Goal: Task Accomplishment & Management: Manage account settings

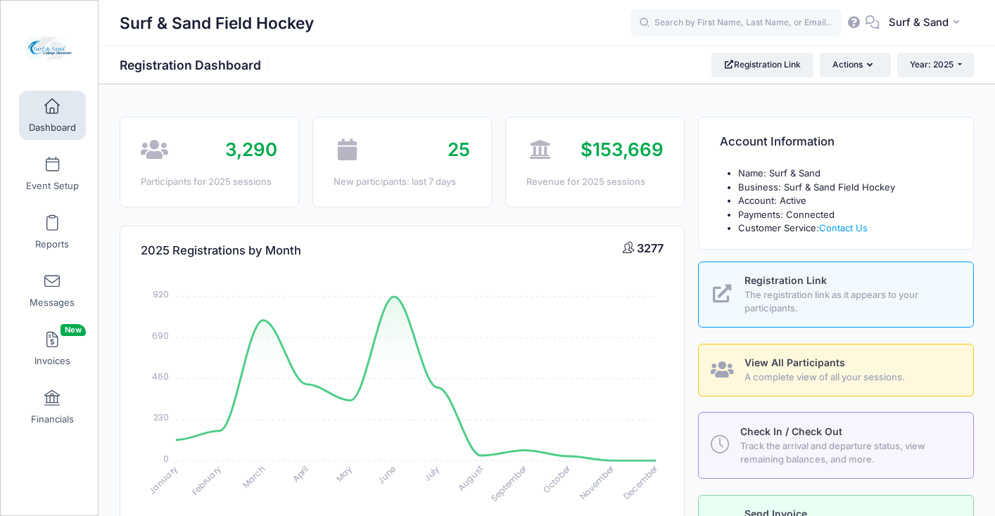
select select
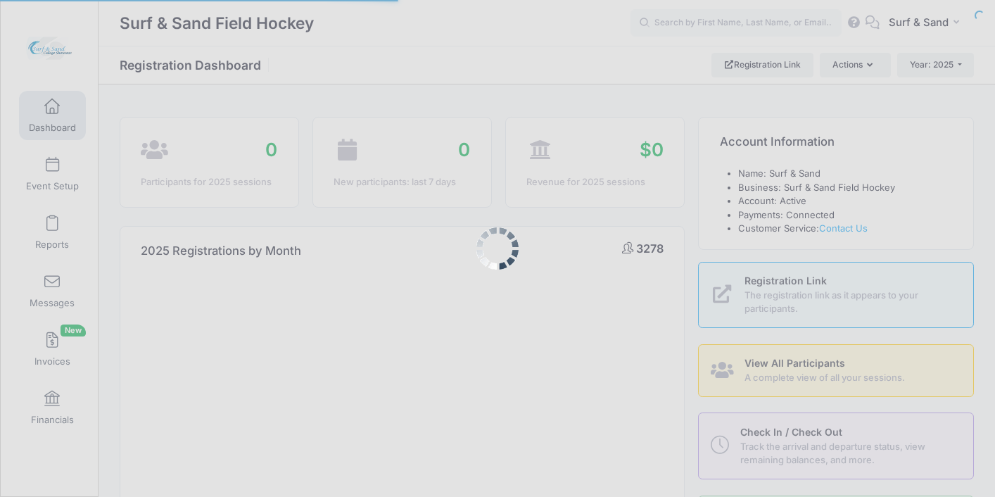
select select
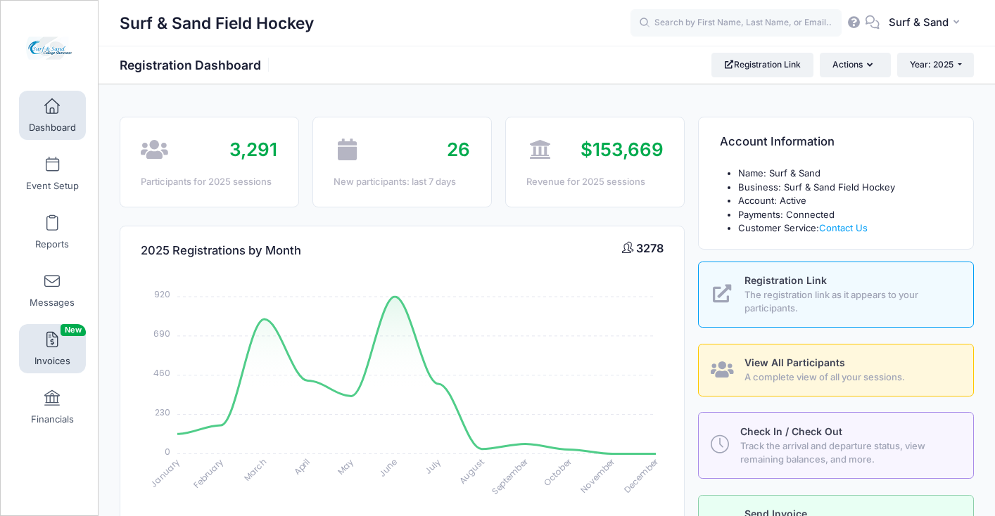
click at [58, 350] on link "Invoices New" at bounding box center [52, 348] width 67 height 49
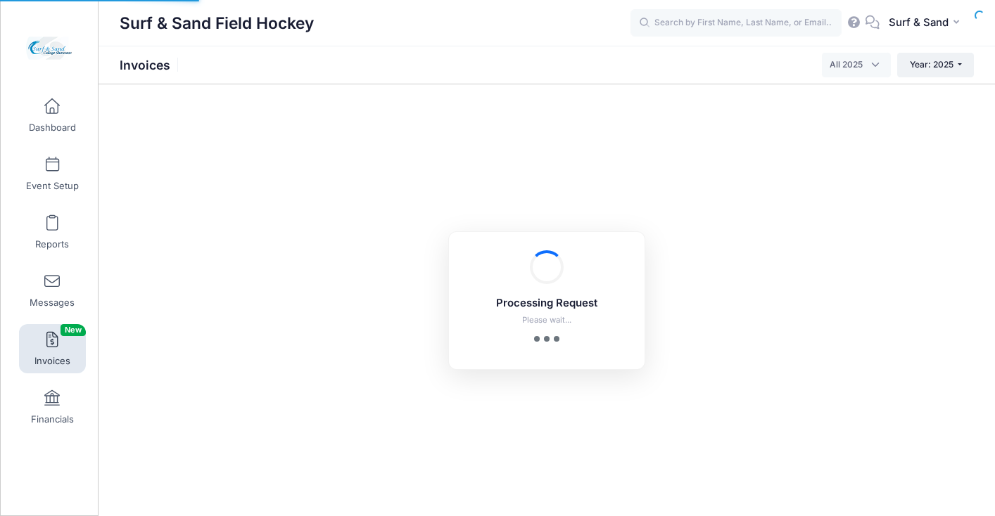
select select
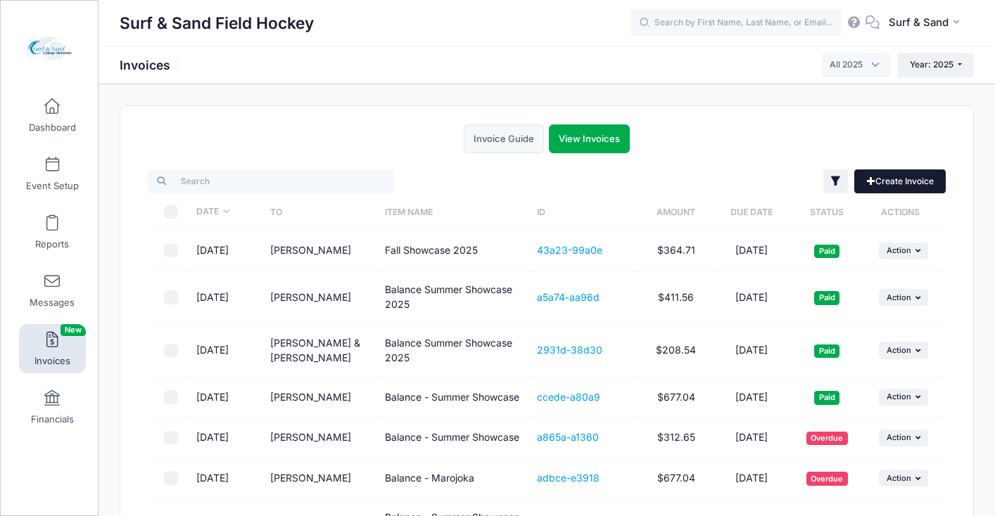
click at [896, 180] on link "Create Invoice" at bounding box center [899, 182] width 91 height 24
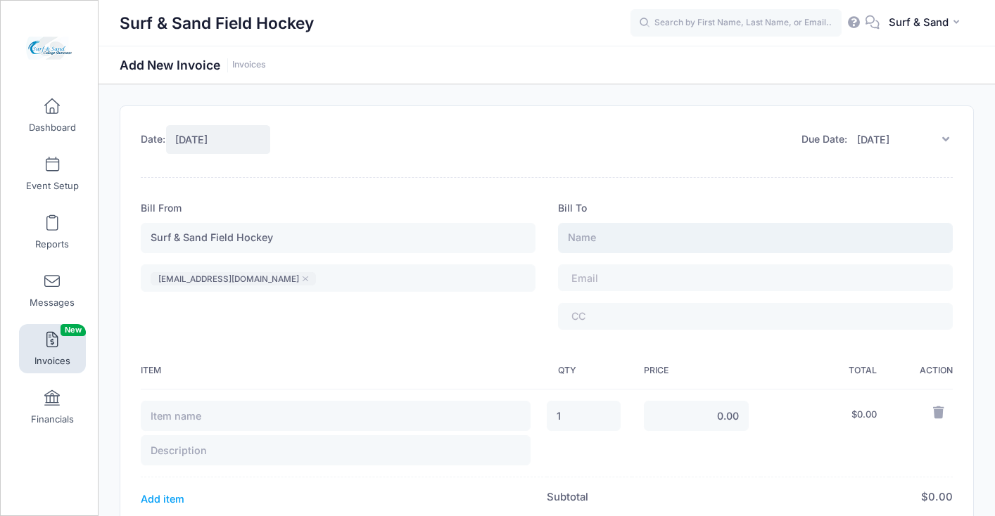
click at [684, 234] on input "text" at bounding box center [755, 238] width 395 height 30
paste input "Sarah Myers"
click at [611, 239] on input "Sarah Myers" at bounding box center [755, 238] width 395 height 30
type input "Sarah Myers"
click at [638, 279] on span at bounding box center [609, 278] width 77 height 12
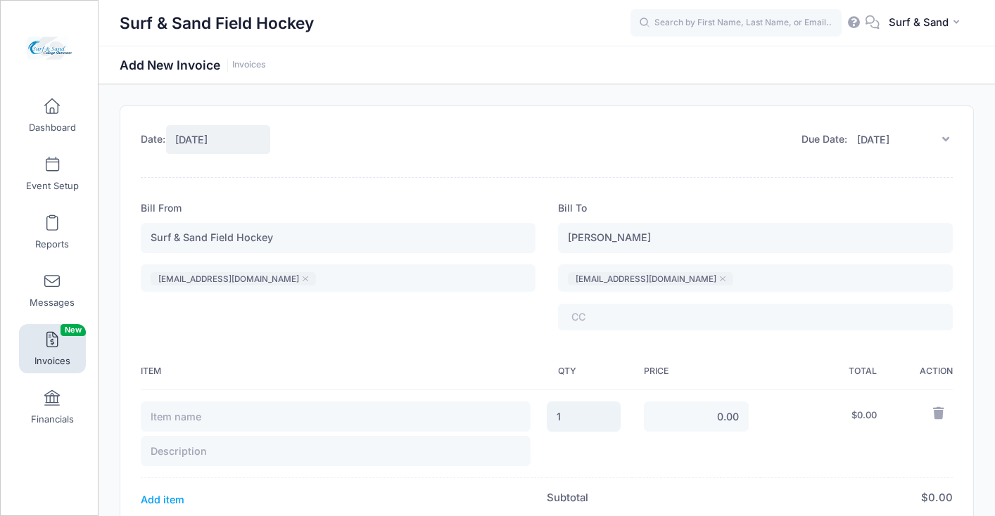
drag, startPoint x: 583, startPoint y: 417, endPoint x: 535, endPoint y: 416, distance: 47.9
click at [547, 416] on input "1" at bounding box center [584, 417] width 74 height 30
type input "2"
click at [717, 412] on input "0.00" at bounding box center [697, 417] width 106 height 30
drag, startPoint x: 721, startPoint y: 416, endPoint x: 711, endPoint y: 416, distance: 9.9
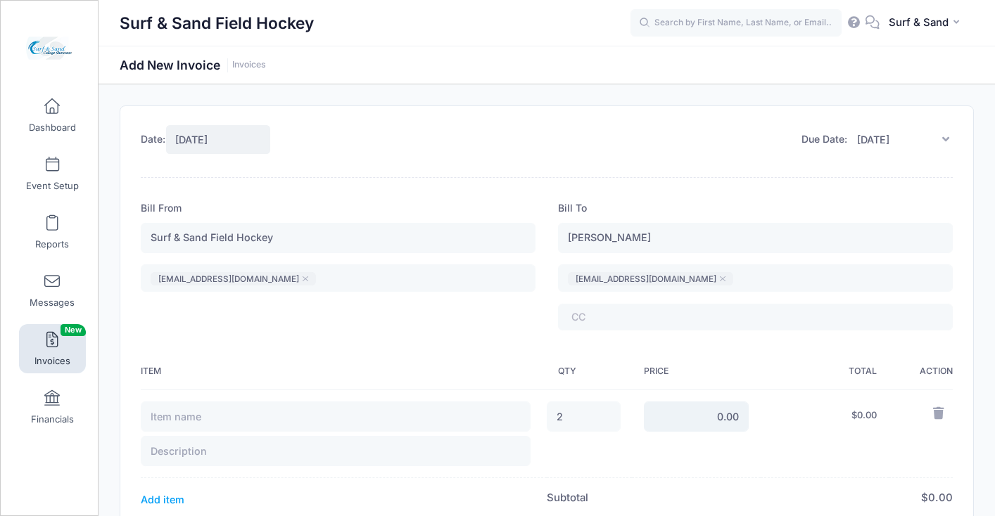
click at [711, 416] on input "0.00" at bounding box center [697, 417] width 106 height 30
type input "375.00"
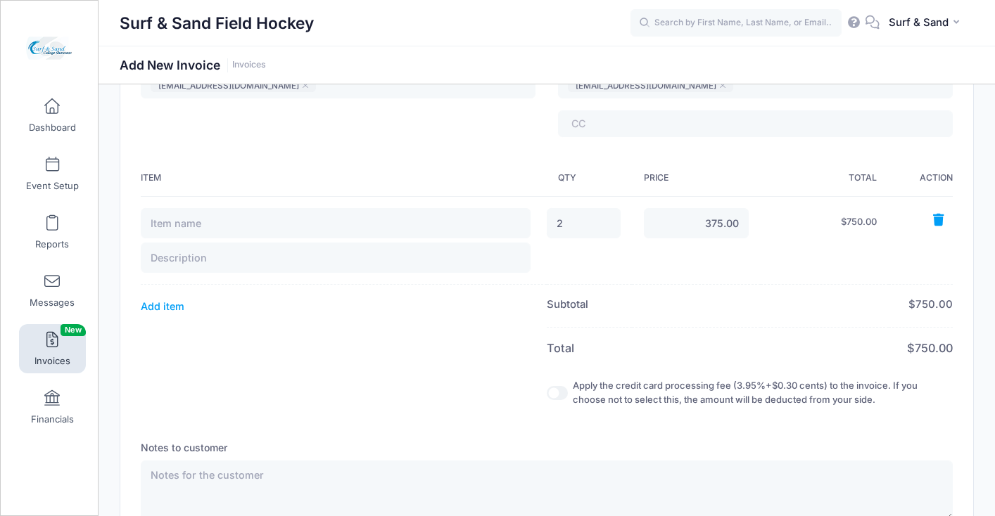
scroll to position [251, 0]
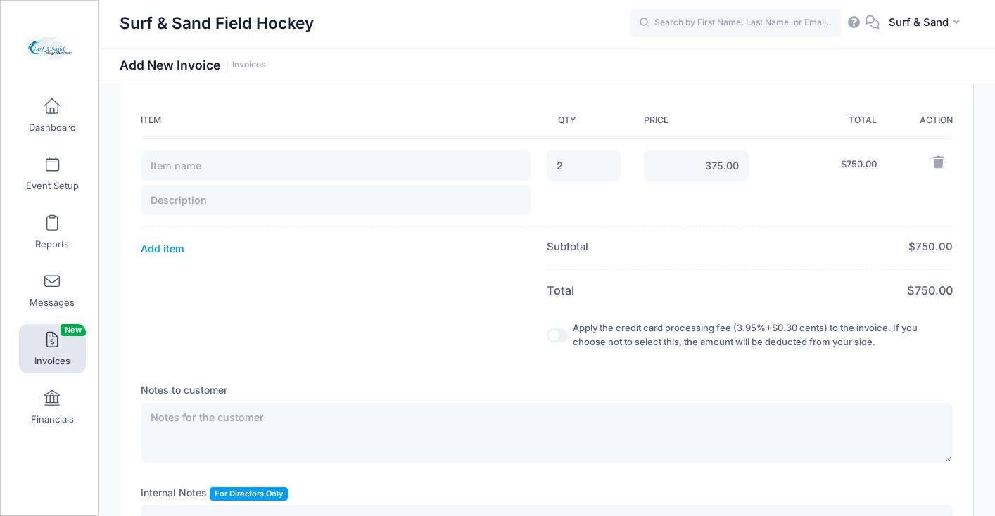
click at [556, 336] on input "Apply the credit card processing fee (3.95%+$0.30 cents) to the invoice. If you…" at bounding box center [557, 336] width 21 height 14
checkbox input "true"
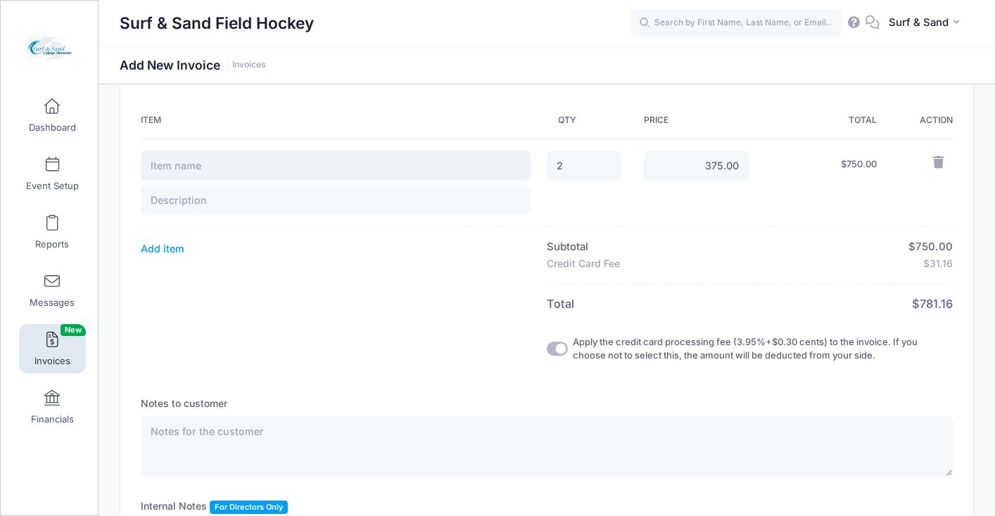
click at [286, 173] on input "text" at bounding box center [336, 166] width 390 height 30
click at [188, 167] on input "Brave FH - Fall Showcase" at bounding box center [336, 166] width 390 height 30
click at [303, 156] on input "Brave - Fall Showcase" at bounding box center [336, 166] width 390 height 30
click at [303, 163] on input "Brave - Fall Showcase" at bounding box center [336, 166] width 390 height 30
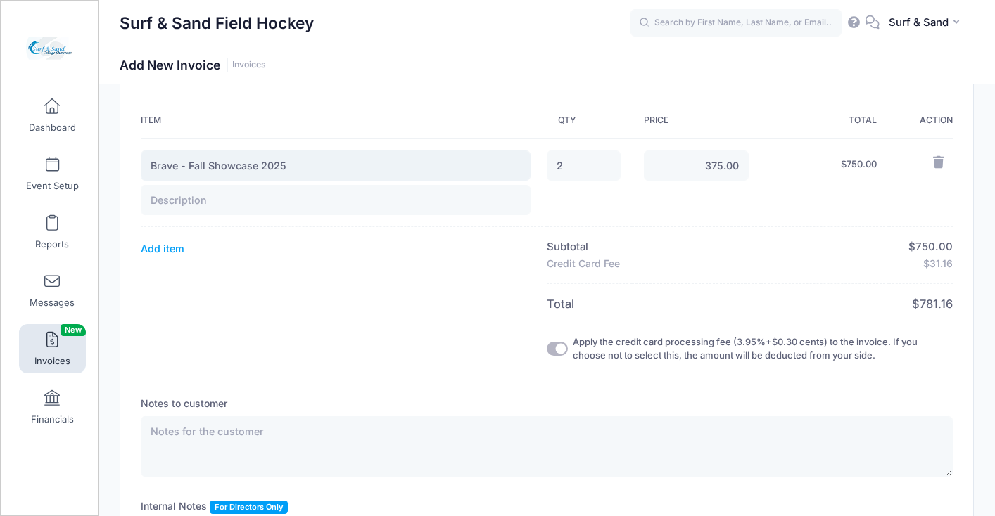
type input "Brave - Fall Showcase 2025"
click at [245, 205] on input "text" at bounding box center [336, 200] width 390 height 30
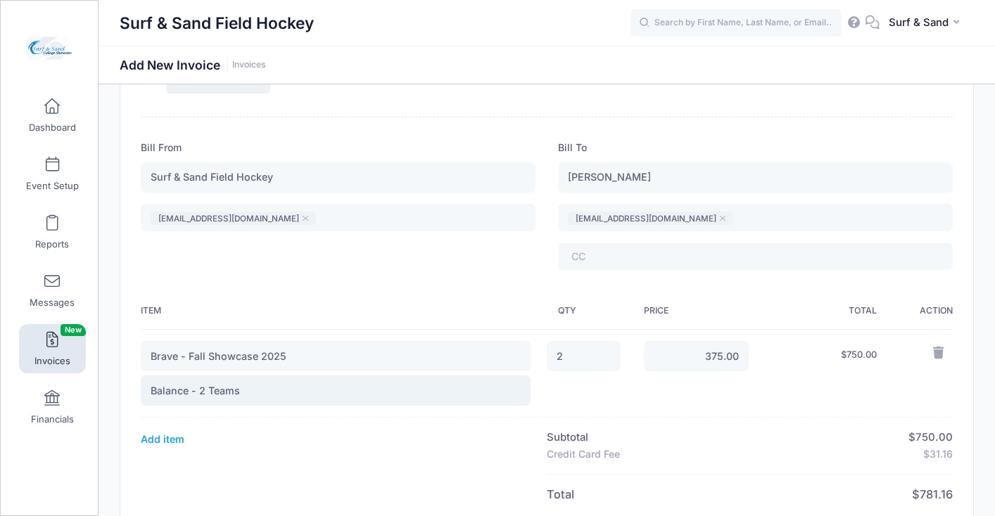
scroll to position [0, 0]
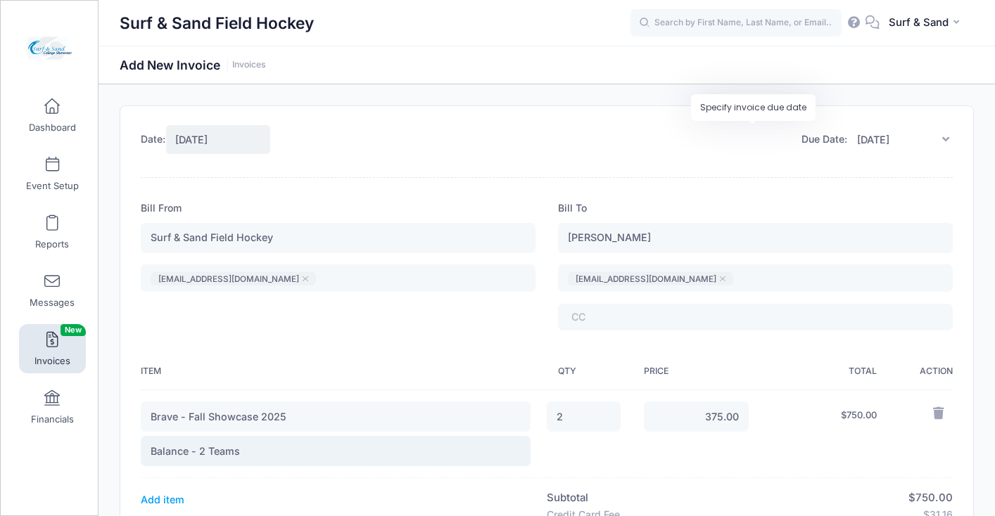
type input "Balance - 2 Teams"
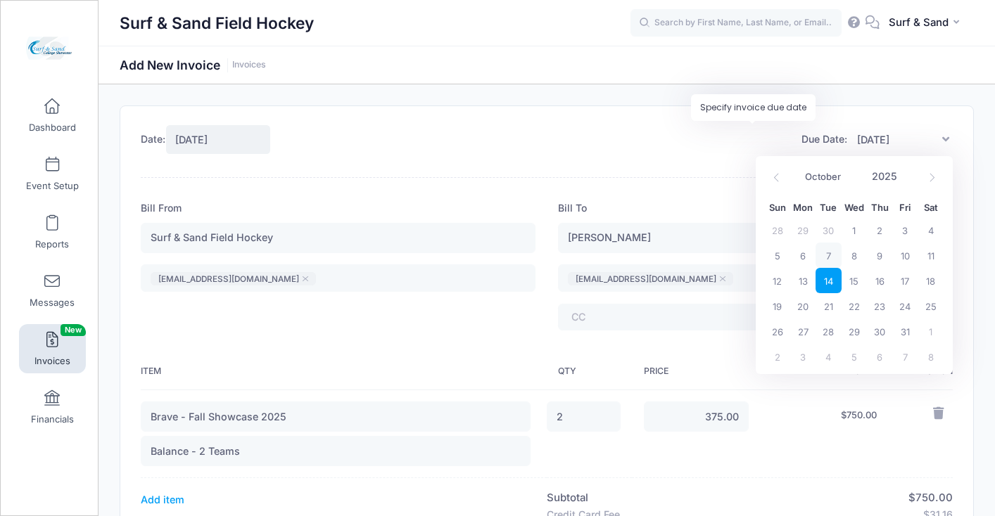
click at [877, 148] on input "[DATE]" at bounding box center [900, 140] width 106 height 30
click at [936, 179] on icon at bounding box center [931, 177] width 9 height 9
select select "10"
click at [899, 282] on span "14" at bounding box center [904, 280] width 25 height 25
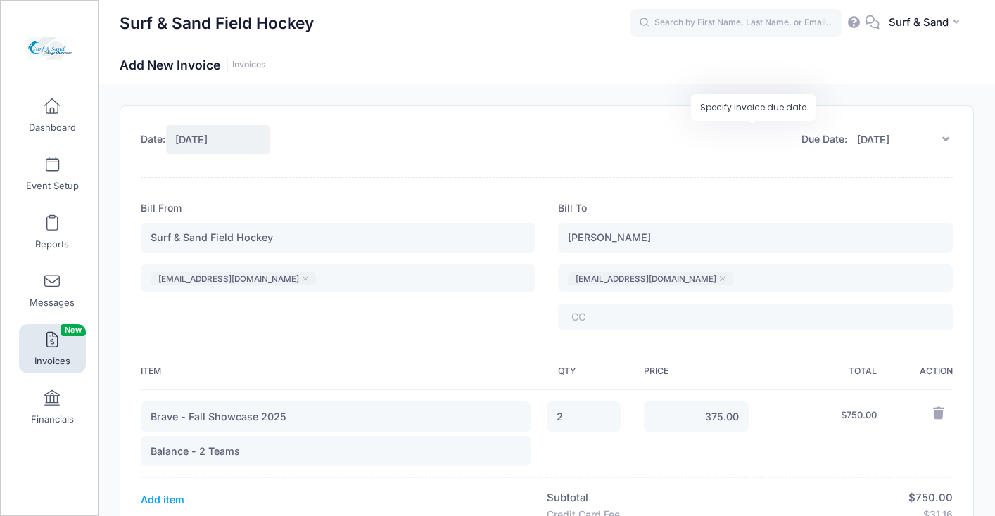
click at [942, 142] on icon at bounding box center [945, 139] width 14 height 11
click at [943, 139] on icon at bounding box center [945, 139] width 14 height 11
click at [875, 141] on input "11/14/2025" at bounding box center [900, 140] width 106 height 30
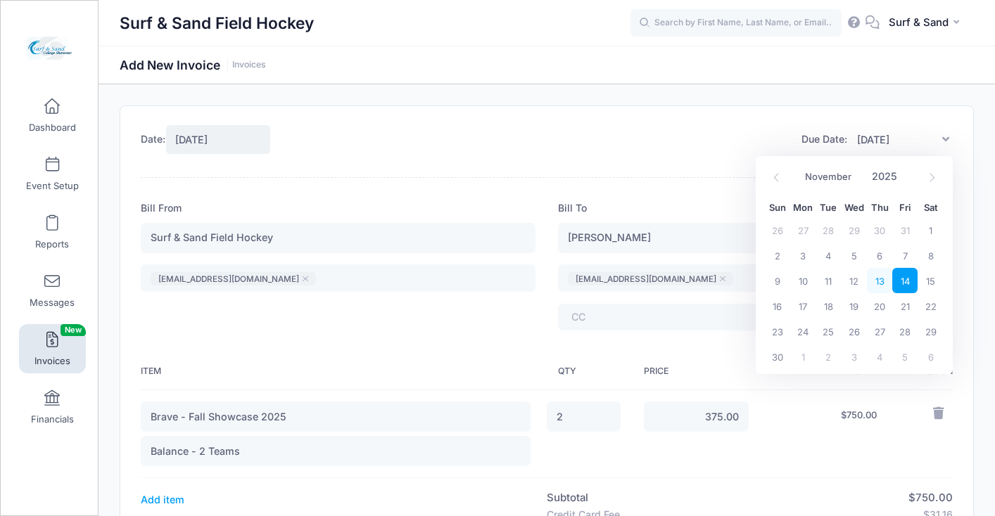
click at [881, 279] on span "13" at bounding box center [879, 280] width 25 height 25
type input "11/13/2025"
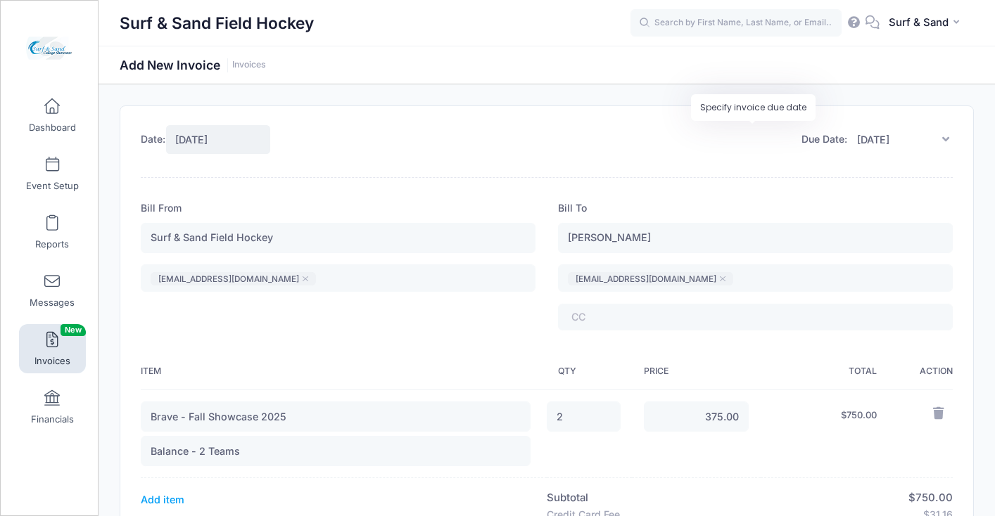
click at [687, 135] on div "Due Date: 11/13/2025" at bounding box center [752, 140] width 401 height 30
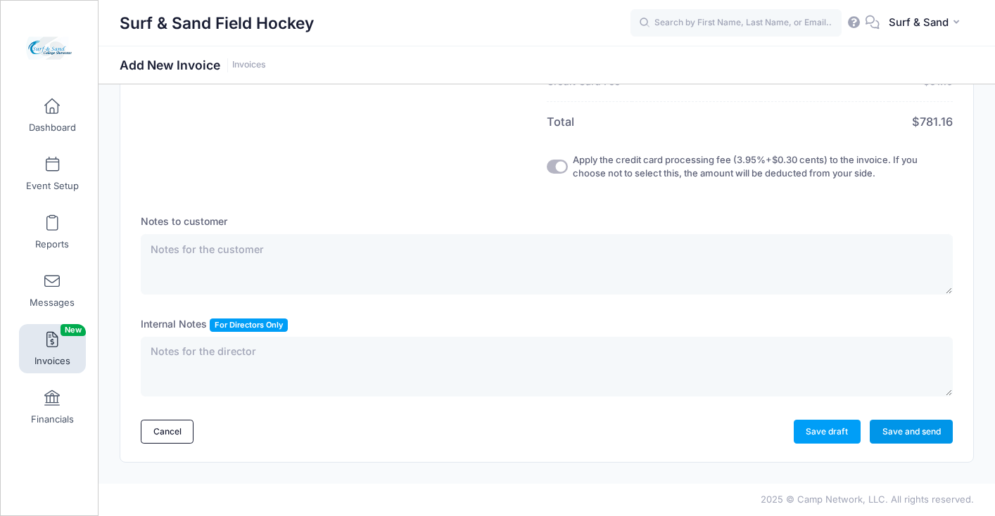
click at [909, 431] on link "Save and send" at bounding box center [911, 432] width 83 height 24
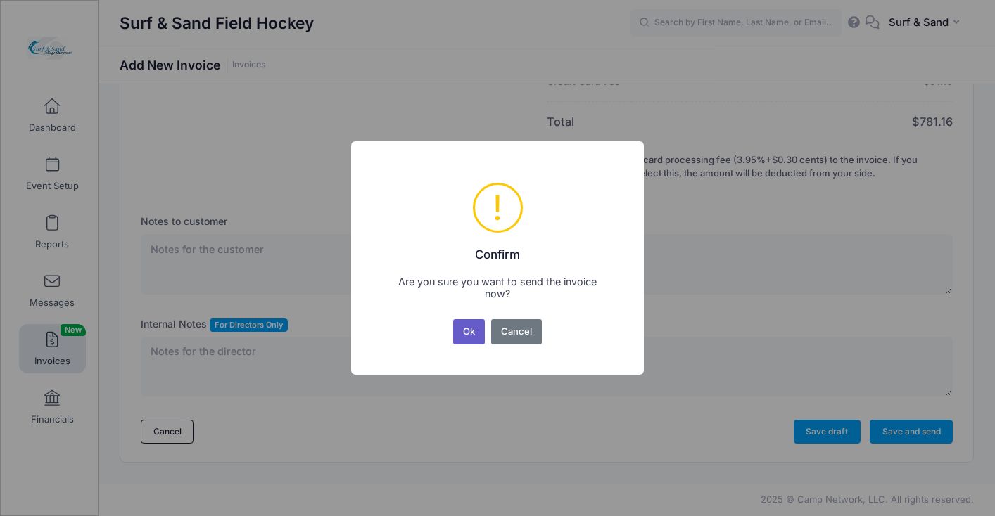
click at [458, 332] on button "Ok" at bounding box center [469, 331] width 32 height 25
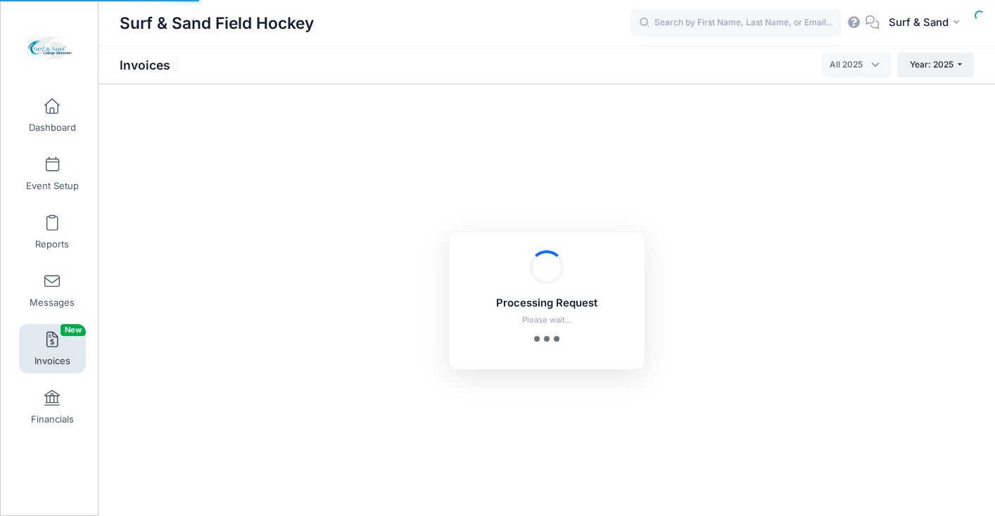
select select
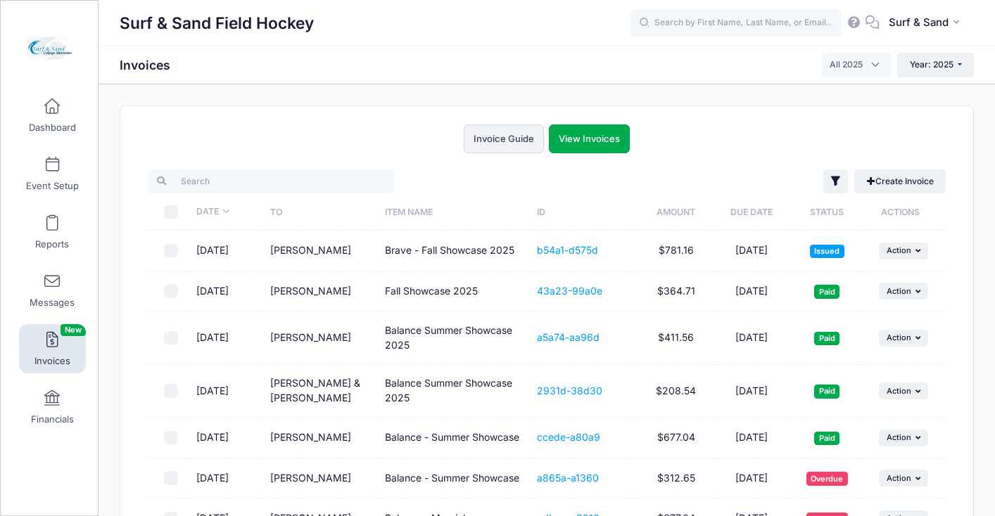
click at [533, 131] on link "Invoice Guide" at bounding box center [504, 139] width 80 height 29
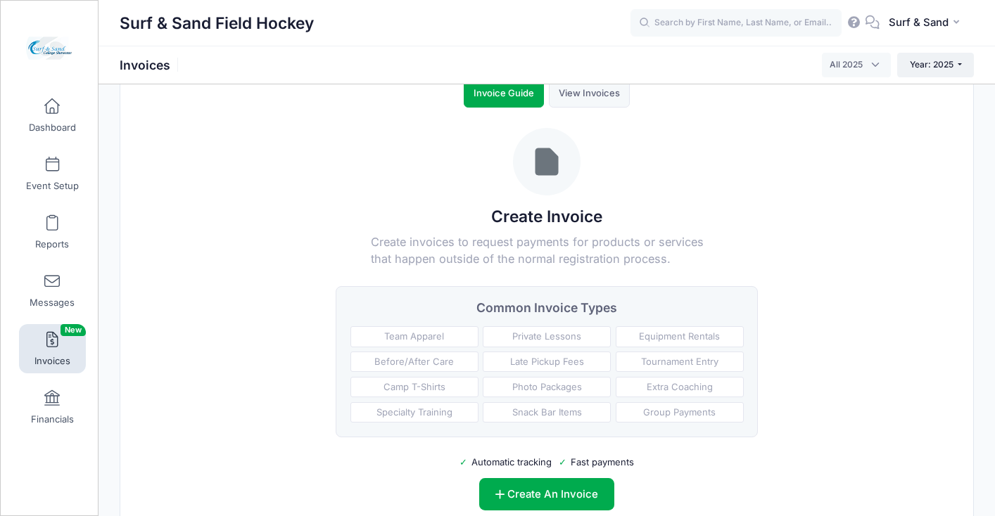
scroll to position [37, 0]
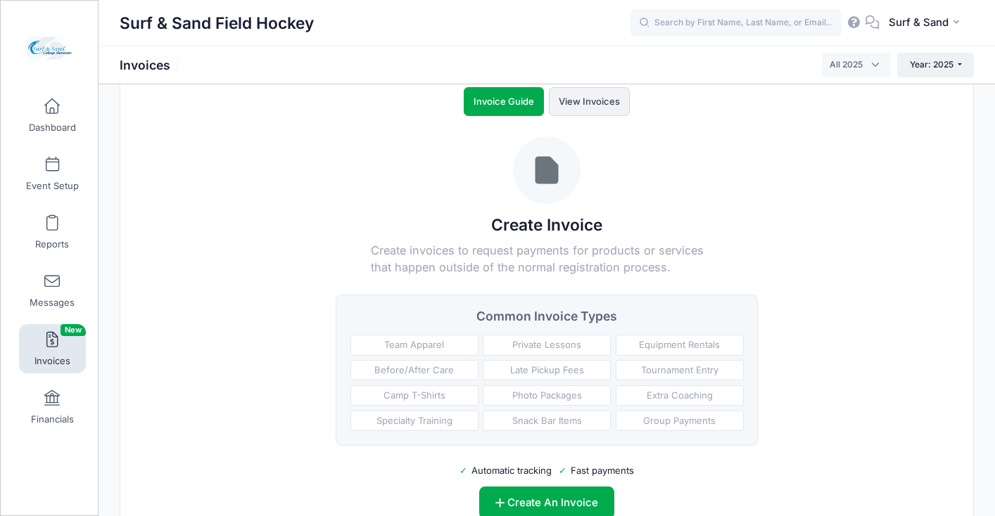
click at [580, 106] on link "View Invoices" at bounding box center [589, 101] width 81 height 29
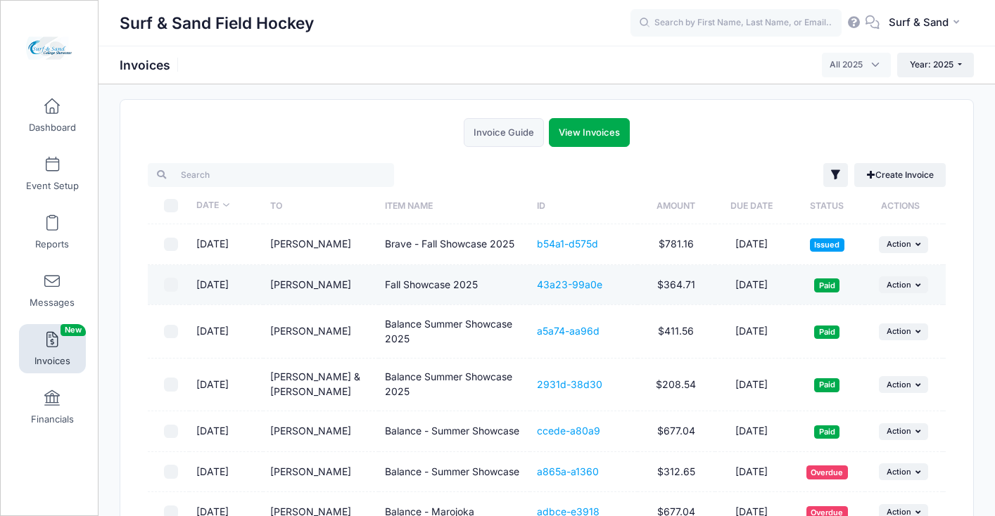
scroll to position [0, 0]
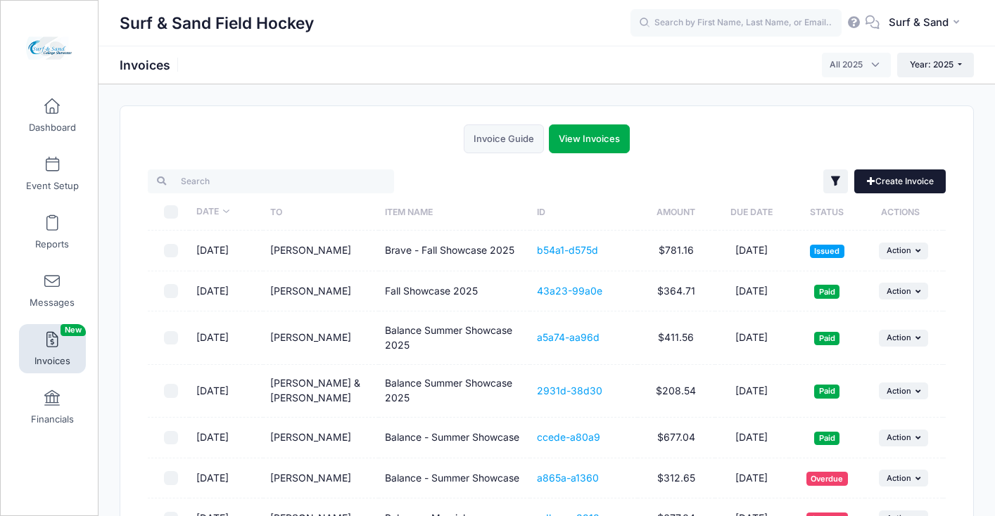
click at [903, 179] on link "Create Invoice" at bounding box center [899, 182] width 91 height 24
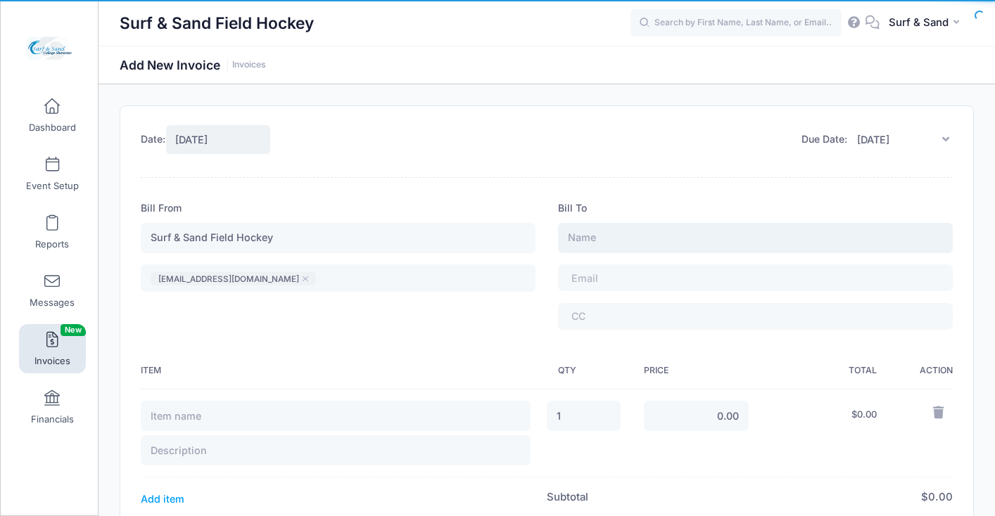
click at [720, 236] on input "text" at bounding box center [755, 238] width 395 height 30
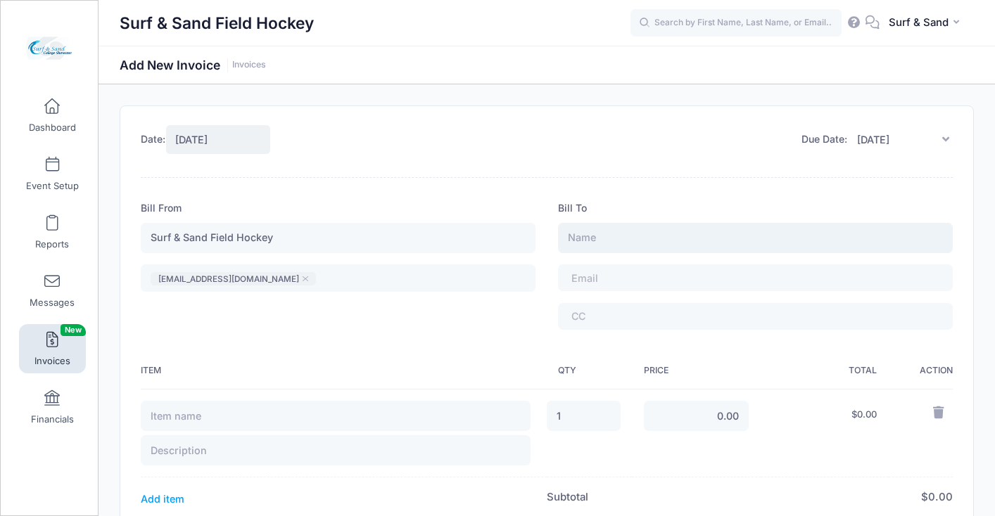
paste input "[PERSON_NAME]"
click at [630, 238] on input "[PERSON_NAME]" at bounding box center [755, 238] width 395 height 30
type input "[PERSON_NAME]"
click at [660, 281] on tags "​" at bounding box center [755, 278] width 395 height 27
click at [646, 317] on span at bounding box center [609, 317] width 77 height 12
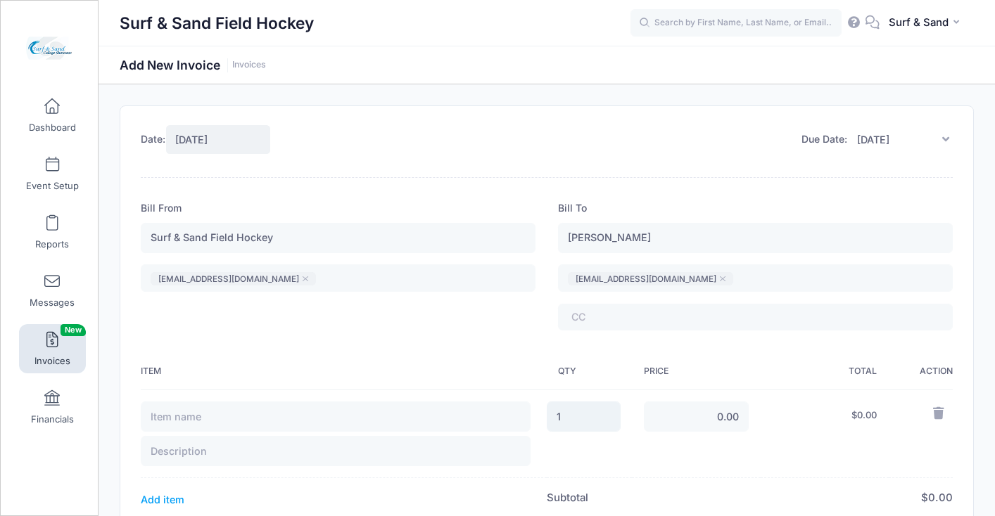
drag, startPoint x: 573, startPoint y: 422, endPoint x: 543, endPoint y: 422, distance: 30.3
click at [547, 422] on input "1" at bounding box center [584, 417] width 74 height 30
type input "6"
click at [678, 426] on input "0.00" at bounding box center [697, 417] width 106 height 30
click at [694, 416] on input "0.00" at bounding box center [697, 417] width 106 height 30
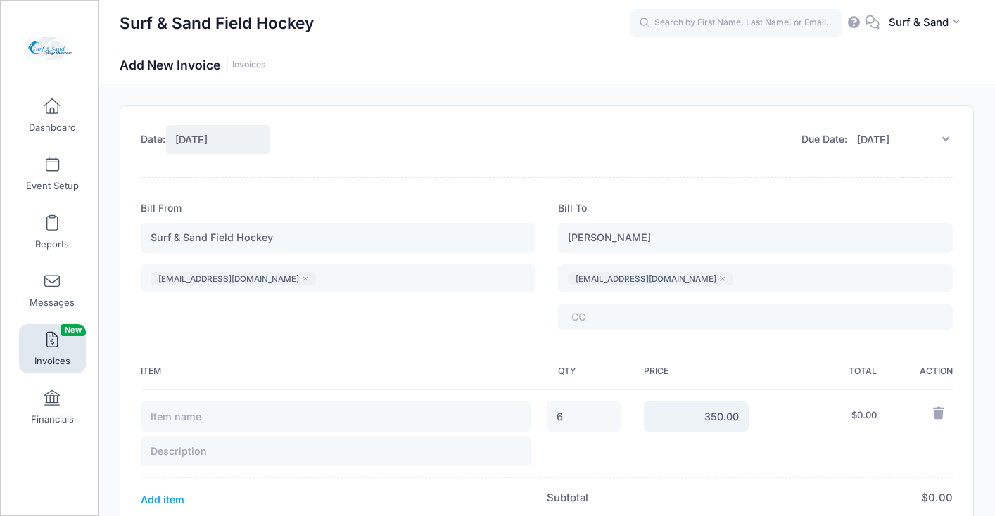
type input "350.00"
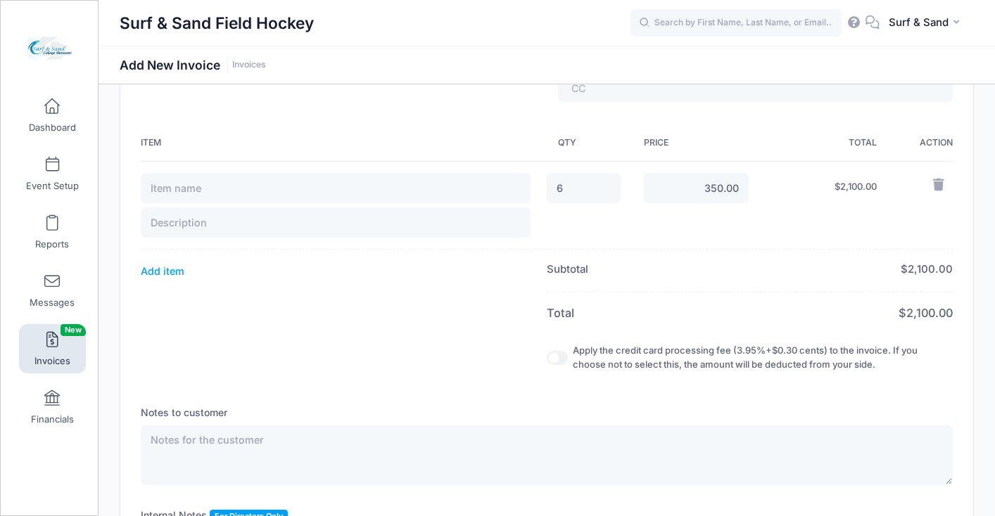
scroll to position [224, 0]
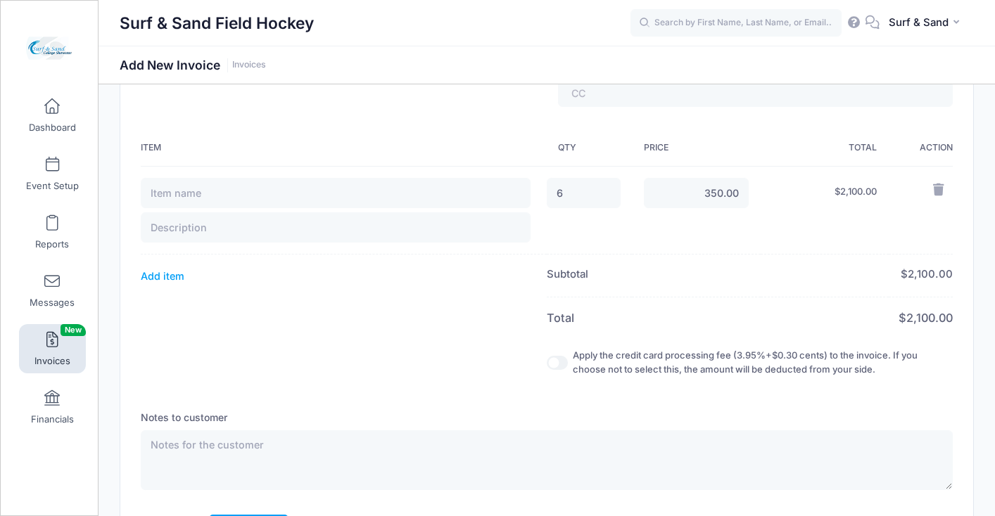
click at [560, 369] on input "Apply the credit card processing fee (3.95%+$0.30 cents) to the invoice. If you…" at bounding box center [557, 363] width 21 height 14
checkbox input "true"
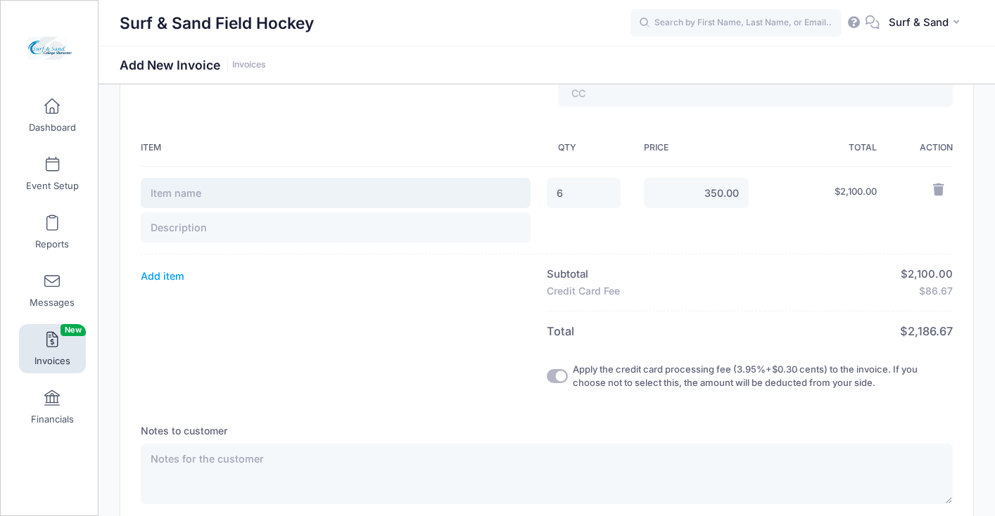
click at [326, 202] on input "text" at bounding box center [336, 193] width 390 height 30
type input "Jersey Intensity - Fall Showcase"
click at [317, 234] on input "text" at bounding box center [336, 228] width 390 height 30
click at [340, 193] on input "Jersey Intensity - Fall Showcase" at bounding box center [336, 193] width 390 height 30
click at [309, 224] on input "text" at bounding box center [336, 228] width 390 height 30
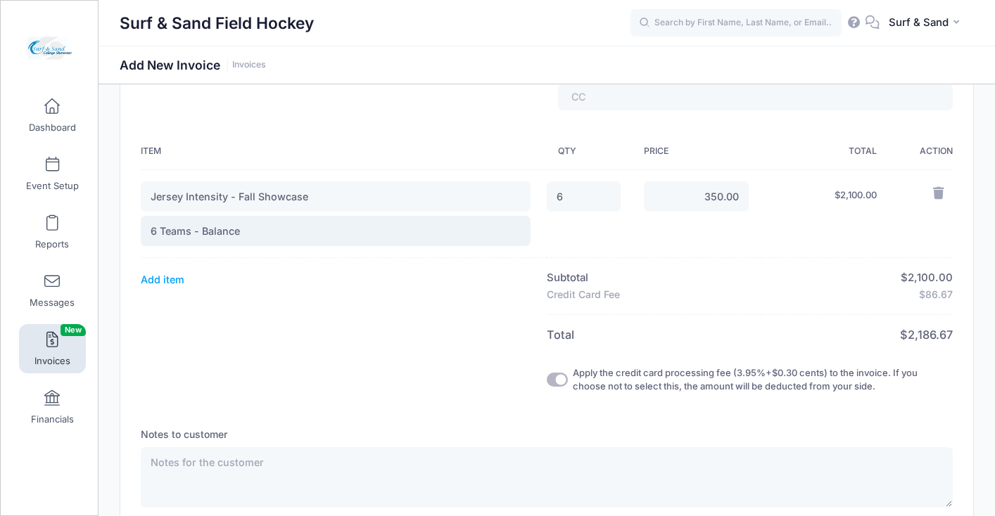
scroll to position [0, 0]
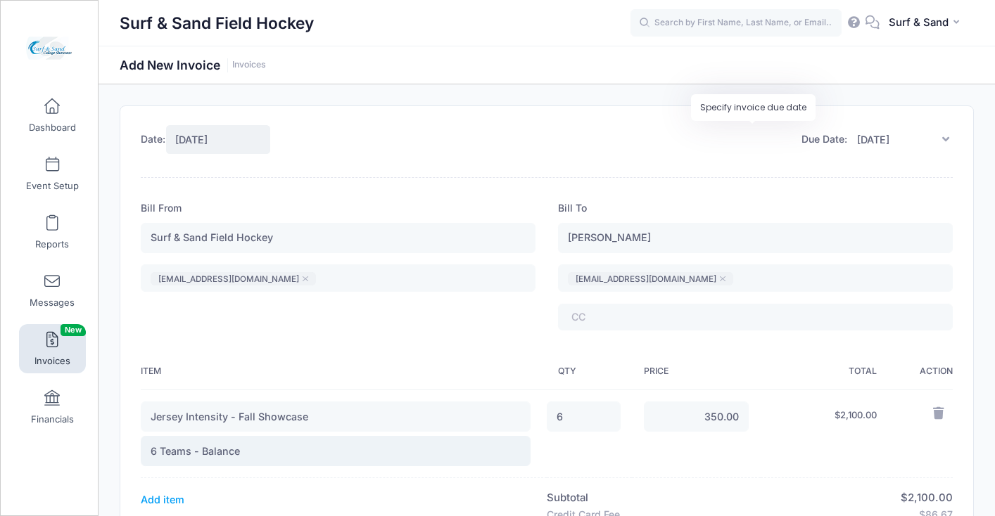
type input "6 Teams - Balance"
click at [910, 135] on input "[DATE]" at bounding box center [900, 140] width 106 height 30
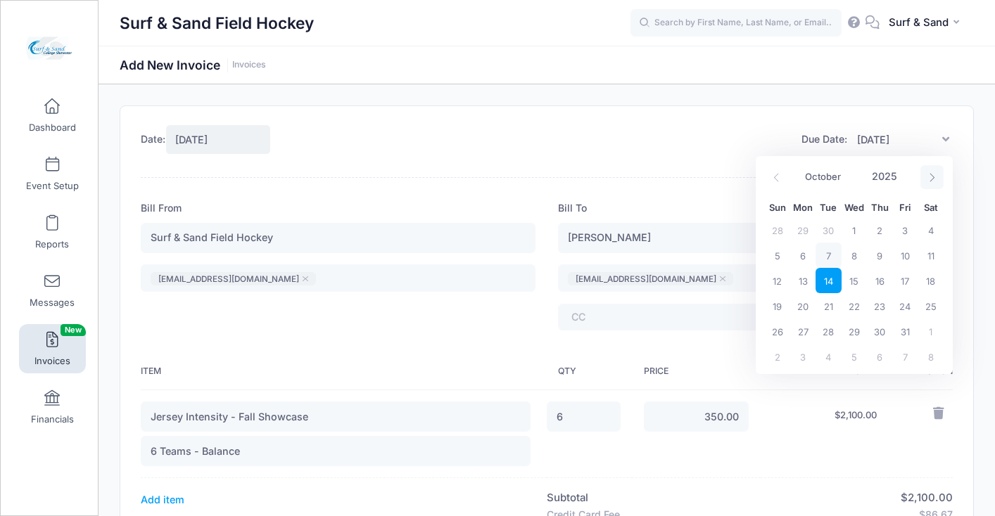
click at [941, 175] on span at bounding box center [931, 177] width 23 height 24
select select "10"
click at [882, 279] on span "13" at bounding box center [879, 280] width 25 height 25
type input "11/13/2025"
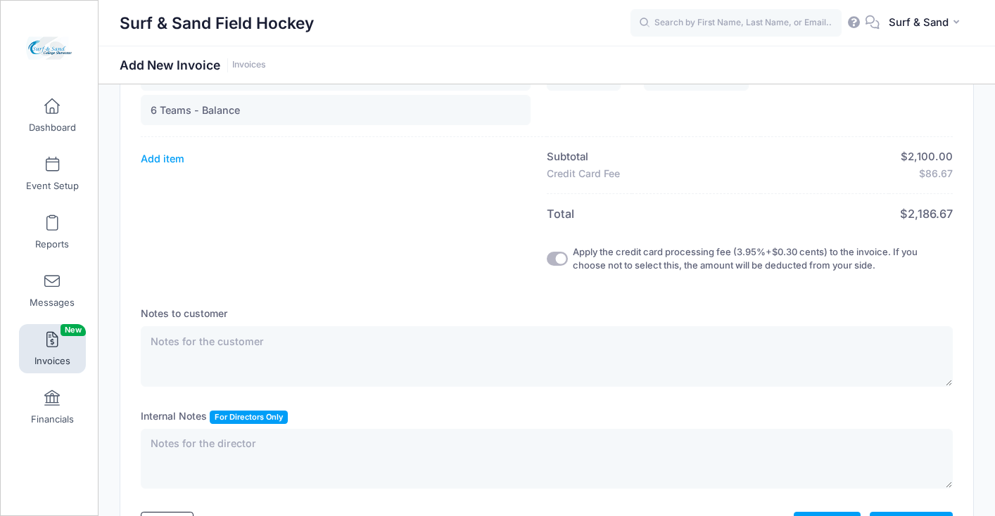
scroll to position [434, 0]
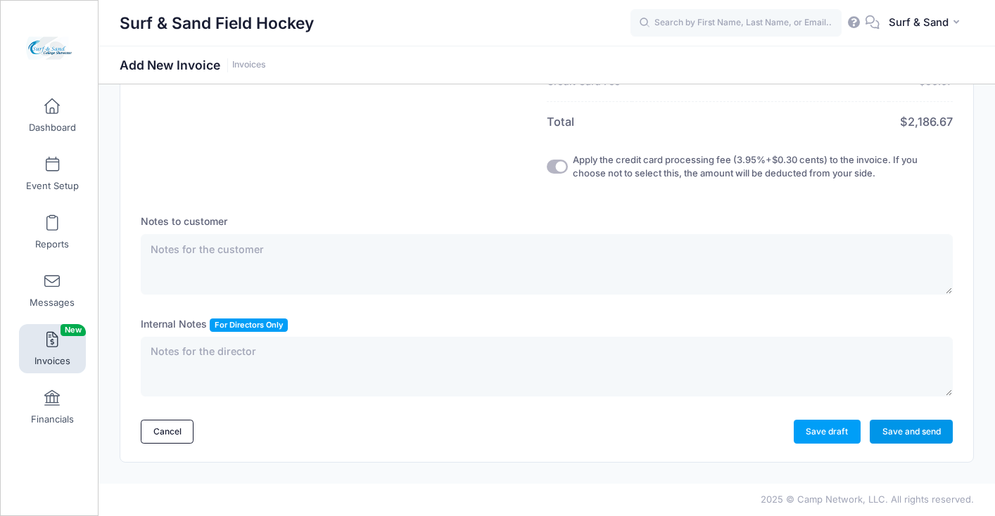
click at [894, 431] on link "Save and send" at bounding box center [911, 432] width 83 height 24
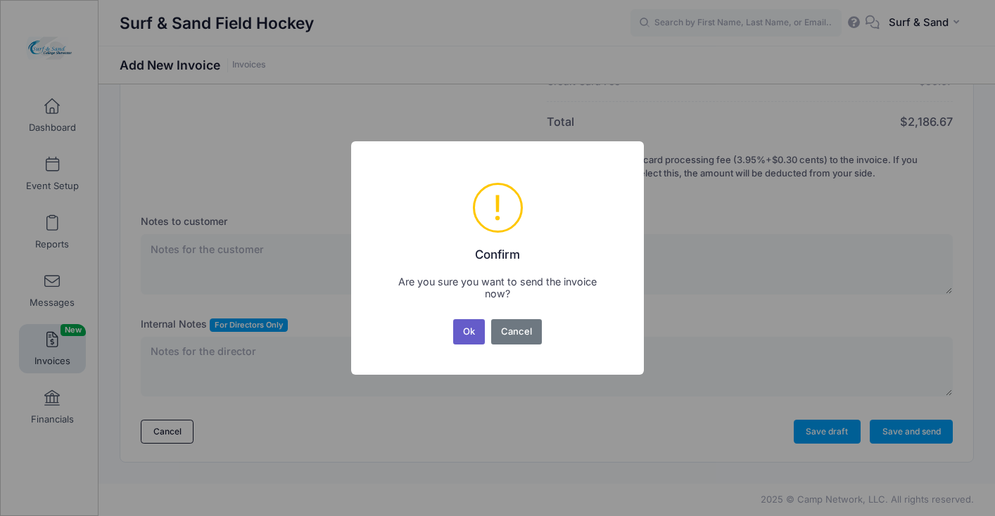
click at [467, 333] on button "Ok" at bounding box center [469, 331] width 32 height 25
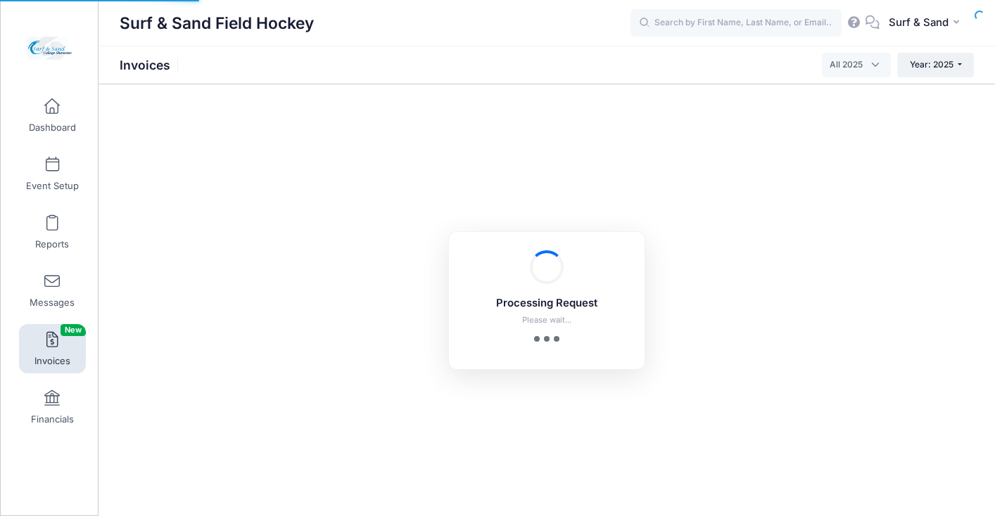
select select
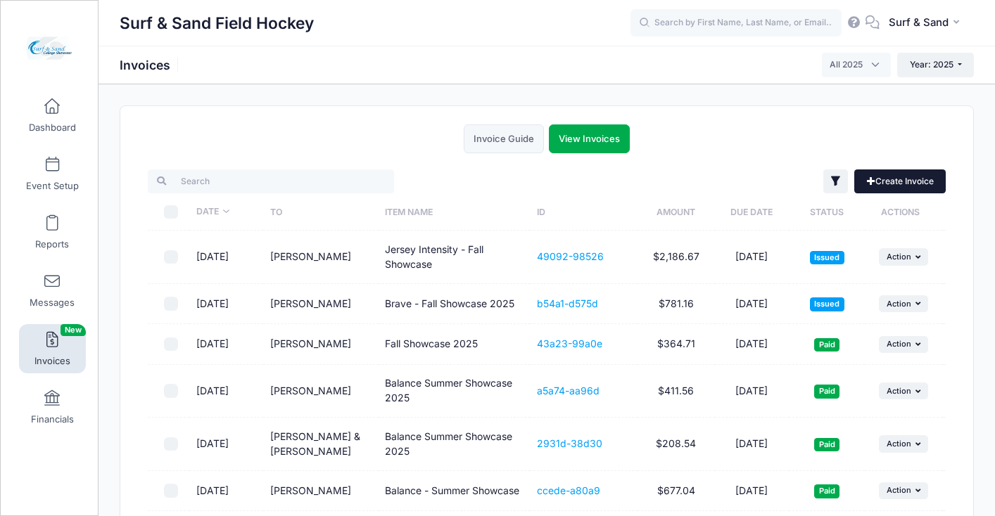
click at [928, 185] on link "Create Invoice" at bounding box center [899, 182] width 91 height 24
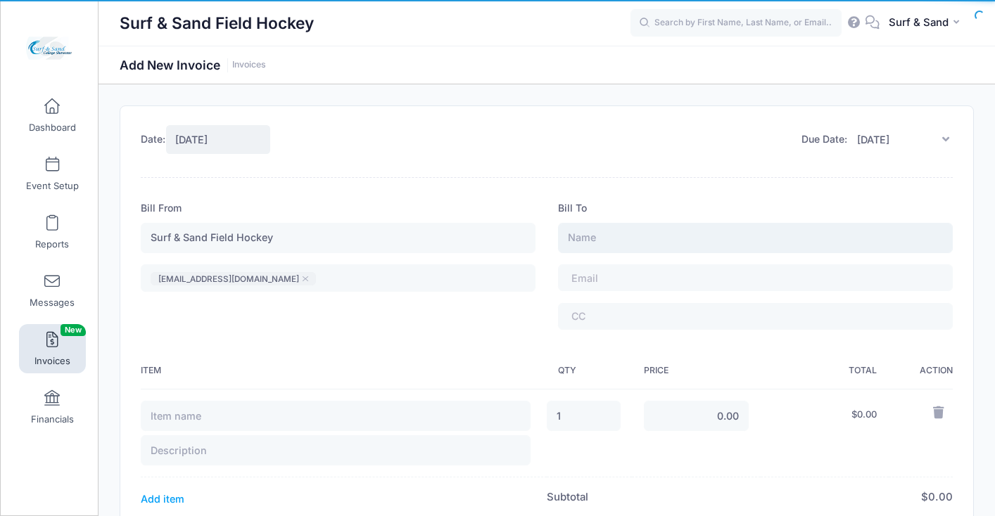
click at [612, 234] on input "text" at bounding box center [755, 238] width 395 height 30
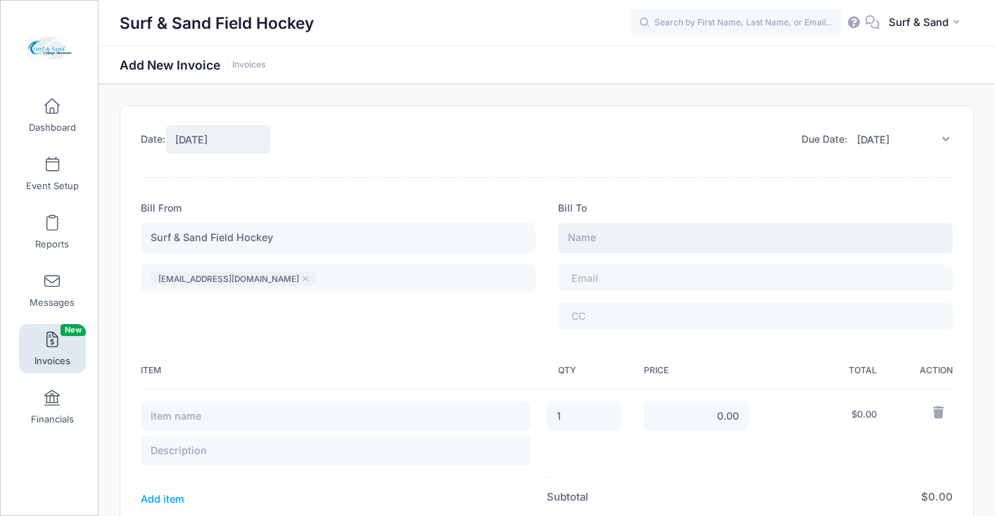
paste input "Leslie DeSimone"
click at [612, 234] on input "Leslie DeSimone" at bounding box center [755, 238] width 395 height 30
type input "[PERSON_NAME]"
click at [613, 283] on span at bounding box center [609, 278] width 77 height 12
drag, startPoint x: 575, startPoint y: 427, endPoint x: 540, endPoint y: 426, distance: 35.2
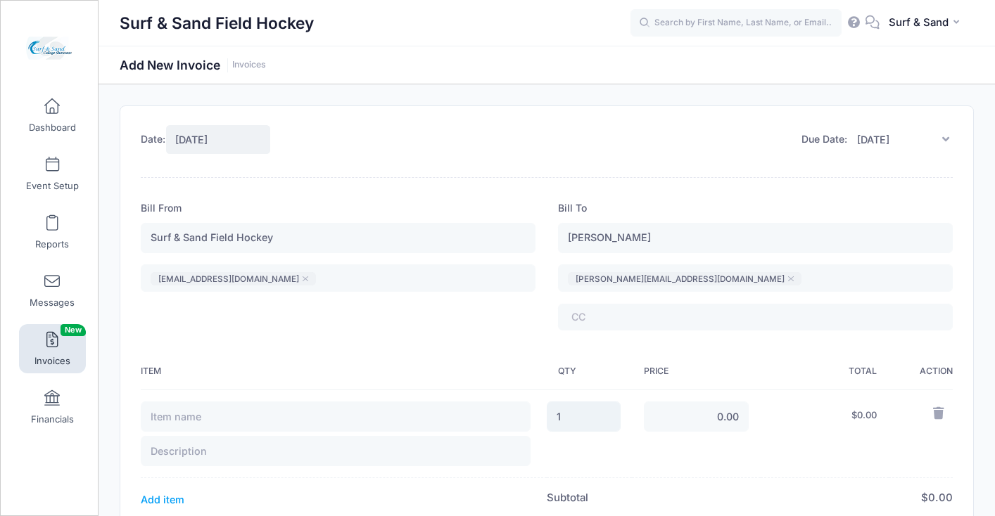
click at [547, 426] on input "1" at bounding box center [584, 417] width 74 height 30
type input "2"
click at [715, 412] on input "0.00" at bounding box center [697, 417] width 106 height 30
type input "350.00"
click at [721, 433] on td "350.00" at bounding box center [696, 434] width 128 height 89
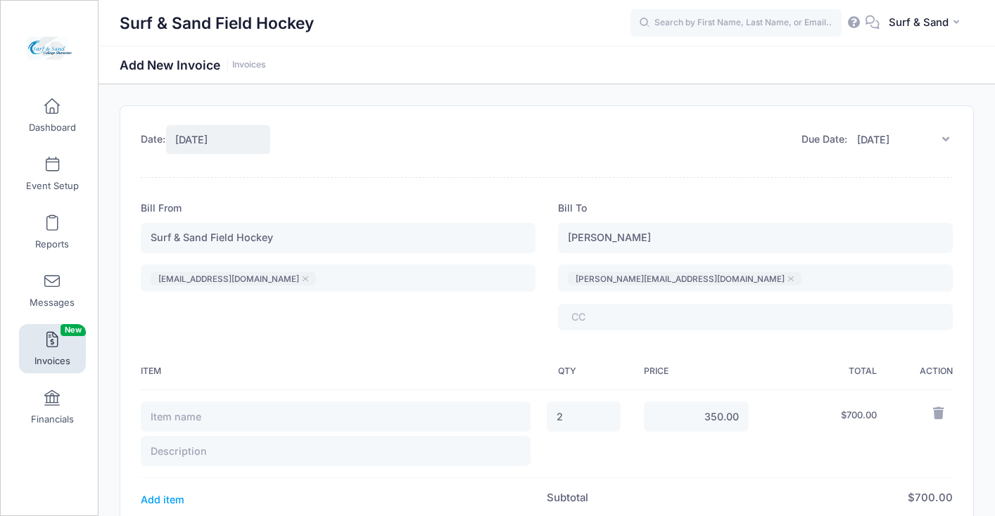
scroll to position [129, 0]
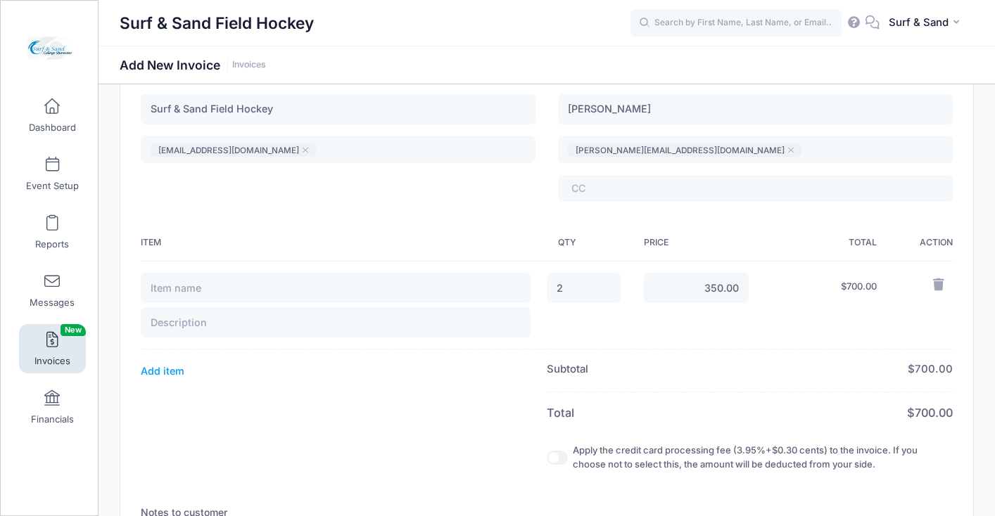
click at [552, 461] on input "Apply the credit card processing fee (3.95%+$0.30 cents) to the invoice. If you…" at bounding box center [557, 458] width 21 height 14
checkbox input "true"
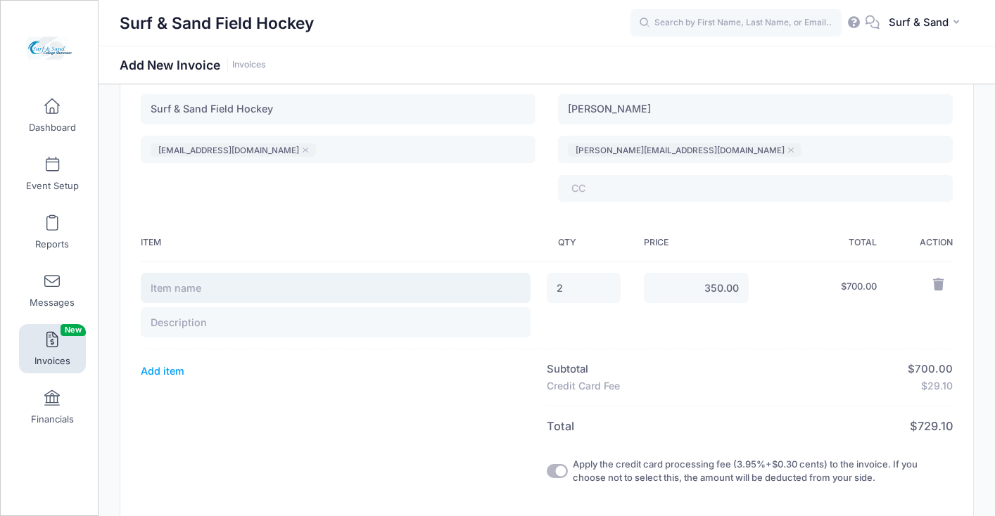
click at [233, 286] on input "text" at bounding box center [336, 288] width 390 height 30
paste input "Raiders FH U14"
type input "Raiders FH - Fall Showcase"
click at [213, 329] on input "text" at bounding box center [336, 322] width 390 height 30
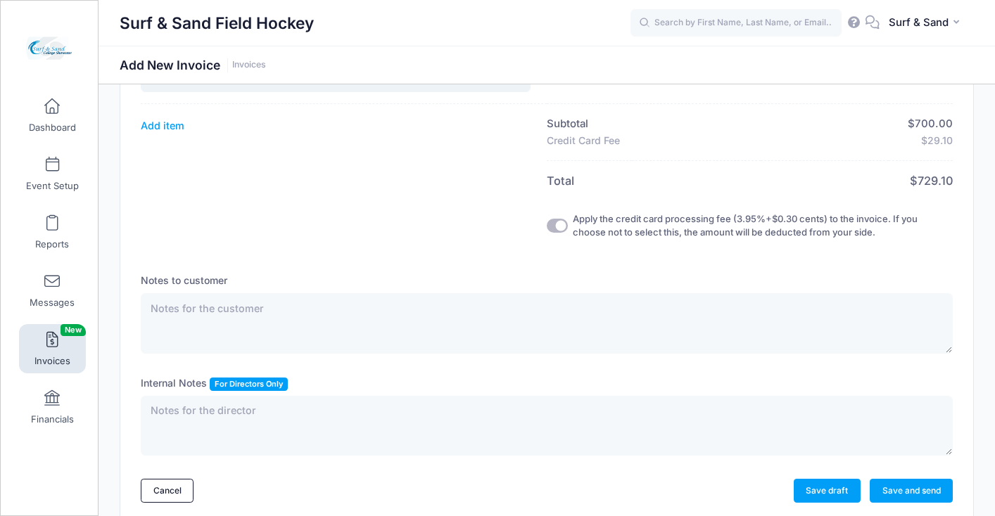
scroll to position [434, 0]
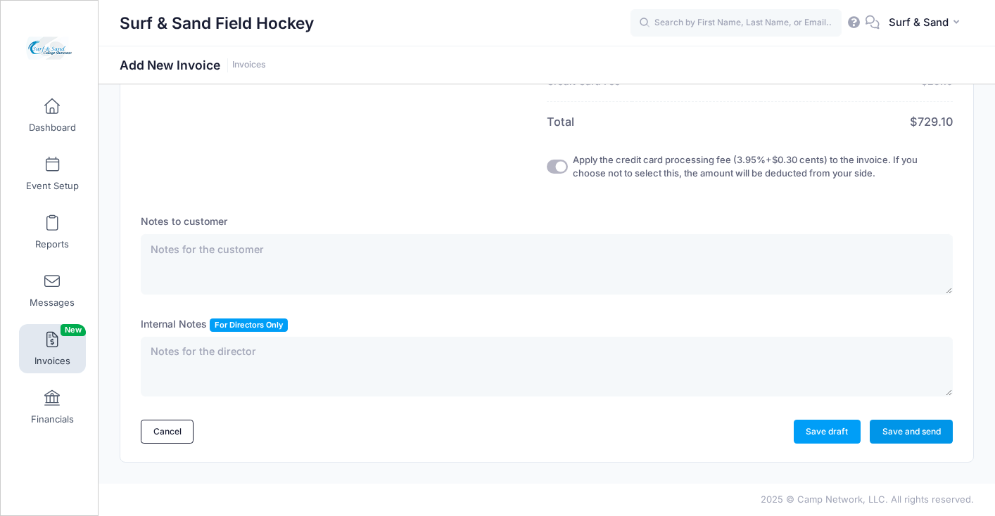
type input "2 Teams -Balance"
click at [917, 427] on link "Save and send" at bounding box center [911, 432] width 83 height 24
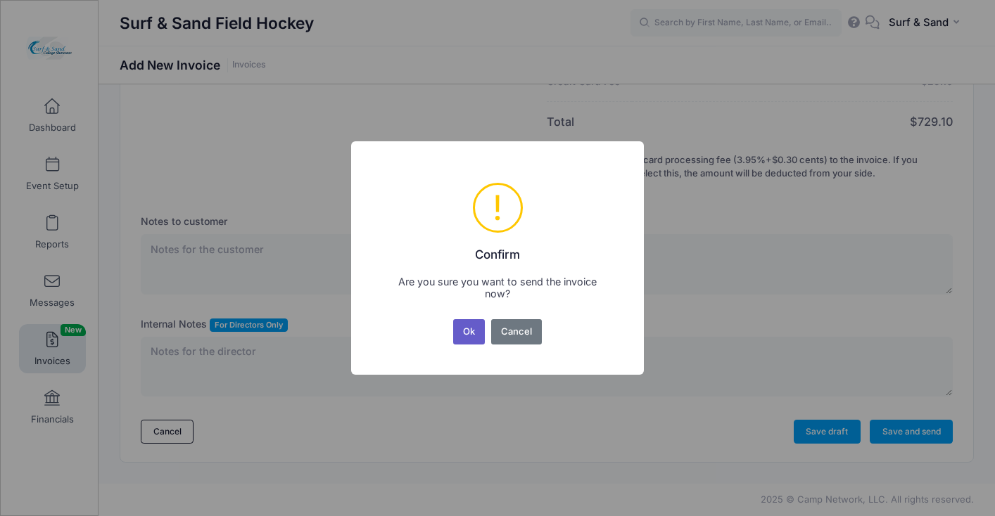
click at [464, 335] on button "Ok" at bounding box center [469, 331] width 32 height 25
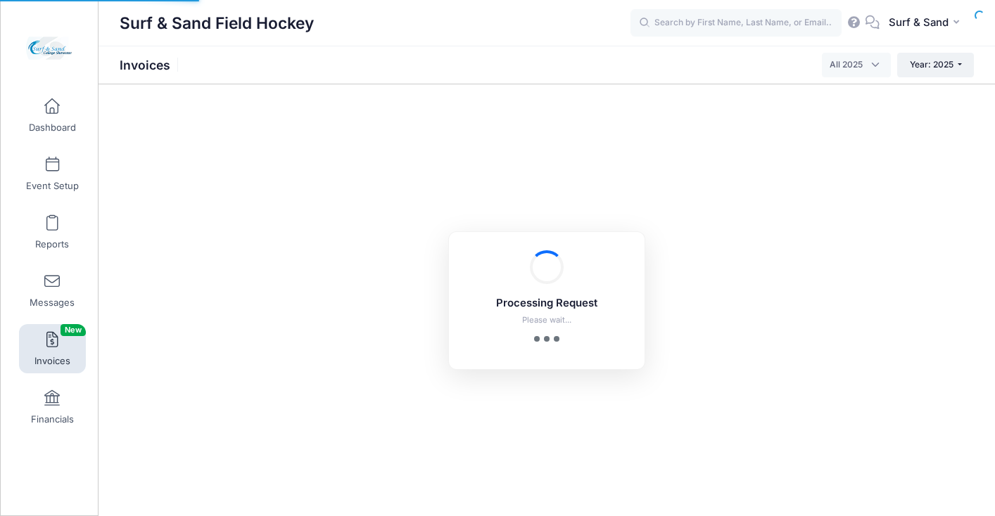
select select
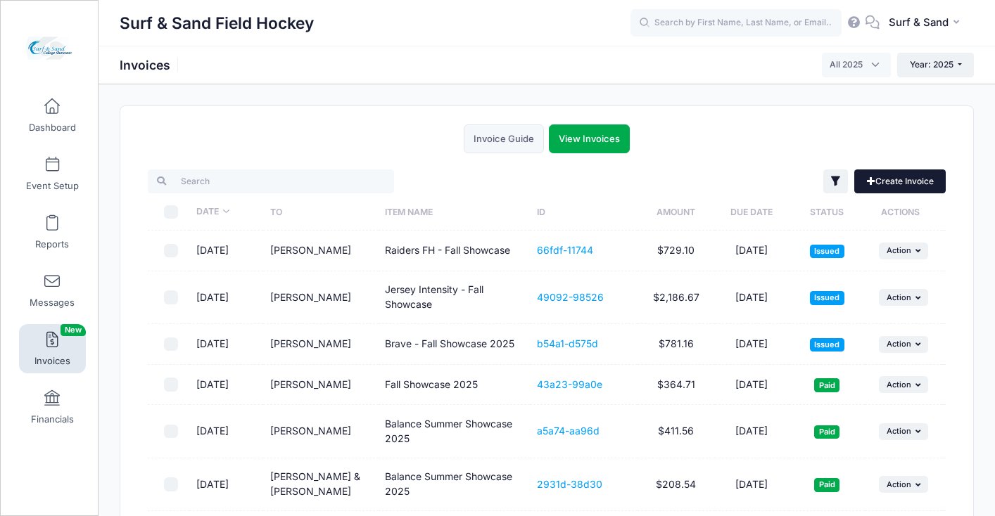
click at [913, 179] on link "Create Invoice" at bounding box center [899, 182] width 91 height 24
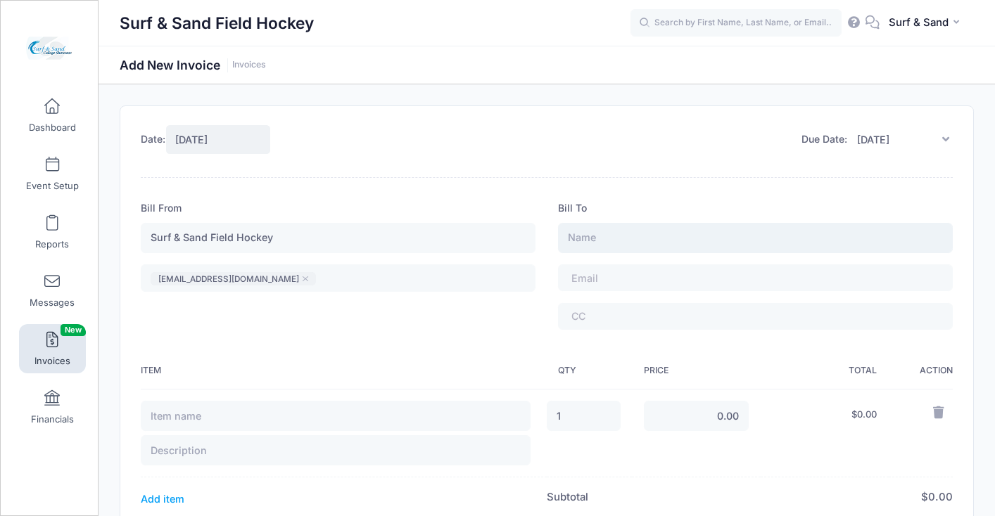
click at [609, 240] on input "text" at bounding box center [755, 238] width 395 height 30
paste input "Janina Perna"
click at [609, 238] on input "Janina Perna" at bounding box center [755, 238] width 395 height 30
type input "Janina Perna"
click at [624, 274] on span at bounding box center [609, 278] width 77 height 12
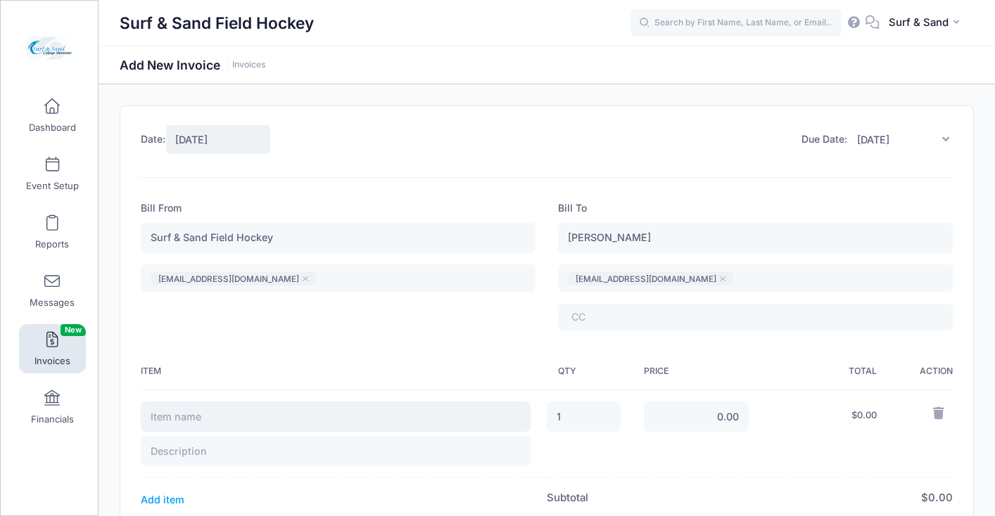
click at [231, 417] on input "text" at bounding box center [336, 417] width 390 height 30
type input "Red Knots - Fall Showcase"
click at [189, 457] on input "text" at bounding box center [336, 451] width 390 height 30
click at [363, 450] on input "text" at bounding box center [336, 451] width 390 height 30
type input "B"
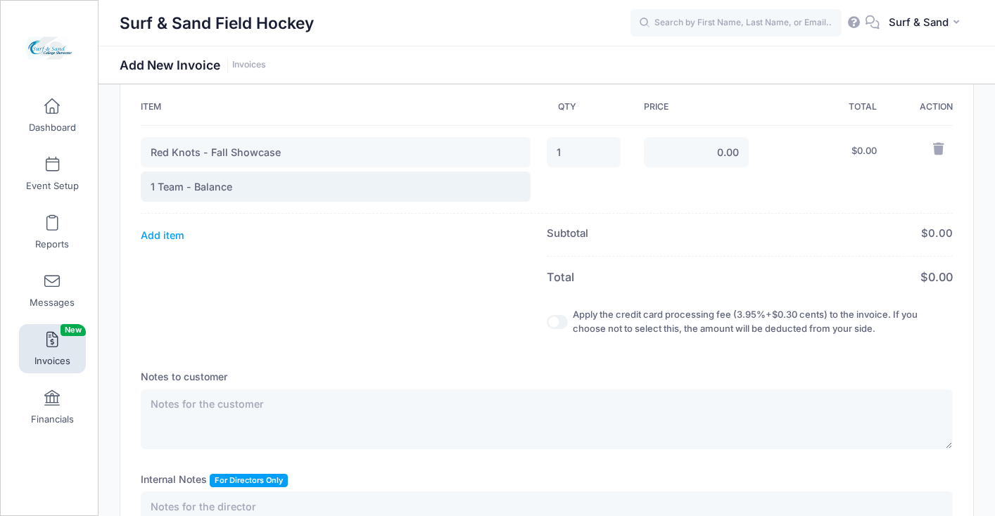
scroll to position [134, 0]
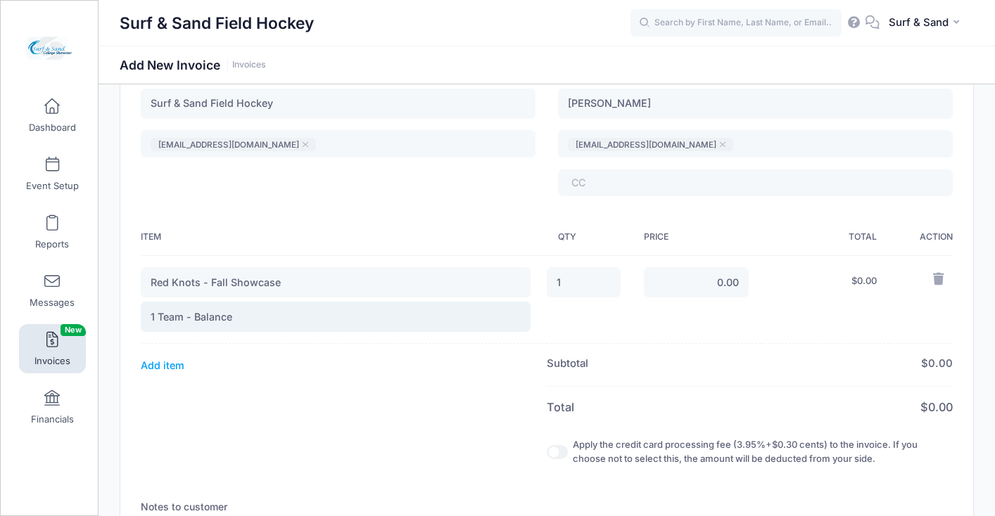
type input "1 Team - Balance"
click at [701, 286] on input "0.00" at bounding box center [697, 282] width 106 height 30
type input "3,750.00"
click at [721, 282] on input "3,750.00" at bounding box center [697, 282] width 106 height 30
type input "375.00"
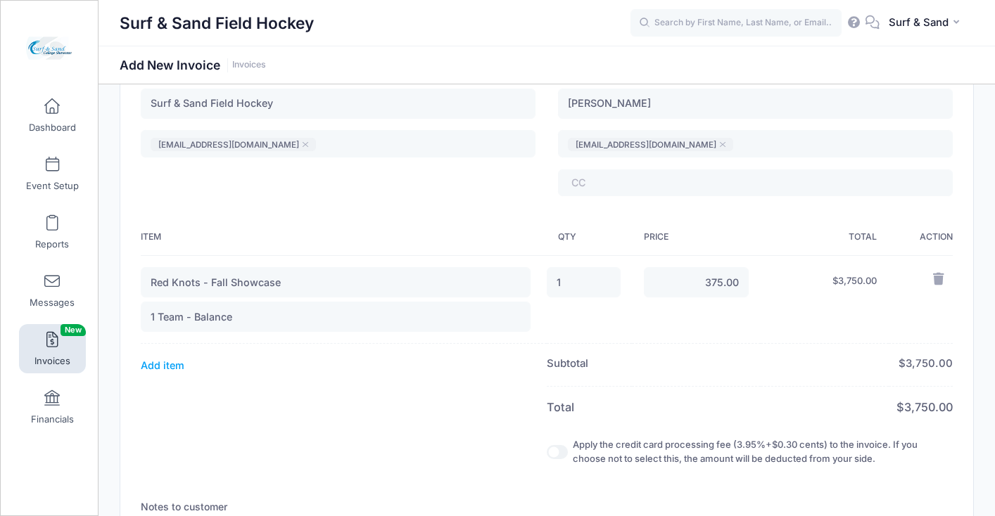
click at [743, 336] on td "375.00" at bounding box center [696, 299] width 128 height 89
click at [554, 452] on input "Apply the credit card processing fee (3.95%+$0.30 cents) to the invoice. If you…" at bounding box center [557, 452] width 21 height 14
checkbox input "true"
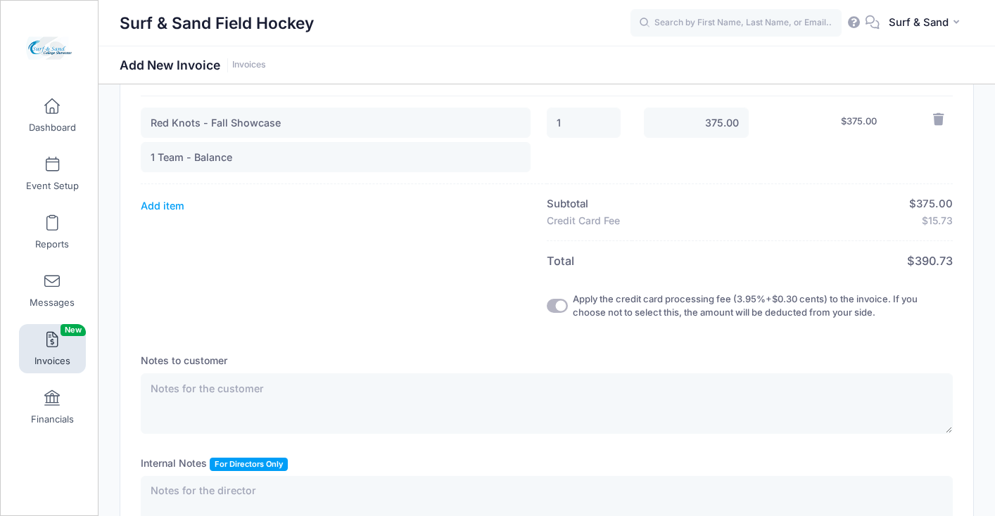
scroll to position [434, 0]
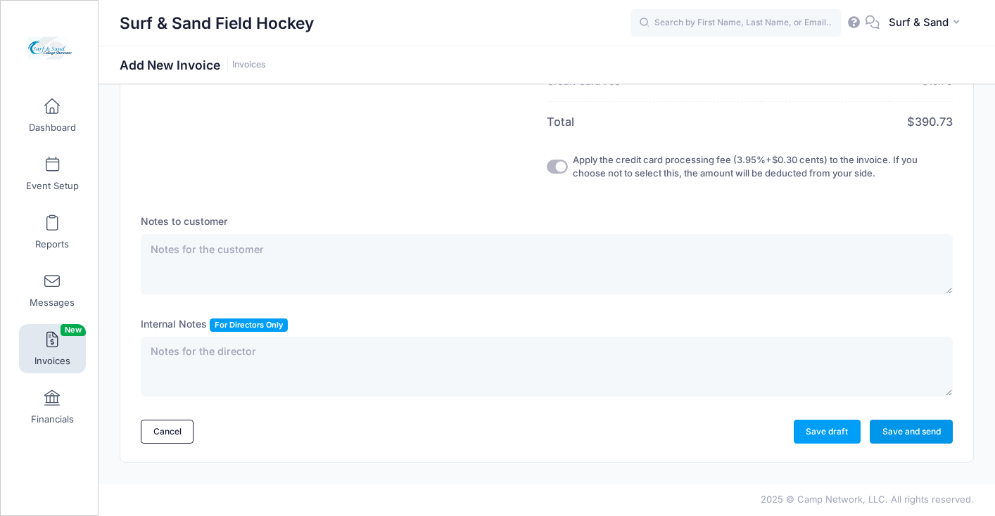
click at [917, 434] on link "Save and send" at bounding box center [911, 432] width 83 height 24
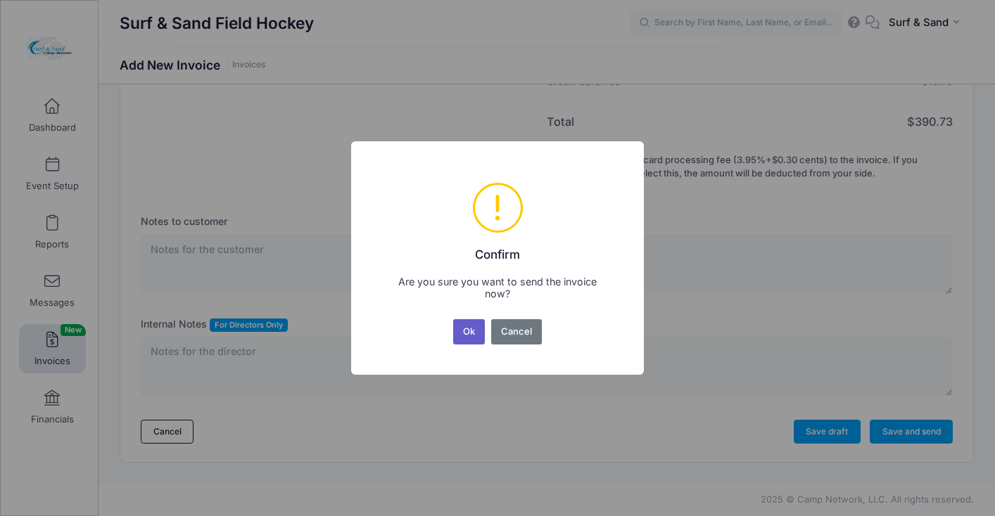
click at [473, 329] on button "Ok" at bounding box center [469, 331] width 32 height 25
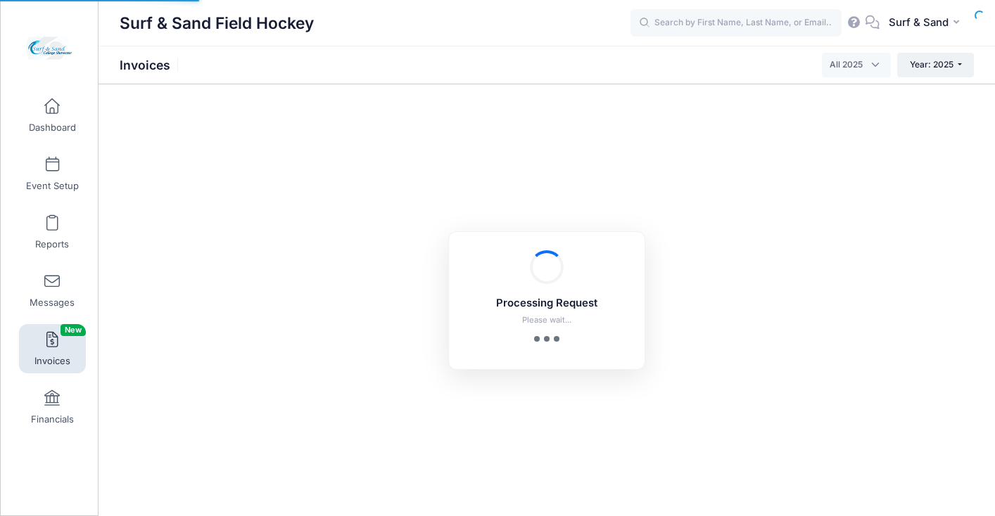
select select
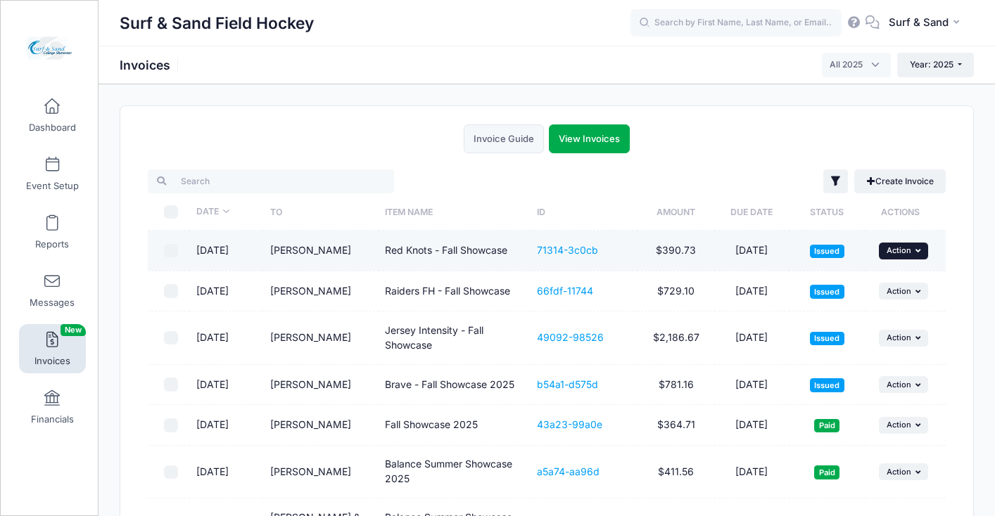
click at [901, 255] on span "Action" at bounding box center [899, 251] width 25 height 10
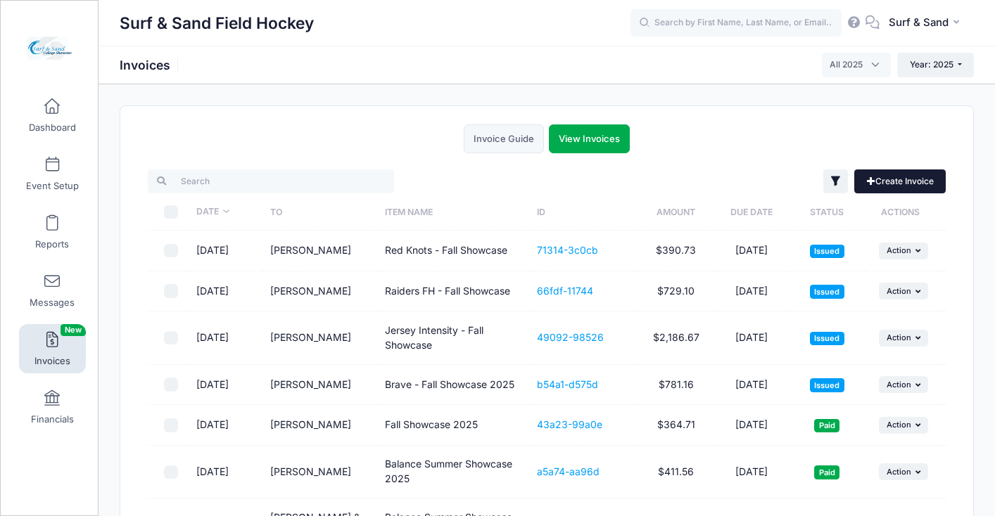
click at [890, 185] on link "Create Invoice" at bounding box center [899, 182] width 91 height 24
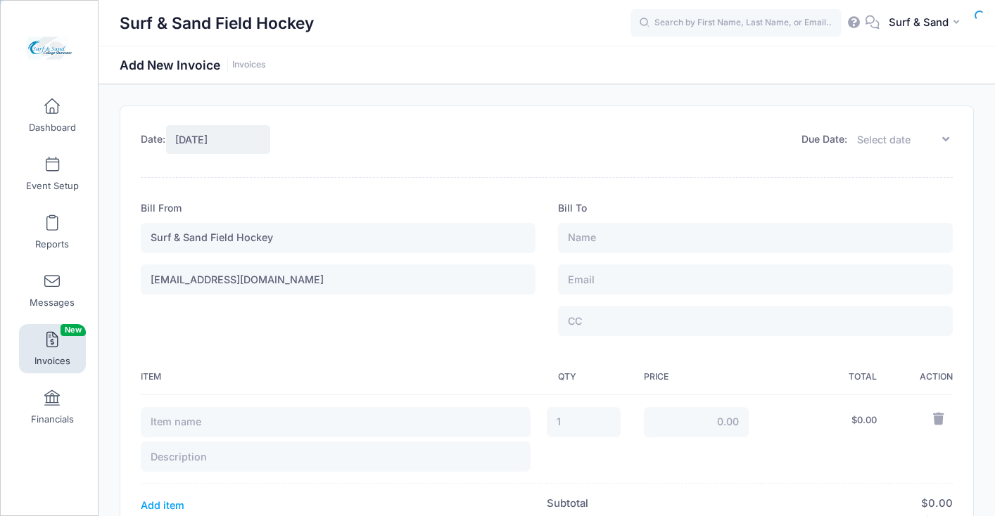
type input "[DATE]"
type input "1"
type input "0.00"
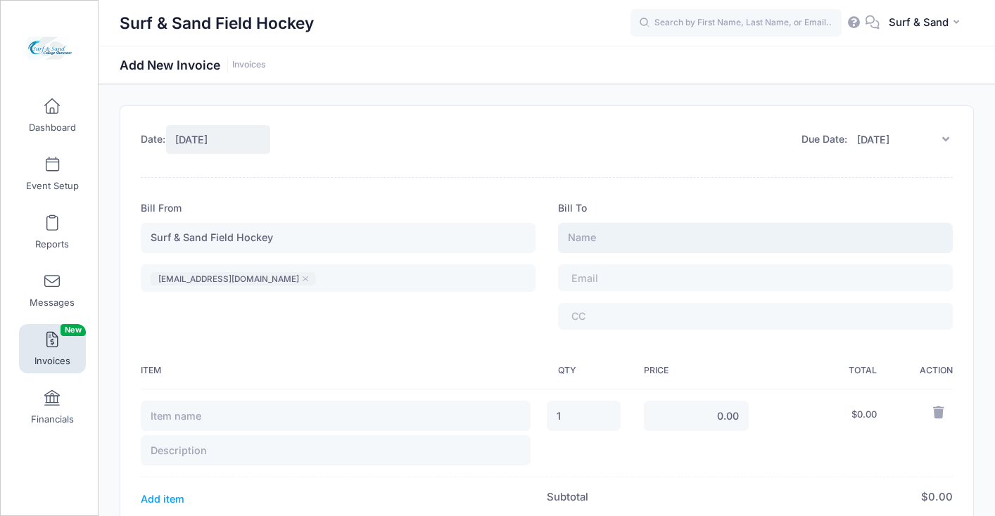
click at [610, 232] on input "text" at bounding box center [755, 238] width 395 height 30
click at [626, 406] on td "1" at bounding box center [589, 433] width 85 height 89
click at [609, 410] on input "1" at bounding box center [584, 416] width 74 height 30
type input "2"
click at [623, 243] on input "text" at bounding box center [755, 238] width 395 height 30
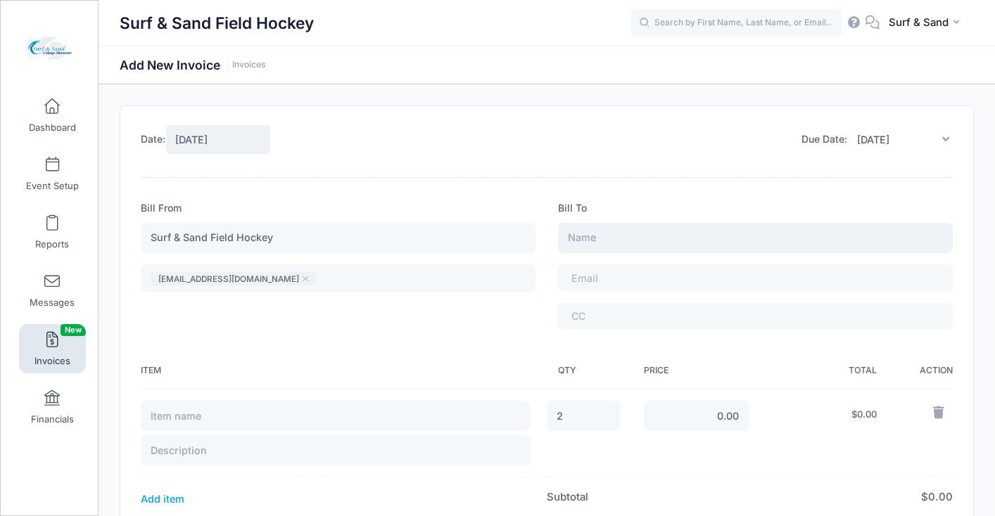
paste input "Rachel Galante"
click at [610, 239] on input "Rachel Galante" at bounding box center [755, 238] width 395 height 30
type input "Rachel Galante"
click at [634, 281] on span at bounding box center [609, 278] width 77 height 12
click at [583, 418] on input "2" at bounding box center [584, 417] width 74 height 30
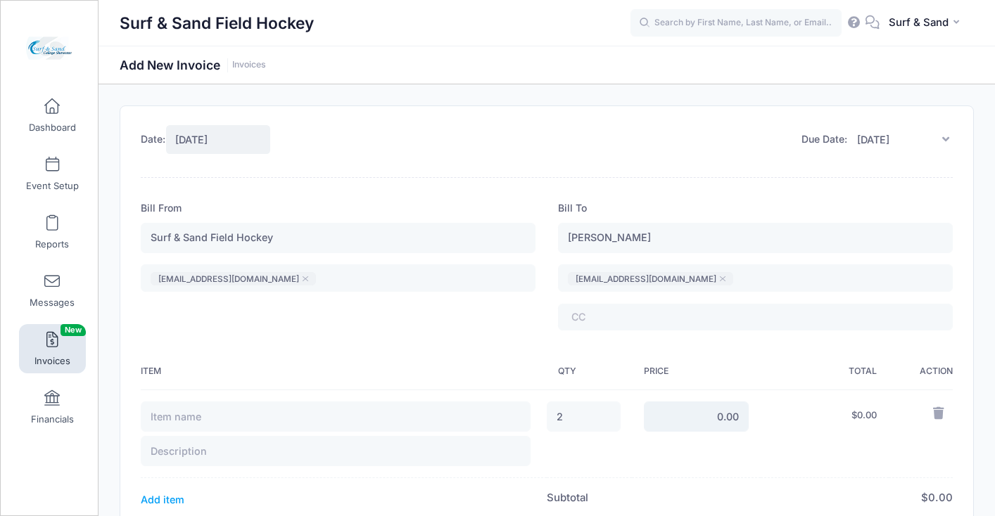
click at [712, 417] on input "0.00" at bounding box center [697, 417] width 106 height 30
click at [722, 419] on input "0.00" at bounding box center [697, 417] width 106 height 30
type input "325.00"
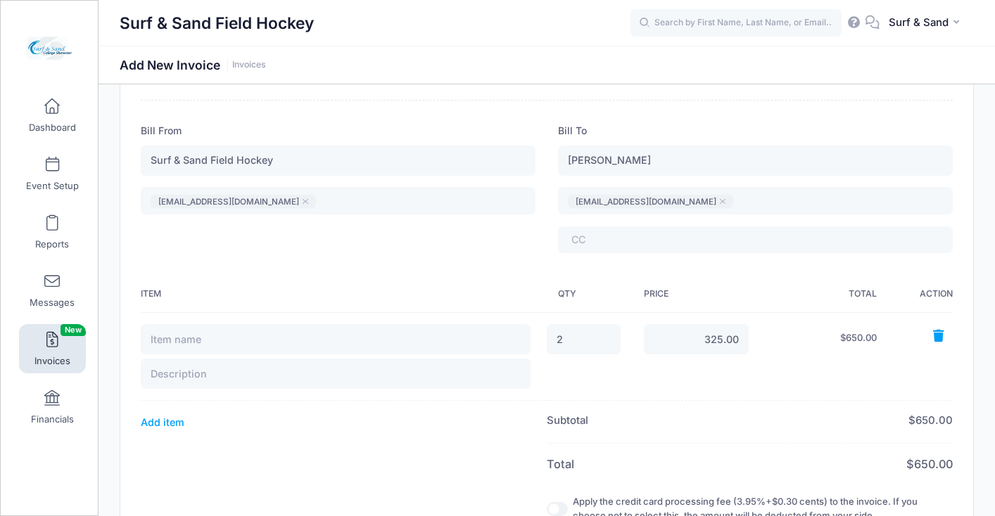
scroll to position [158, 0]
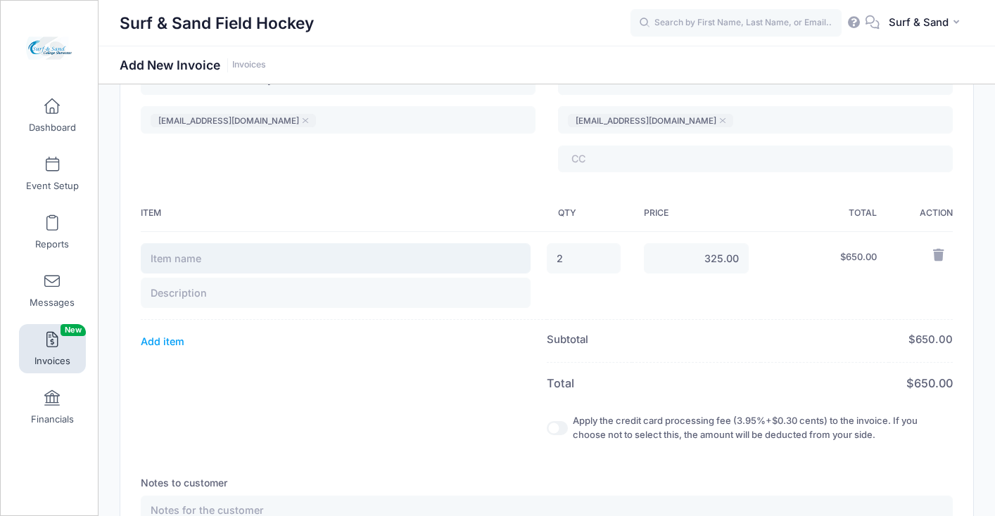
click at [393, 259] on input "text" at bounding box center [336, 258] width 390 height 30
type input "B"
type input "Centercourt - Fall Showase"
click at [290, 291] on input "text" at bounding box center [336, 293] width 390 height 30
type input "Balance"
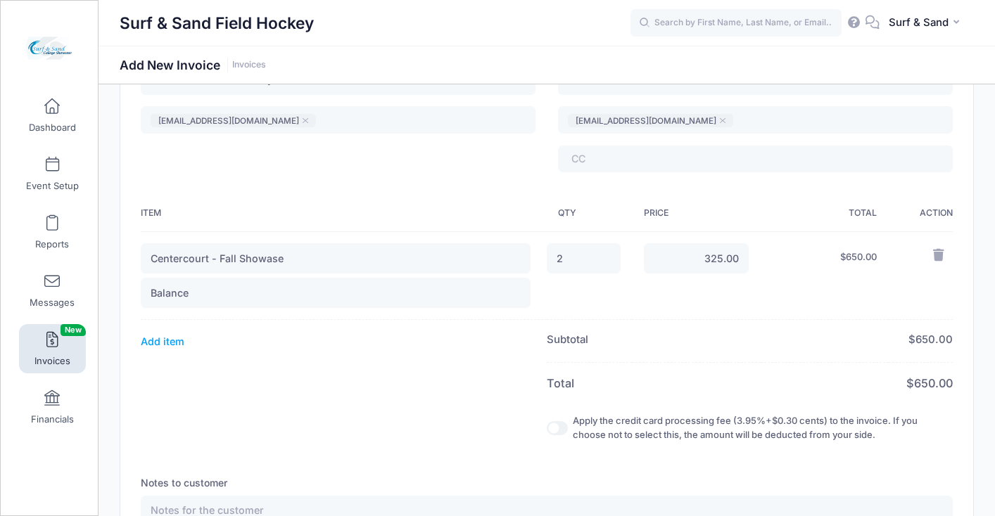
click at [380, 368] on th at bounding box center [344, 383] width 406 height 40
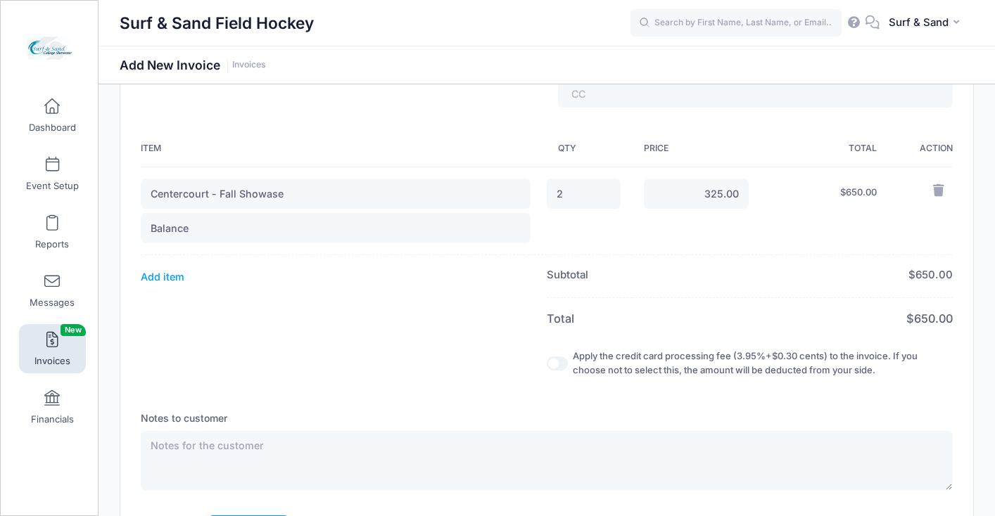
scroll to position [301, 0]
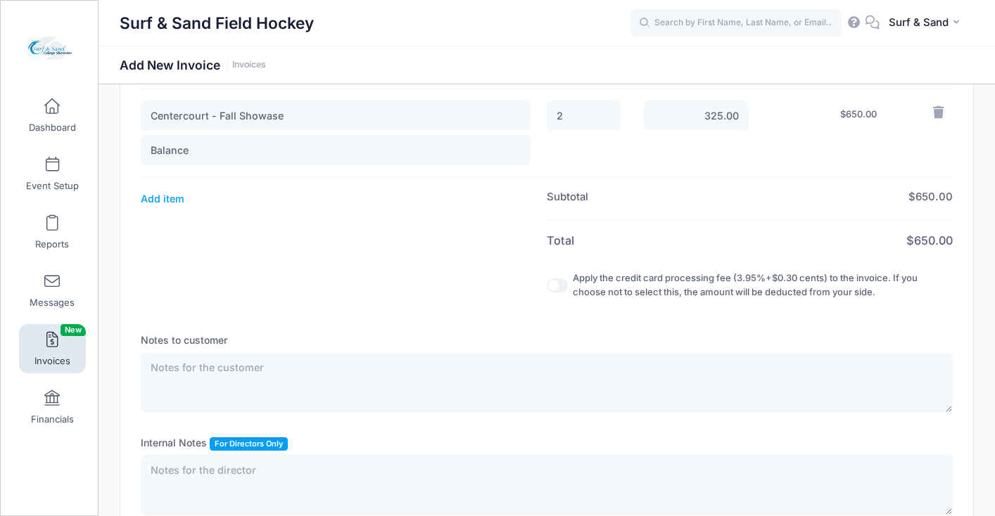
click at [559, 287] on input "Apply the credit card processing fee (3.95%+$0.30 cents) to the invoice. If you…" at bounding box center [557, 286] width 21 height 14
checkbox input "true"
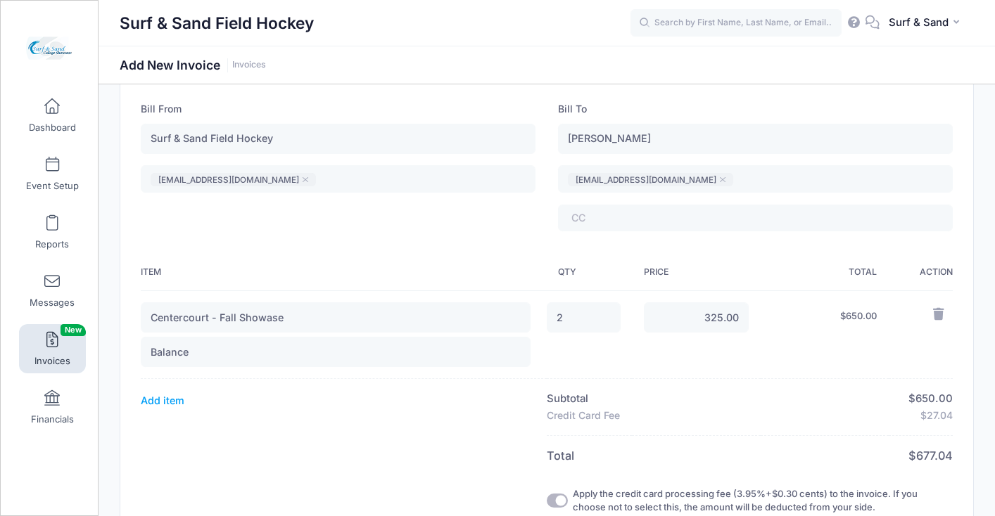
scroll to position [0, 0]
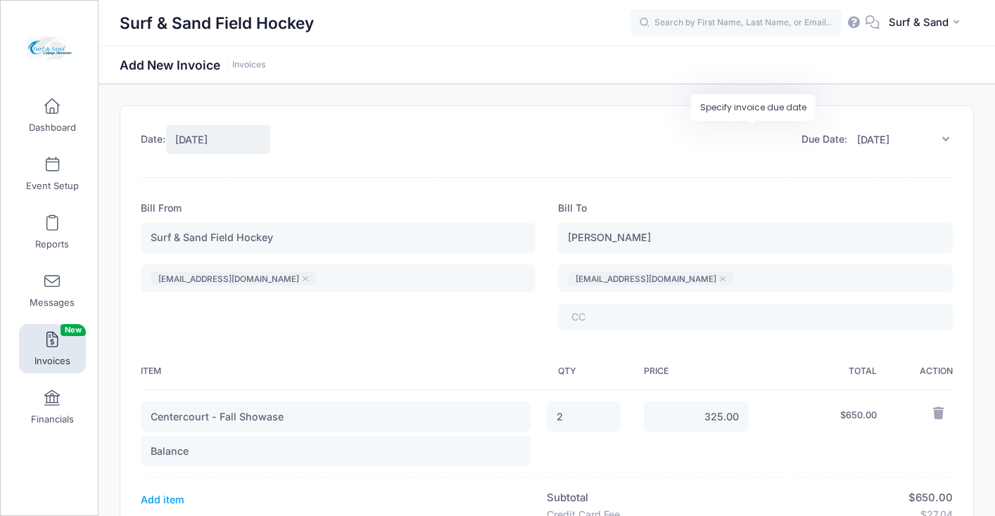
click at [940, 140] on icon at bounding box center [945, 139] width 14 height 11
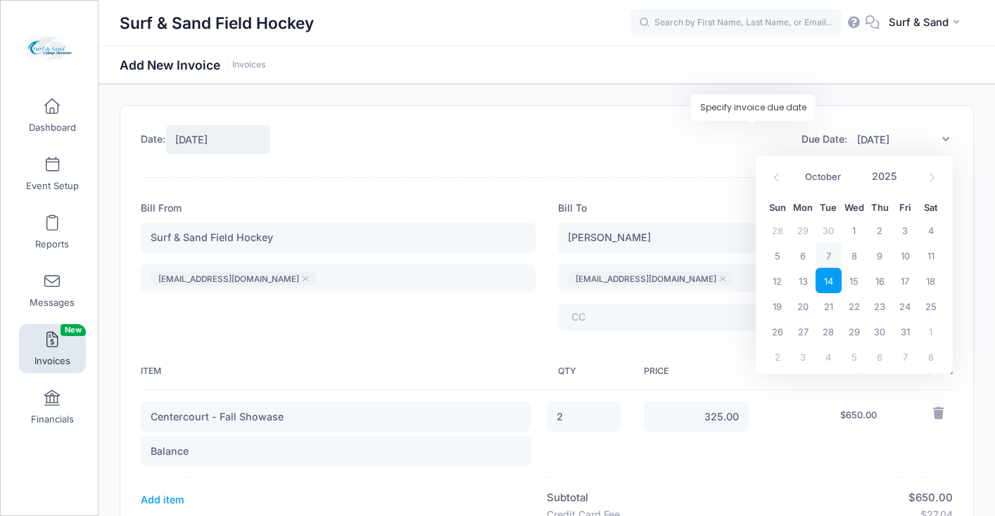
click at [885, 141] on input "10/14/2025" at bounding box center [900, 140] width 106 height 30
click at [833, 333] on span "28" at bounding box center [828, 331] width 25 height 25
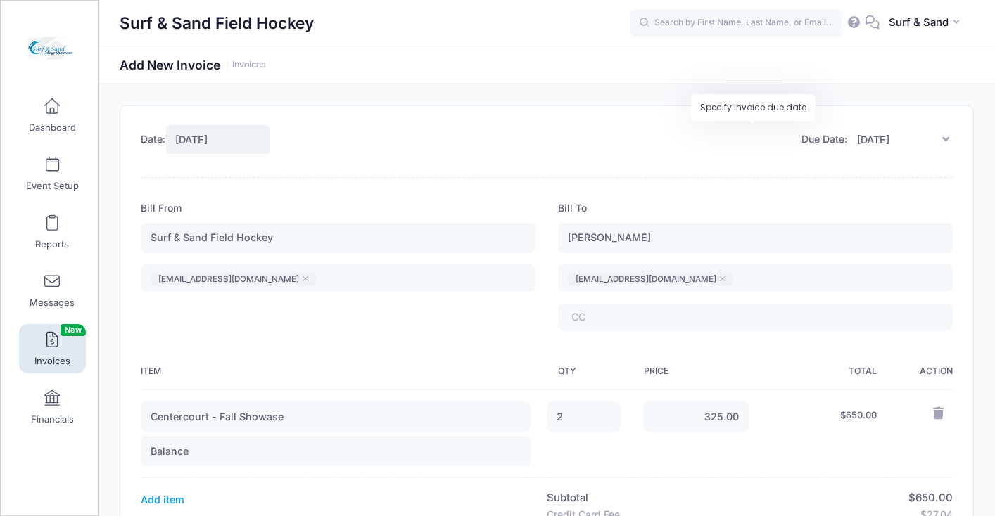
click at [945, 137] on icon at bounding box center [945, 139] width 14 height 11
click at [935, 141] on input "10/28/2025" at bounding box center [900, 140] width 106 height 30
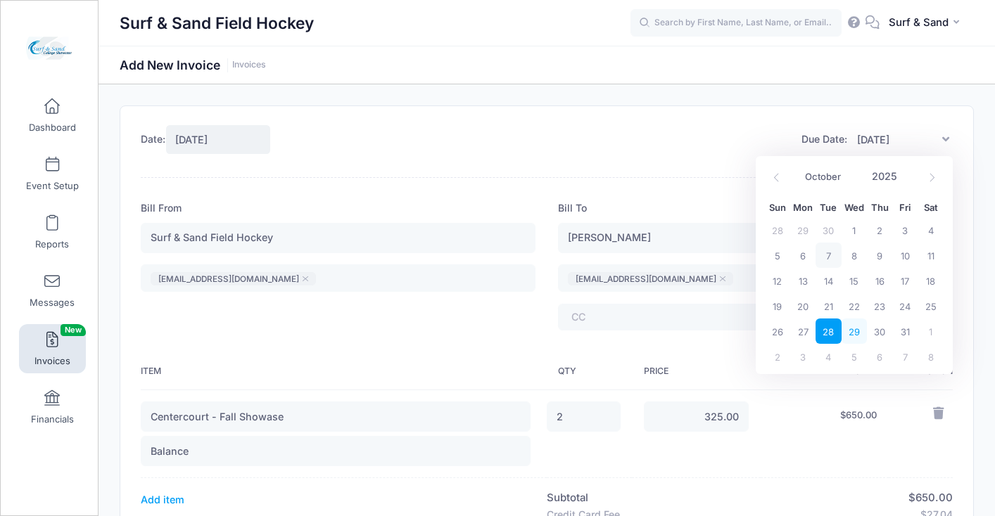
click at [851, 331] on span "29" at bounding box center [854, 331] width 25 height 25
type input "10/29/2025"
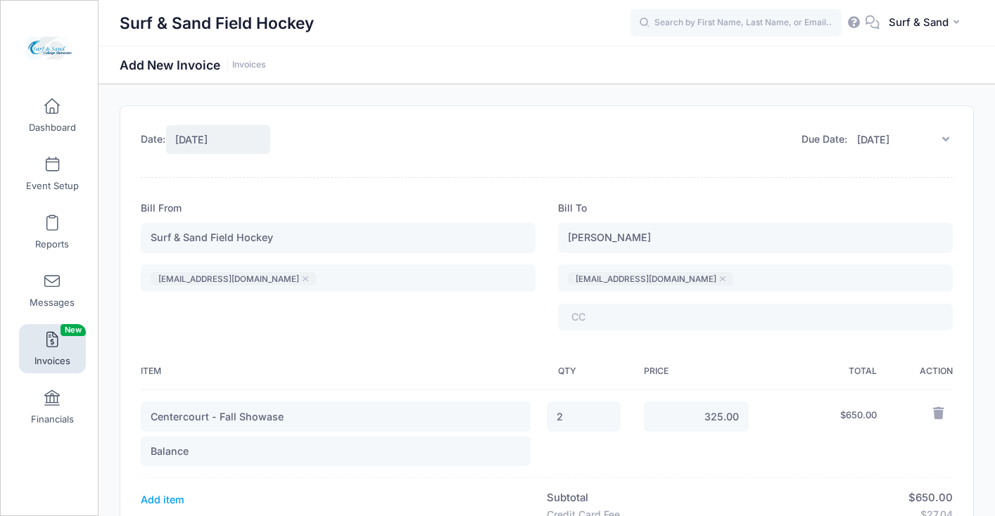
scroll to position [166, 0]
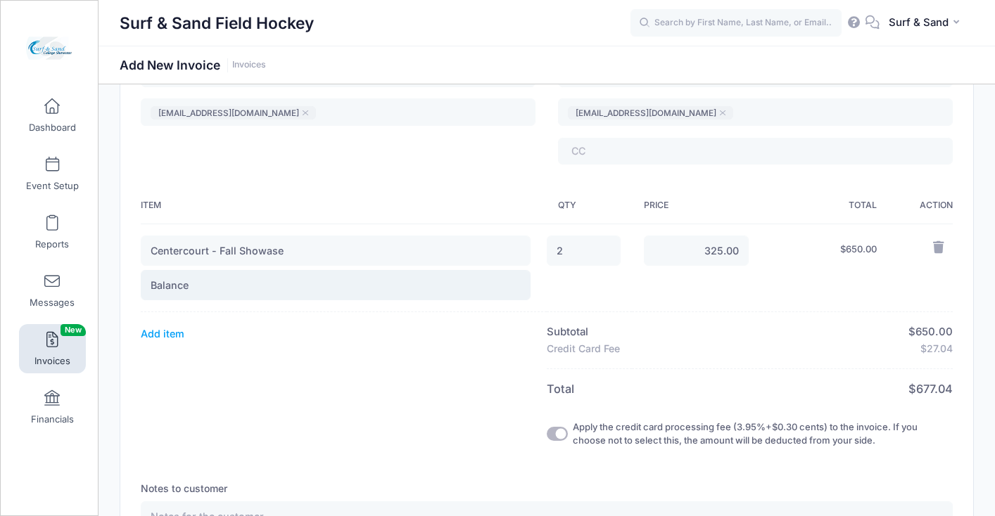
click at [375, 287] on input "Balance" at bounding box center [336, 285] width 390 height 30
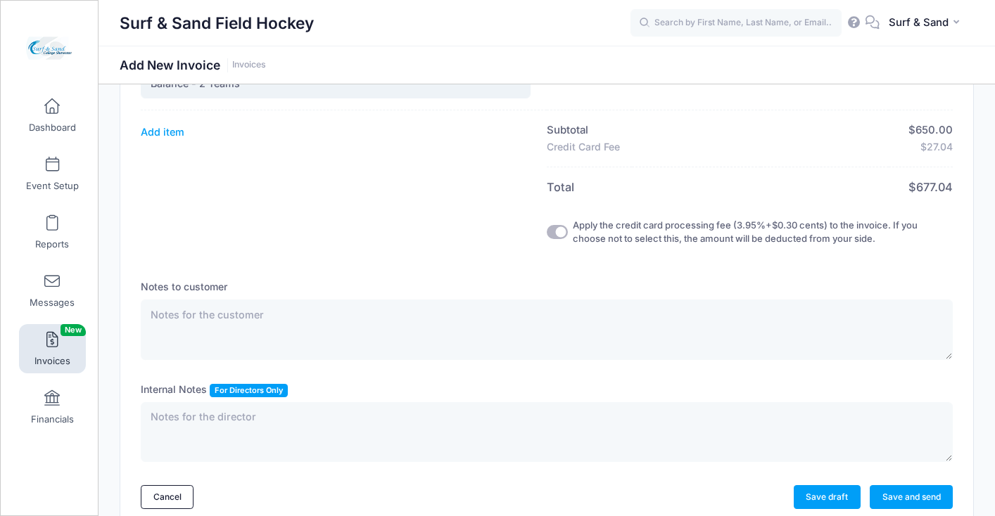
scroll to position [434, 0]
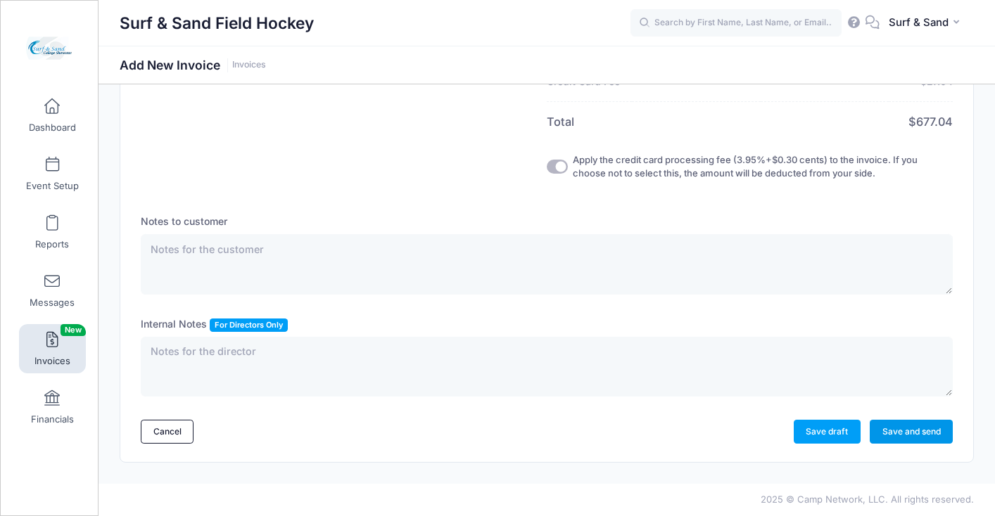
type input "Balance - 2 Teams"
click at [912, 433] on link "Save and send" at bounding box center [911, 432] width 83 height 24
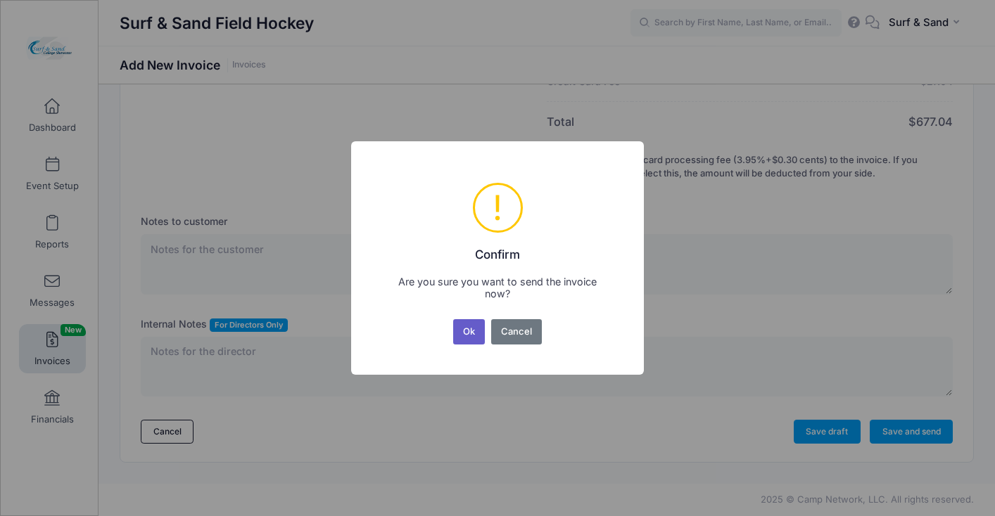
click at [468, 336] on button "Ok" at bounding box center [469, 331] width 32 height 25
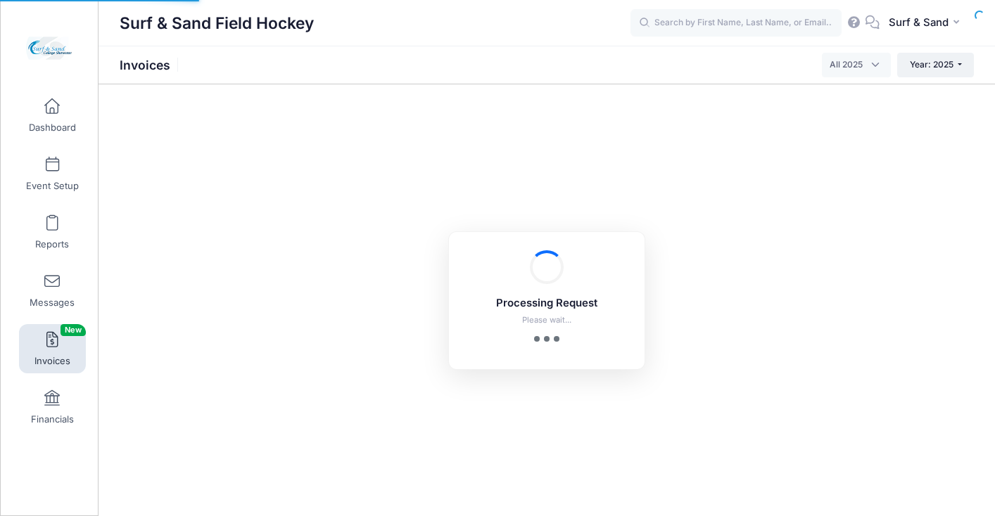
select select
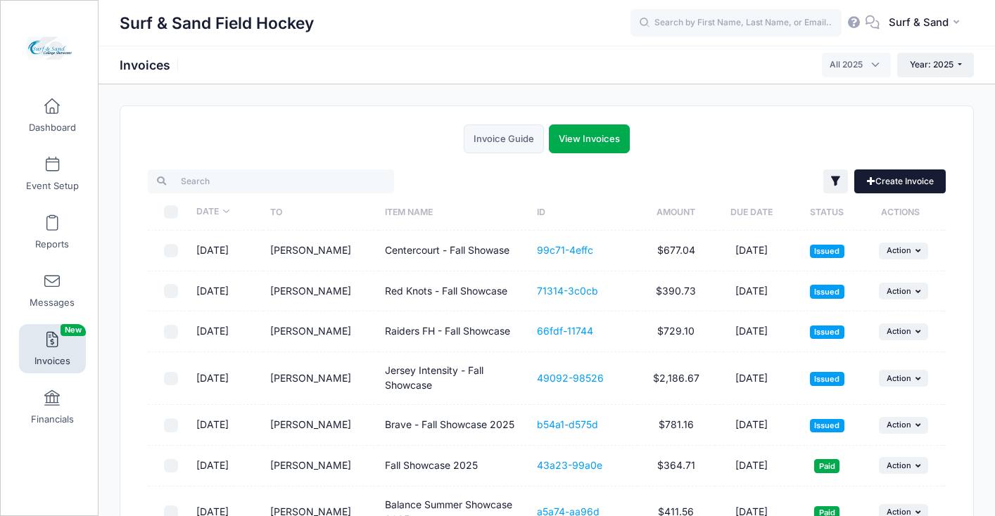
click at [896, 177] on link "Create Invoice" at bounding box center [899, 182] width 91 height 24
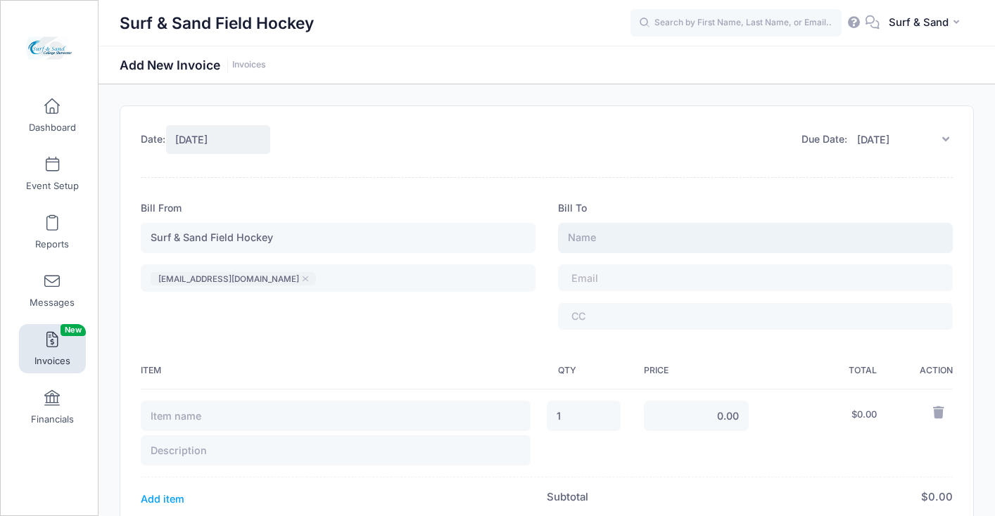
click at [599, 236] on input "text" at bounding box center [755, 238] width 395 height 30
paste input "[PERSON_NAME]"
click at [602, 236] on input "[PERSON_NAME]" at bounding box center [755, 238] width 395 height 30
type input "[PERSON_NAME]"
click at [597, 279] on span at bounding box center [609, 278] width 77 height 12
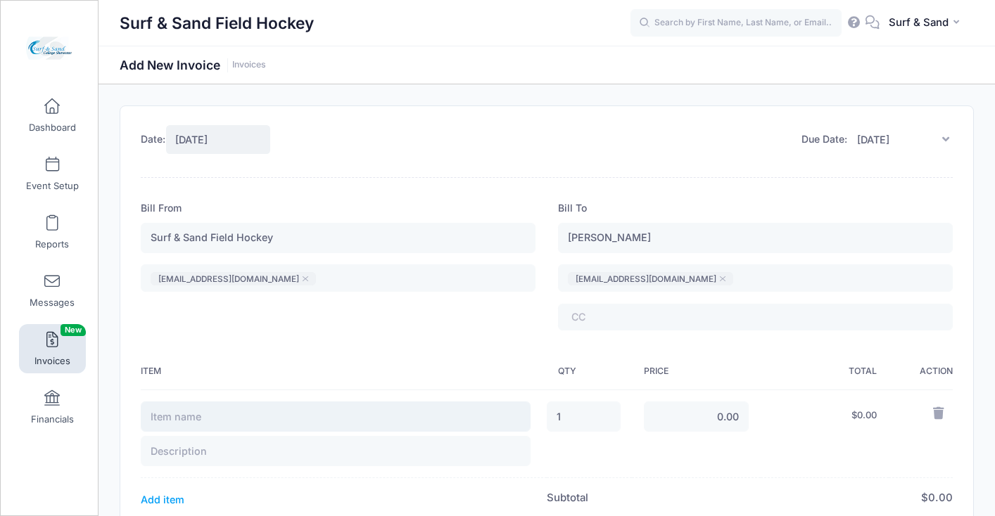
click at [272, 421] on input "text" at bounding box center [336, 417] width 390 height 30
type input "East End - Fall Showcase 2025"
click at [189, 459] on input "text" at bounding box center [336, 451] width 390 height 30
type input "Balance - 2 Teams"
click at [588, 414] on input "1" at bounding box center [584, 417] width 74 height 30
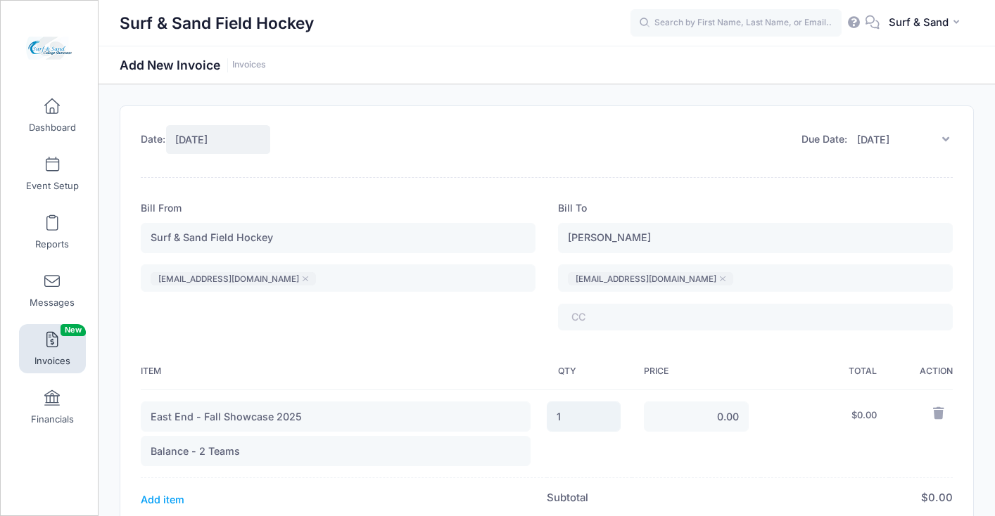
click at [588, 414] on input "1" at bounding box center [584, 417] width 74 height 30
type input "2"
click at [684, 413] on input "0.00" at bounding box center [697, 417] width 106 height 30
type input "500.00"
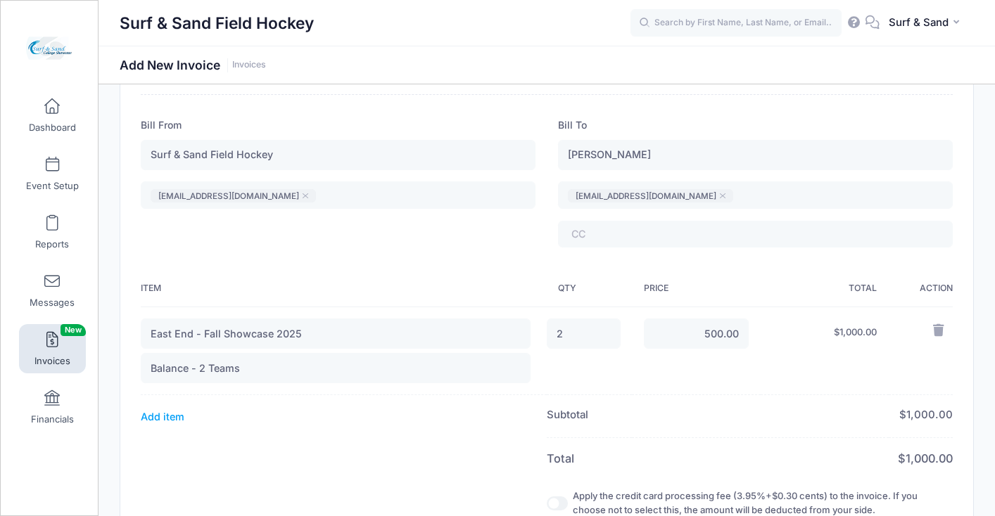
scroll to position [215, 0]
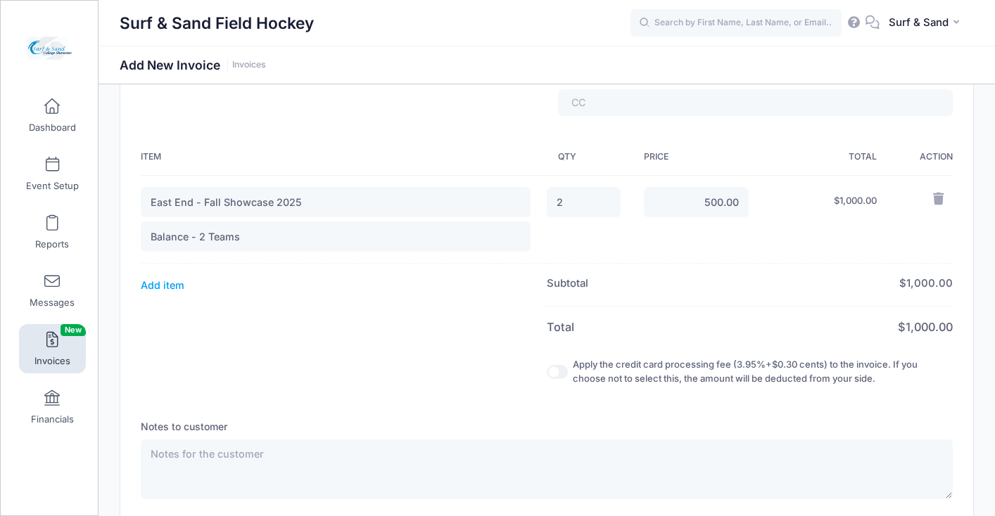
click at [554, 374] on input "Apply the credit card processing fee (3.95%+$0.30 cents) to the invoice. If you…" at bounding box center [557, 372] width 21 height 14
checkbox input "true"
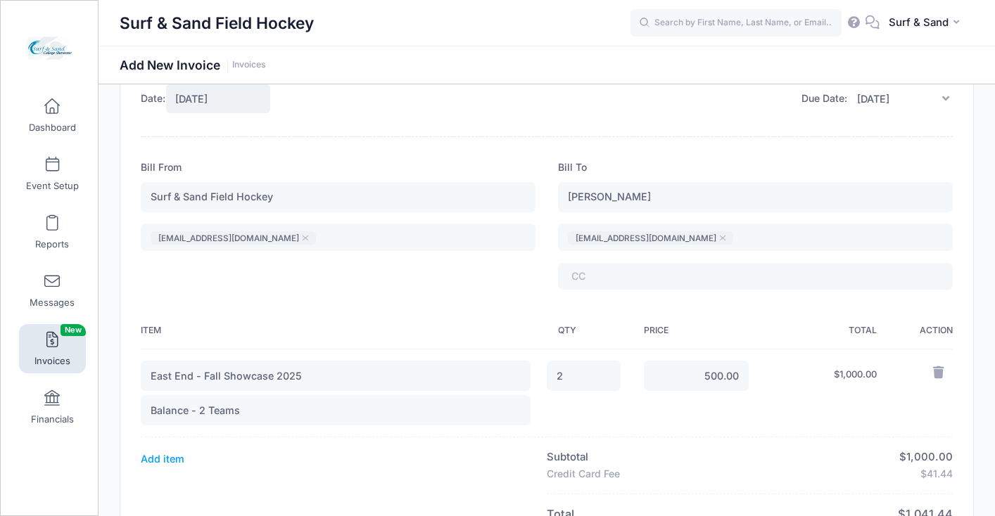
scroll to position [20, 0]
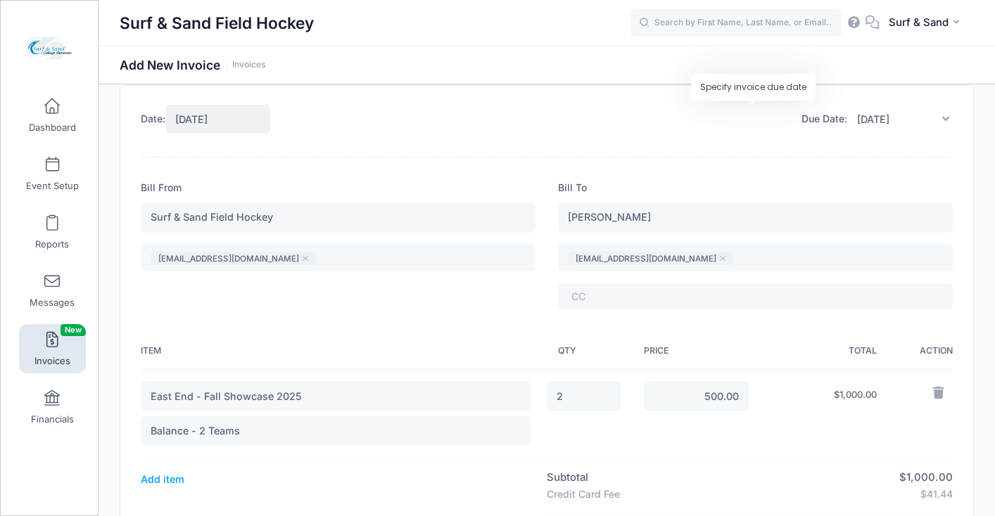
click at [943, 113] on icon at bounding box center [945, 118] width 14 height 11
click at [899, 122] on input "[DATE]" at bounding box center [900, 119] width 106 height 30
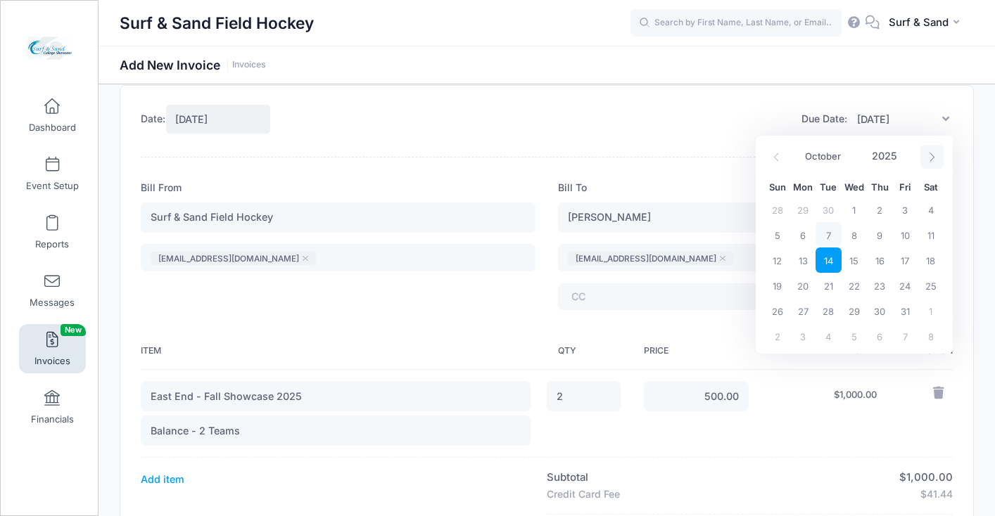
click at [933, 154] on icon at bounding box center [931, 157] width 9 height 9
select select "10"
click at [880, 262] on span "13" at bounding box center [879, 260] width 25 height 25
type input "[DATE]"
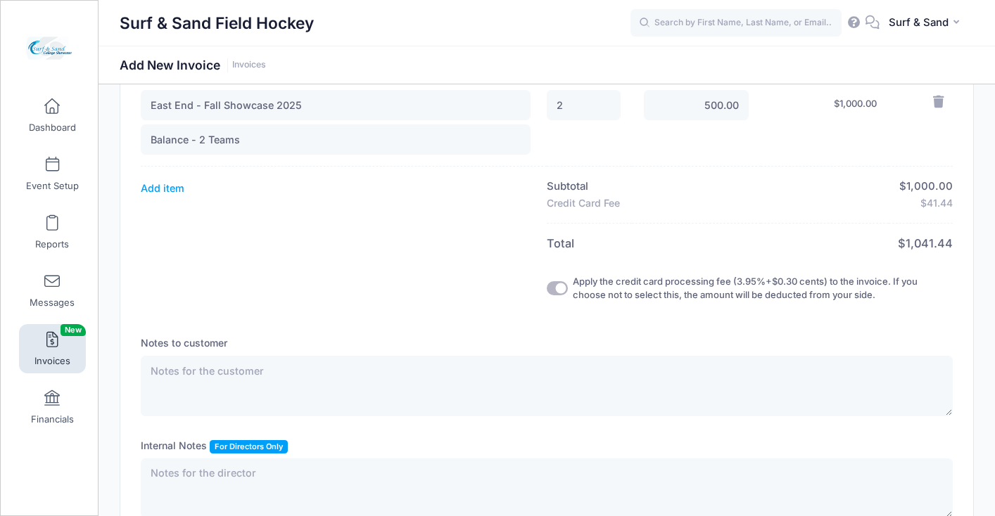
scroll to position [434, 0]
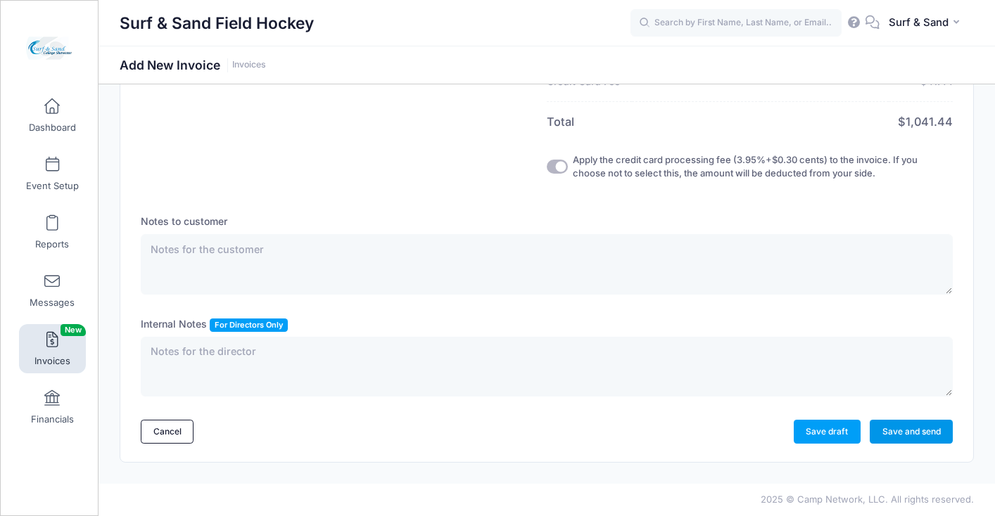
click at [934, 433] on link "Save and send" at bounding box center [911, 432] width 83 height 24
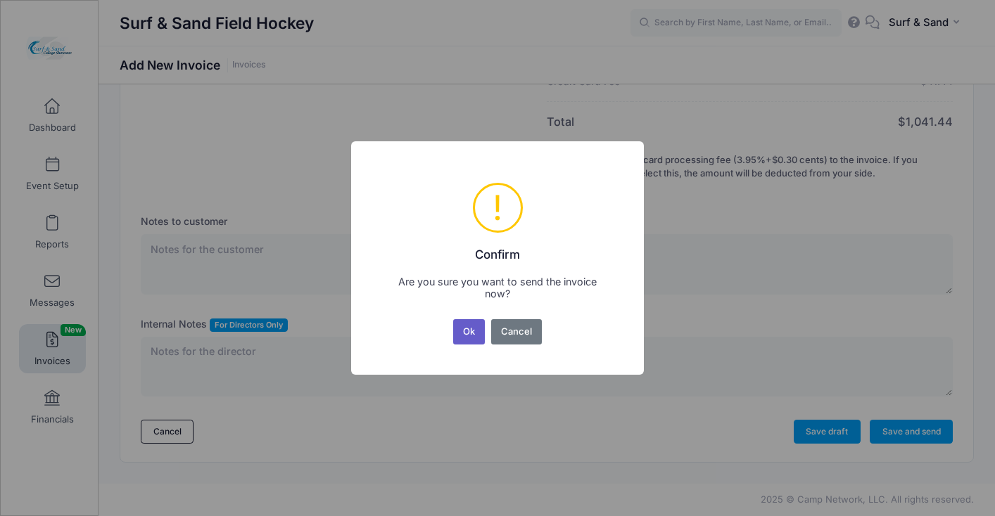
click at [478, 336] on button "Ok" at bounding box center [469, 331] width 32 height 25
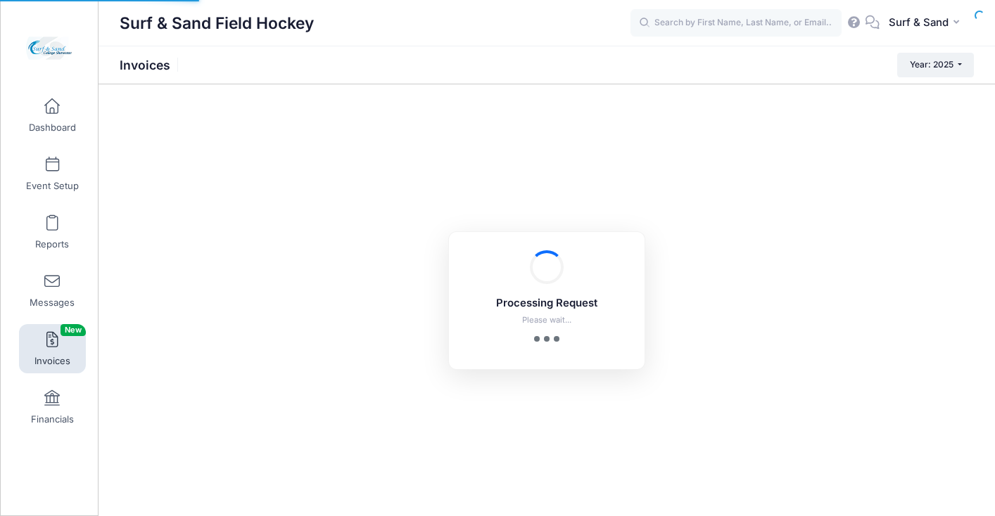
select select
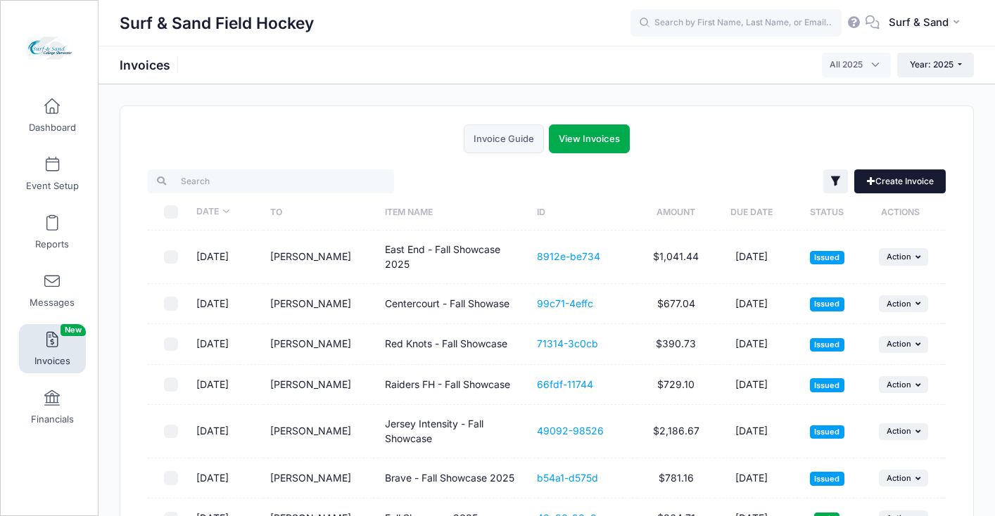
click at [916, 180] on link "Create Invoice" at bounding box center [899, 182] width 91 height 24
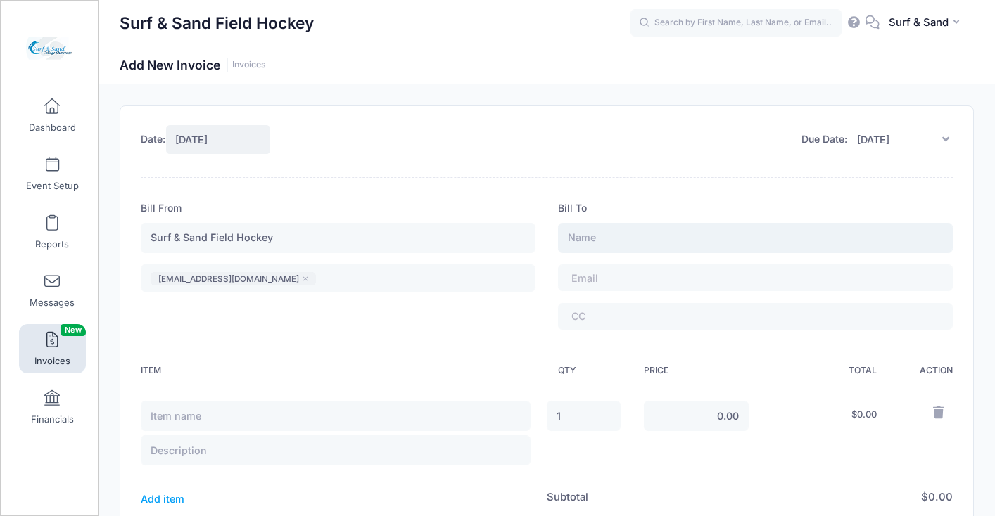
click at [597, 241] on input "text" at bounding box center [755, 238] width 395 height 30
paste input "[PERSON_NAME]"
click at [607, 238] on input "[PERSON_NAME]" at bounding box center [755, 238] width 395 height 30
type input "[PERSON_NAME]"
click at [593, 284] on span at bounding box center [609, 278] width 77 height 12
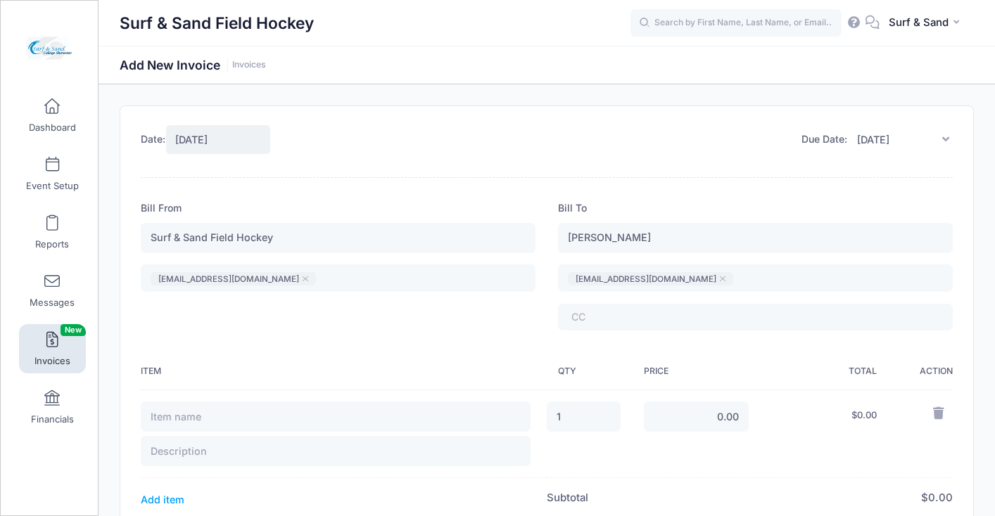
click at [417, 379] on th "Item" at bounding box center [344, 372] width 406 height 37
click at [696, 417] on input "0.00" at bounding box center [697, 417] width 106 height 30
drag, startPoint x: 721, startPoint y: 417, endPoint x: 703, endPoint y: 417, distance: 17.6
click at [703, 417] on input "0.00" at bounding box center [697, 417] width 106 height 30
type input "275.00"
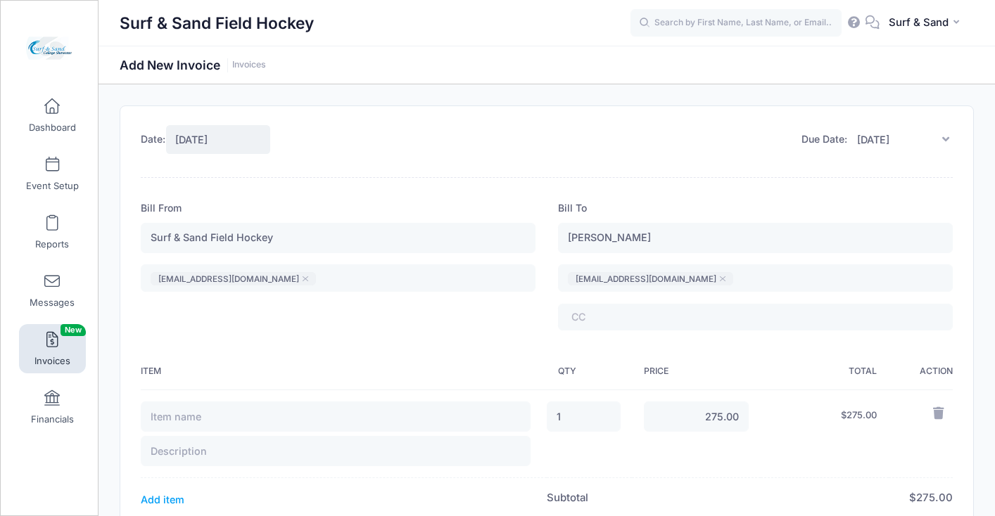
click at [735, 357] on th "Price" at bounding box center [696, 372] width 128 height 37
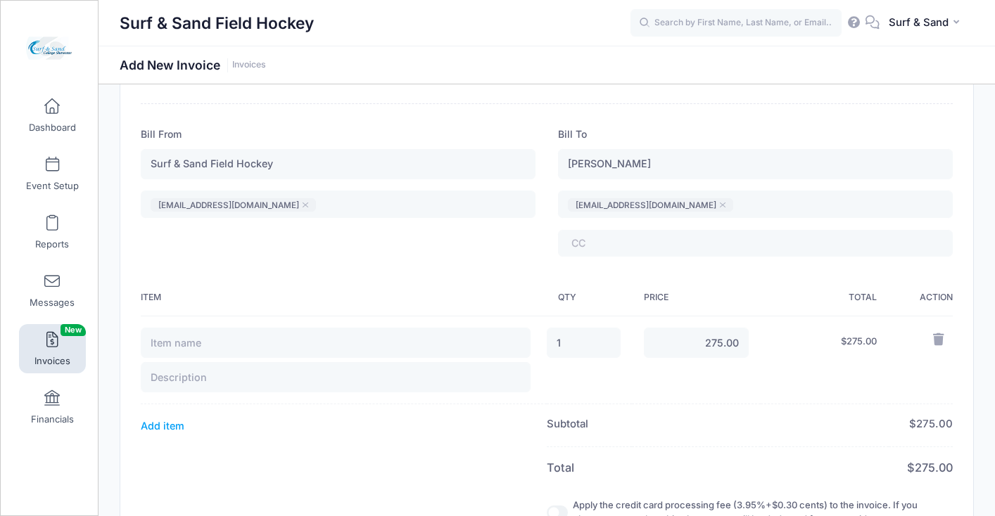
scroll to position [179, 0]
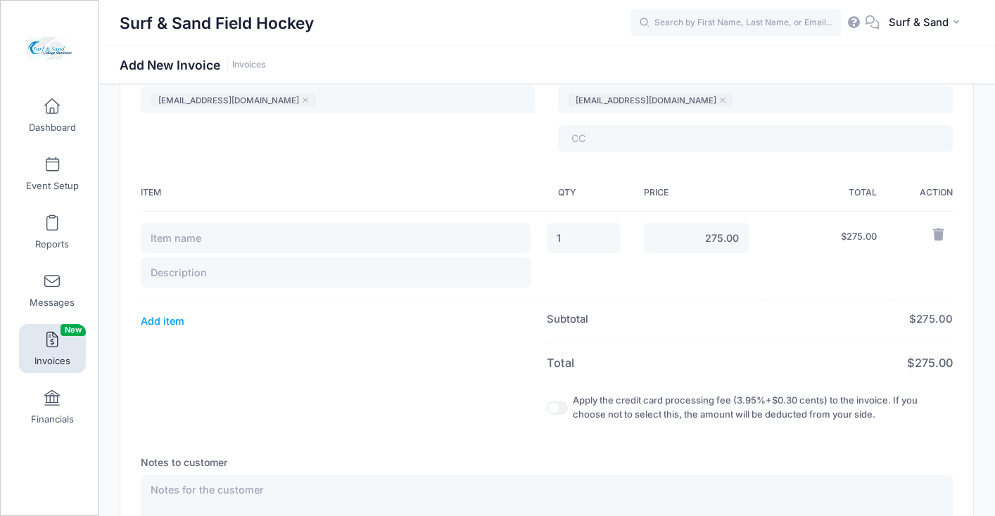
click at [552, 406] on input "Apply the credit card processing fee (3.95%+$0.30 cents) to the invoice. If you…" at bounding box center [557, 408] width 21 height 14
checkbox input "true"
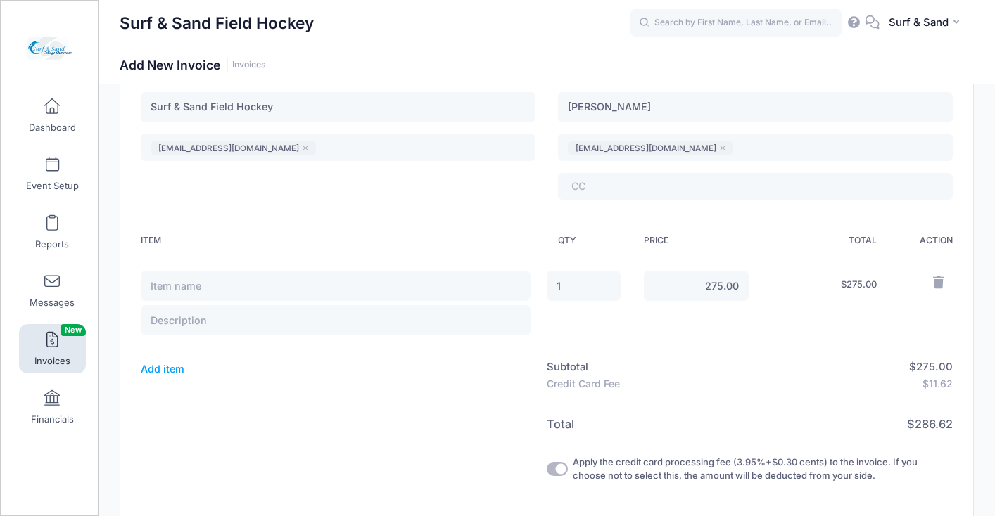
scroll to position [118, 0]
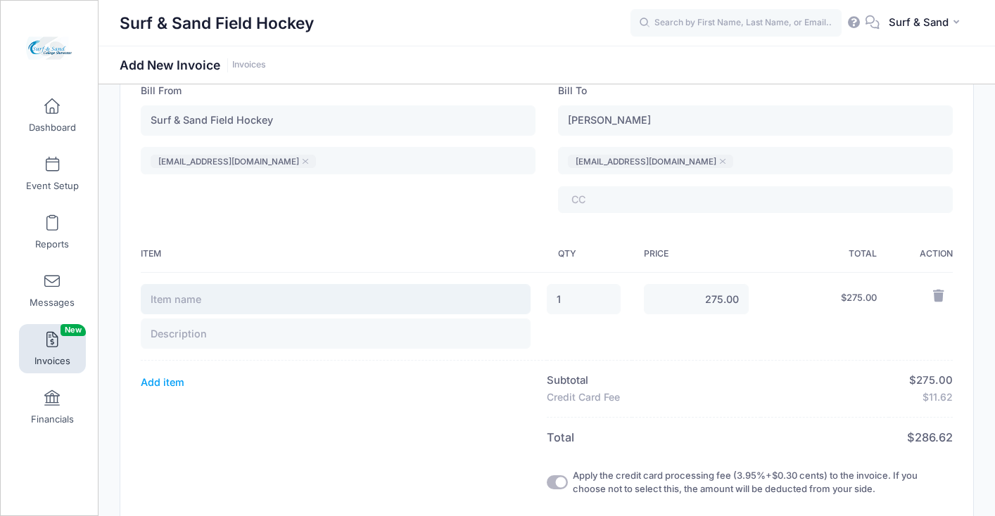
click at [477, 299] on input "text" at bounding box center [336, 299] width 390 height 30
click at [227, 307] on input "text" at bounding box center [336, 299] width 390 height 30
paste input "Princeton FHC"
click at [229, 322] on input "text" at bounding box center [336, 334] width 390 height 30
click at [241, 296] on input "Princeton FHC" at bounding box center [336, 299] width 390 height 30
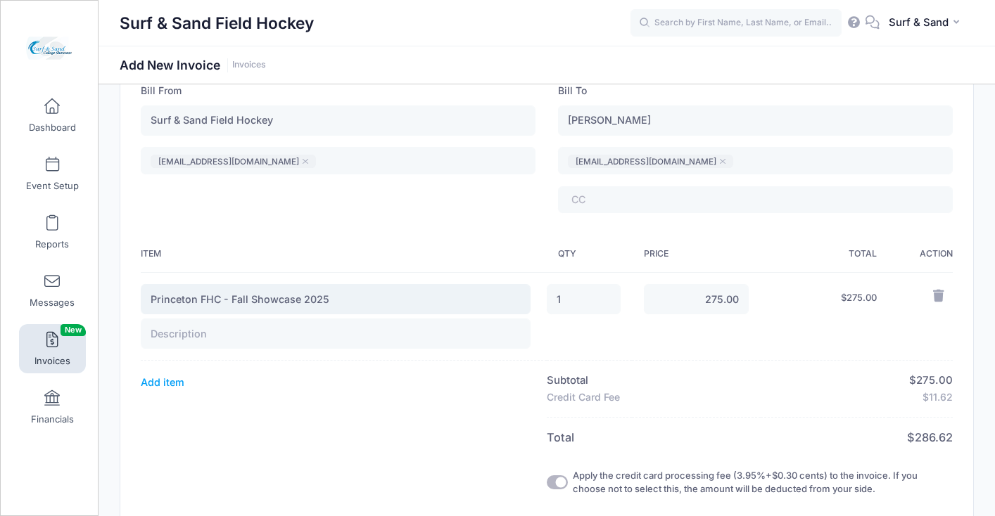
type input "Princeton FHC - Fall Showcase 2025"
click at [200, 338] on input "text" at bounding box center [336, 334] width 390 height 30
type input "Balance - 1 Team"
click at [374, 227] on div "Bill From Surf & Sand Field Hockey surfnsandfieldhockey@gmail.com ​ surfnsandfi…" at bounding box center [547, 422] width 812 height 676
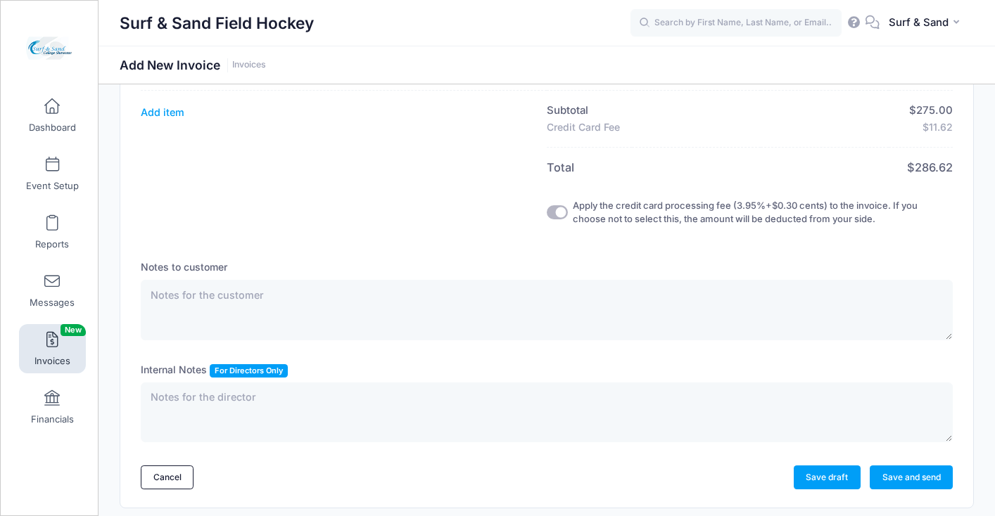
scroll to position [426, 0]
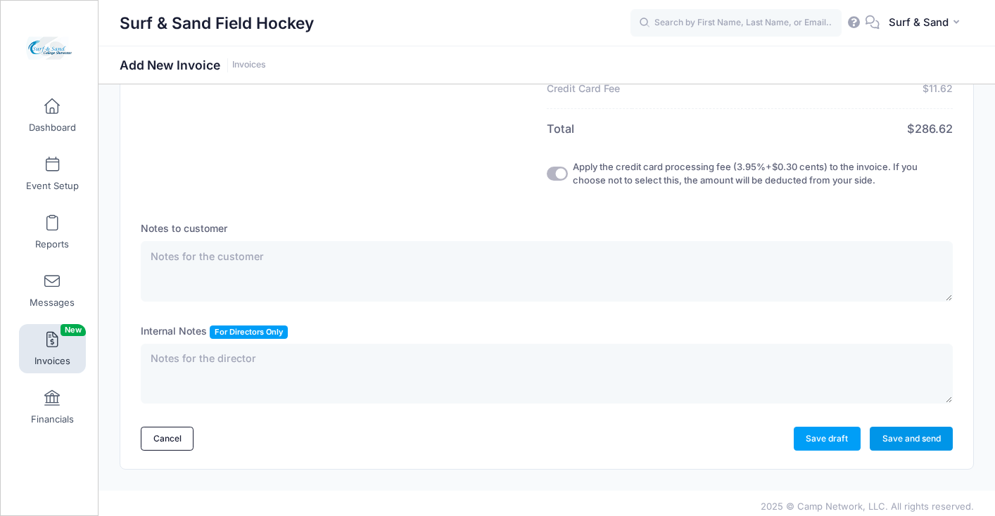
click at [912, 438] on link "Save and send" at bounding box center [911, 439] width 83 height 24
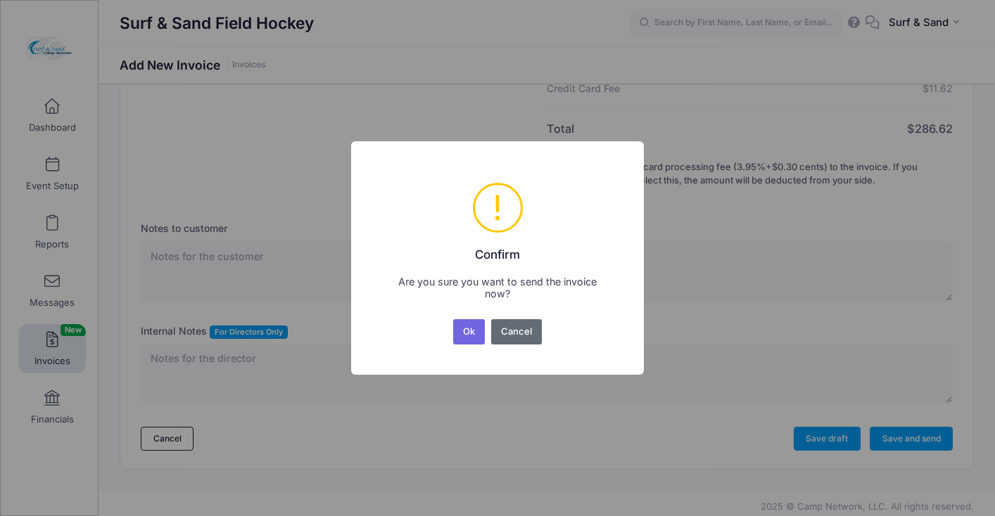
click at [533, 336] on button "Cancel" at bounding box center [516, 331] width 51 height 25
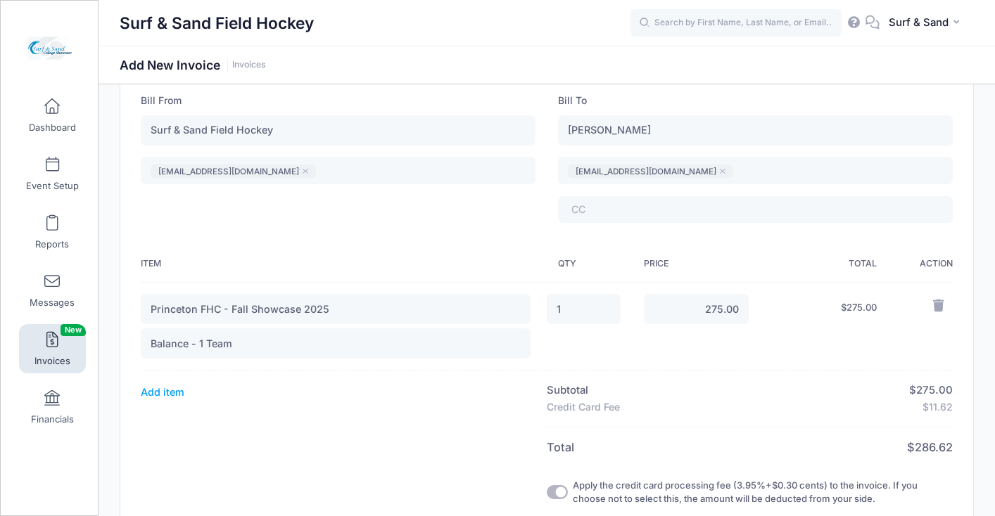
scroll to position [0, 0]
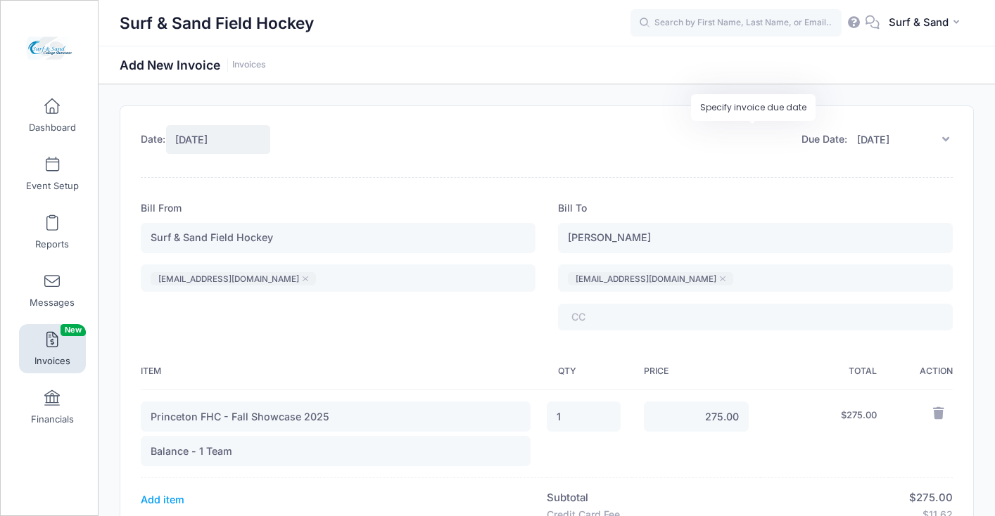
click at [946, 144] on icon at bounding box center [945, 139] width 14 height 11
click at [943, 141] on icon at bounding box center [945, 139] width 14 height 11
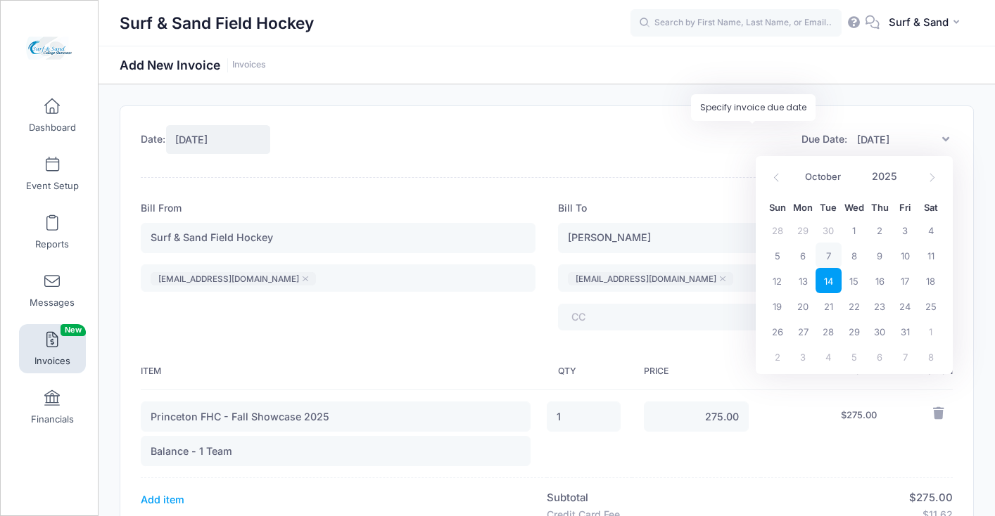
click at [884, 141] on input "10/14/2025" at bounding box center [900, 140] width 106 height 30
click at [934, 176] on icon at bounding box center [931, 177] width 9 height 9
select select "10"
click at [884, 281] on span "13" at bounding box center [879, 280] width 25 height 25
type input "11/13/2025"
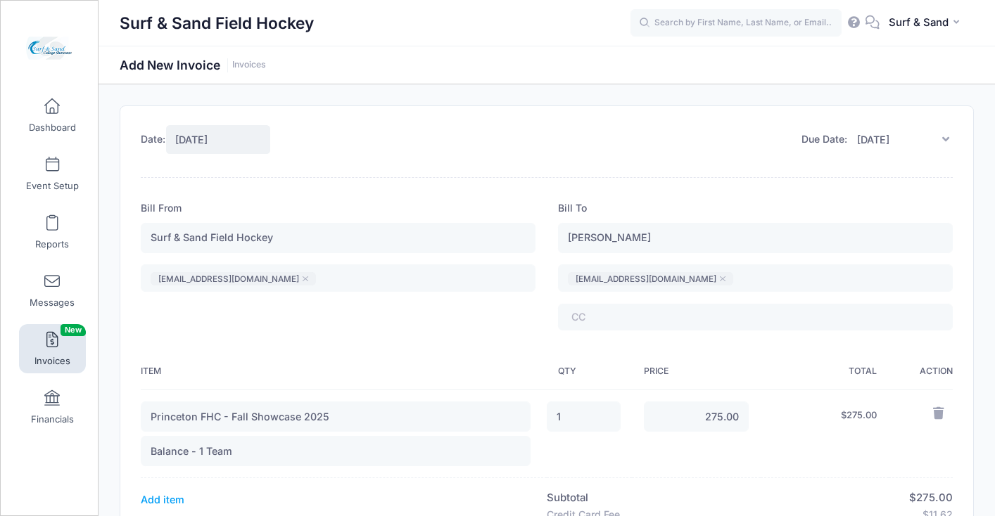
scroll to position [434, 0]
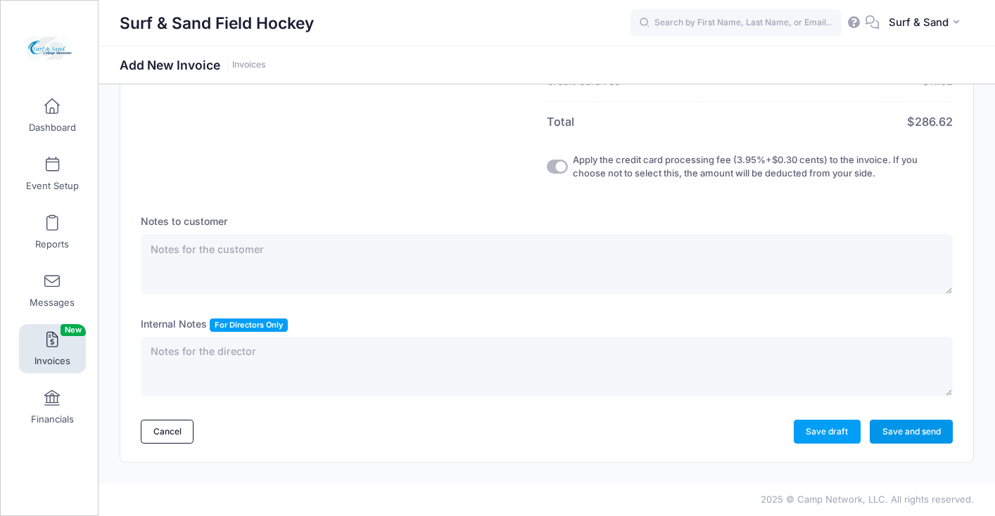
click at [894, 434] on link "Save and send" at bounding box center [911, 432] width 83 height 24
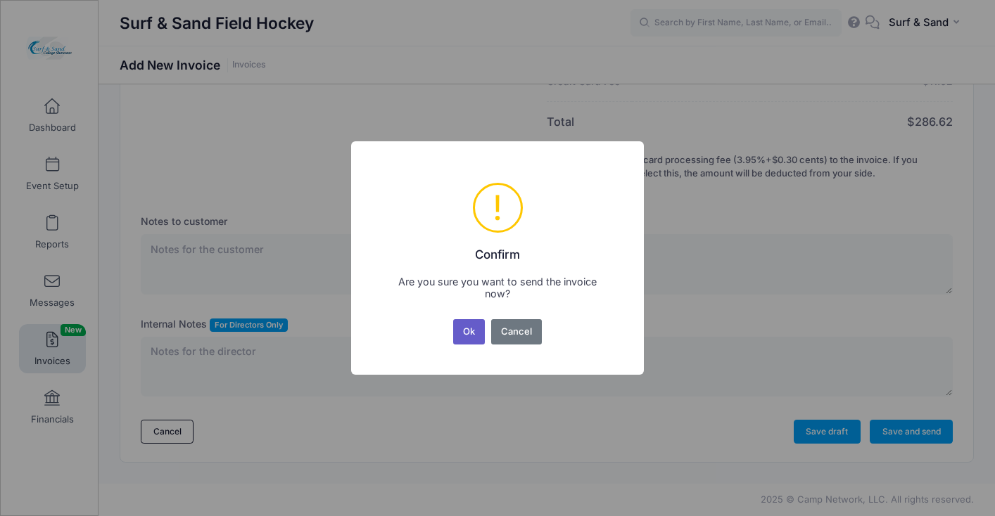
click at [476, 331] on button "Ok" at bounding box center [469, 331] width 32 height 25
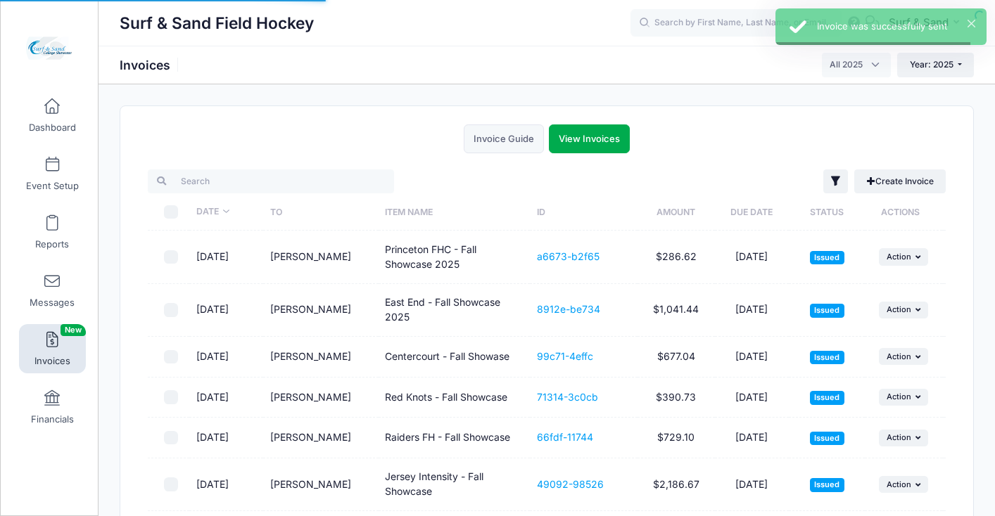
select select
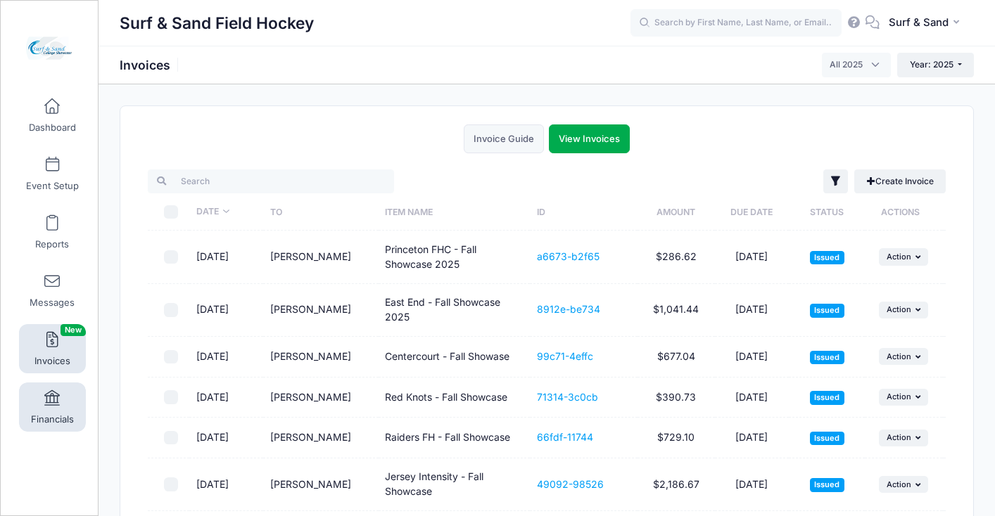
click at [52, 404] on span at bounding box center [52, 398] width 0 height 15
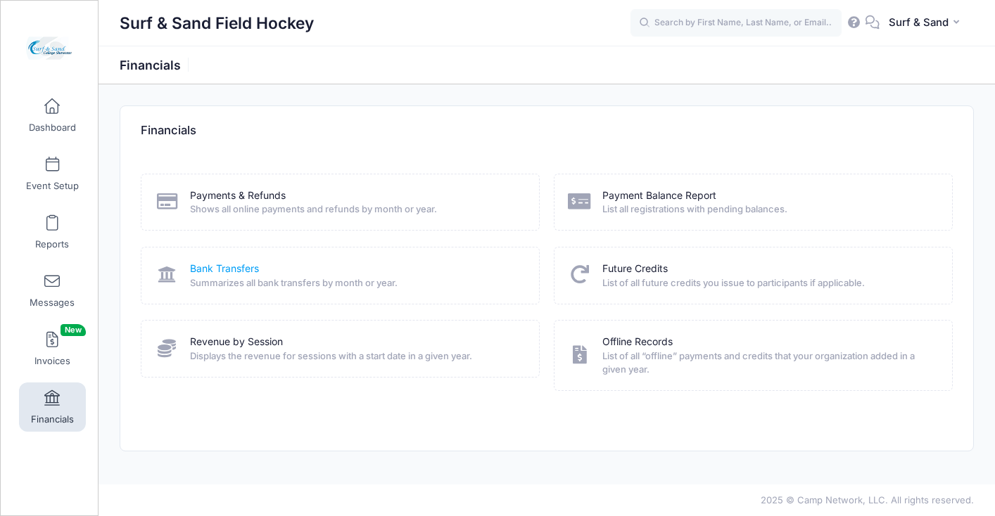
click at [233, 270] on link "Bank Transfers" at bounding box center [224, 269] width 69 height 15
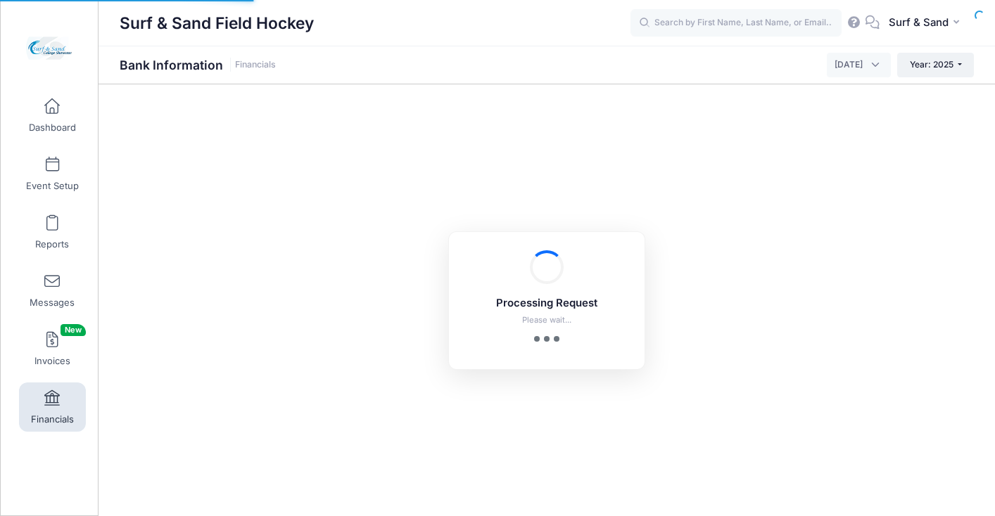
select select "10"
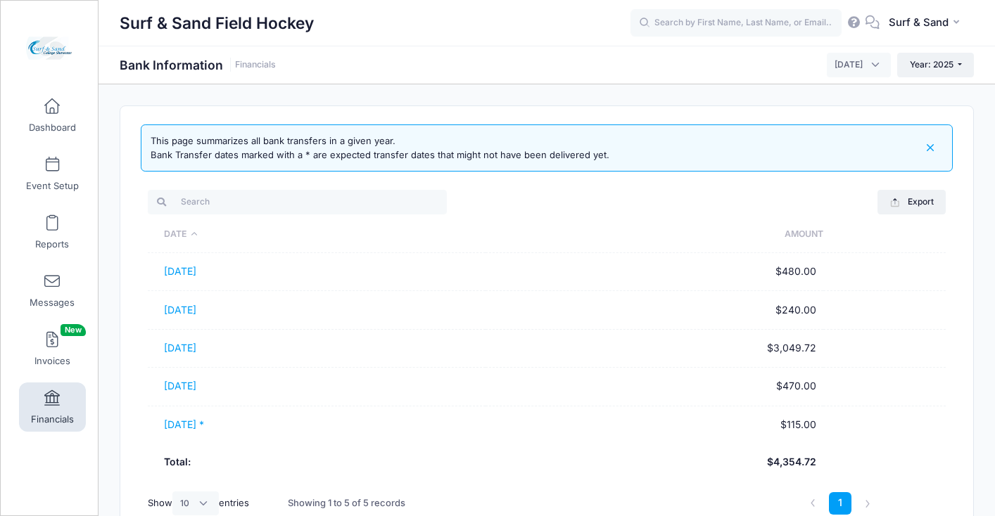
scroll to position [89, 0]
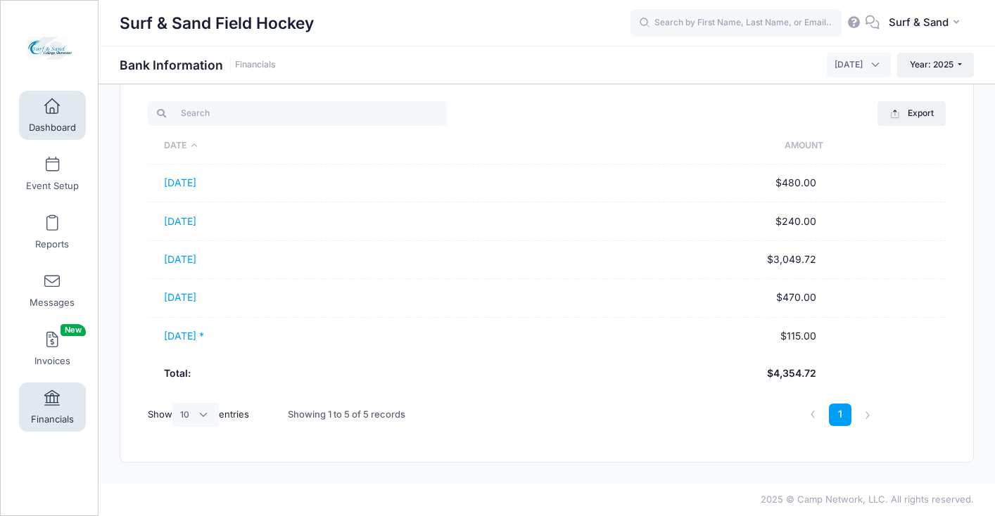
click at [49, 115] on link "Dashboard" at bounding box center [52, 115] width 67 height 49
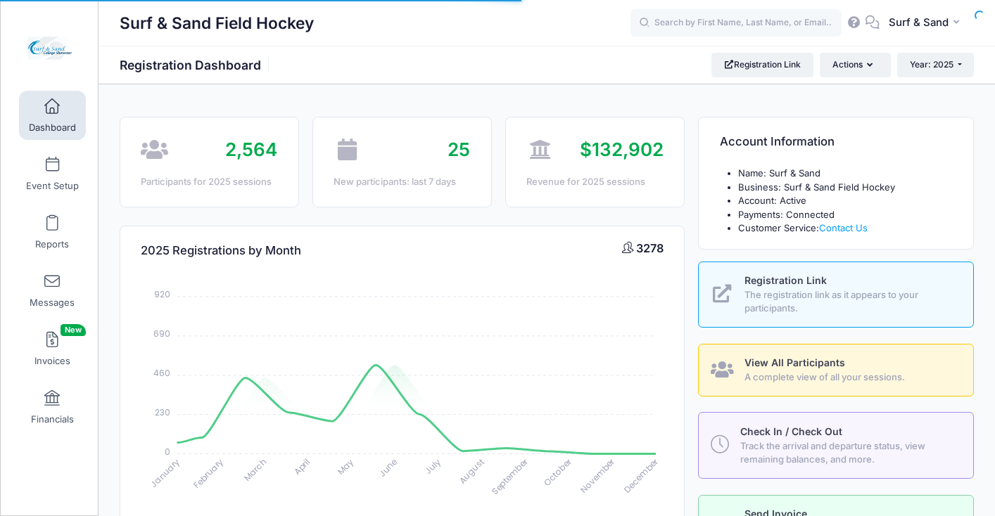
select select
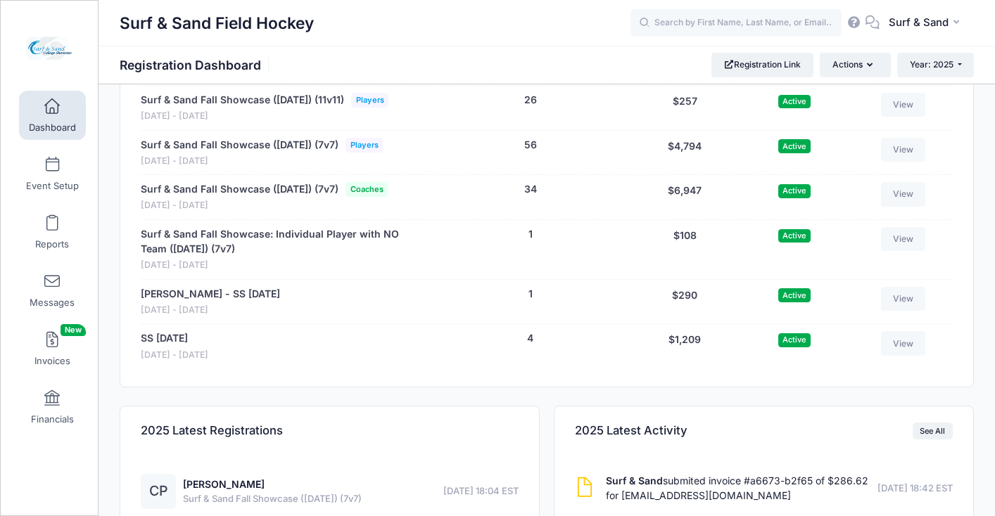
scroll to position [2929, 0]
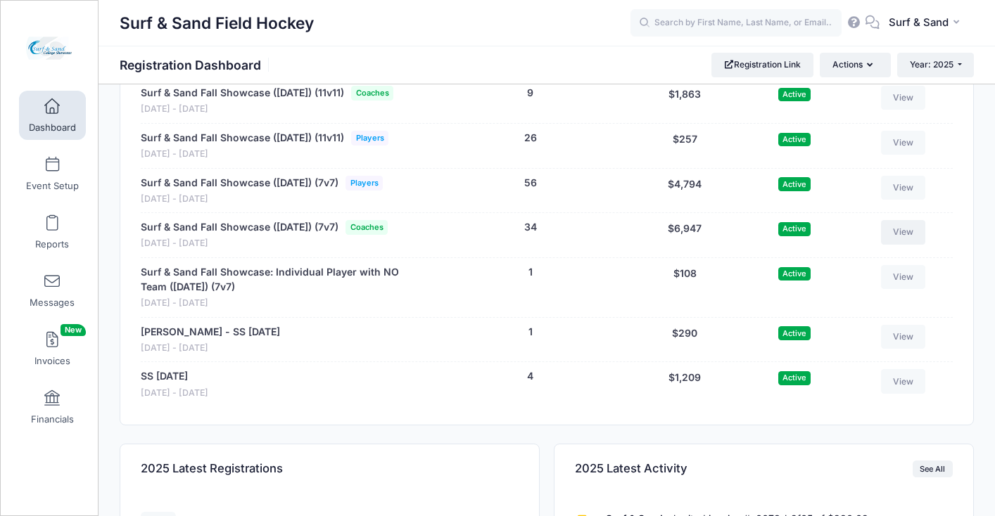
click at [901, 244] on link "View" at bounding box center [903, 232] width 45 height 24
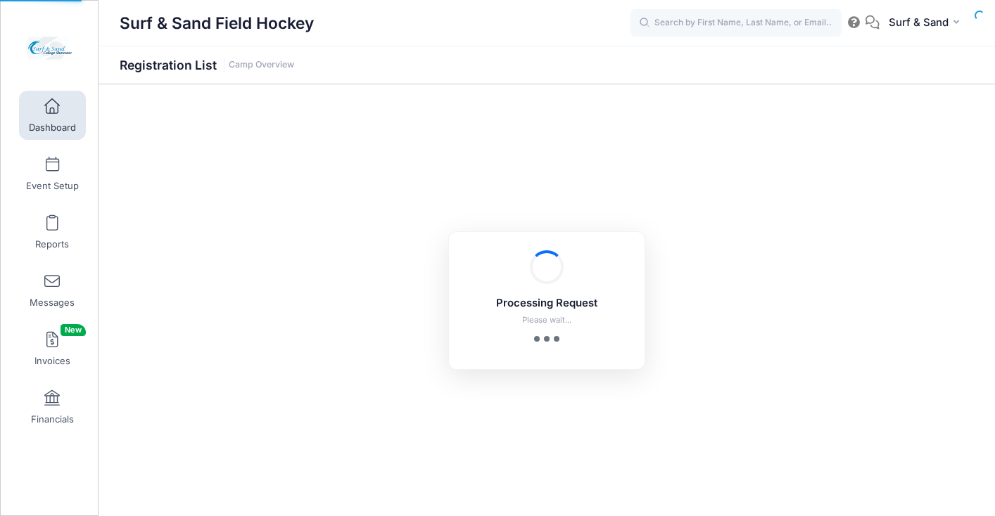
select select "10"
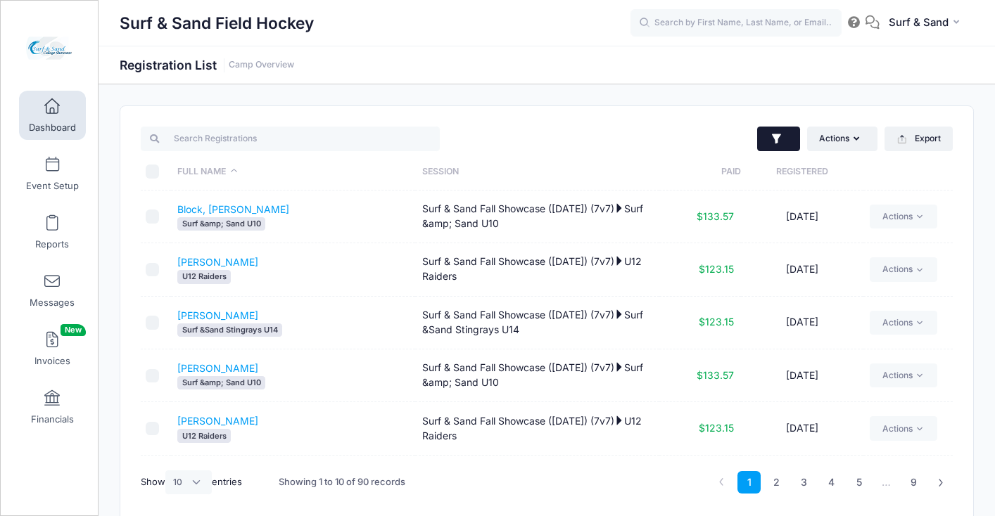
click at [774, 138] on icon "button" at bounding box center [776, 139] width 9 height 10
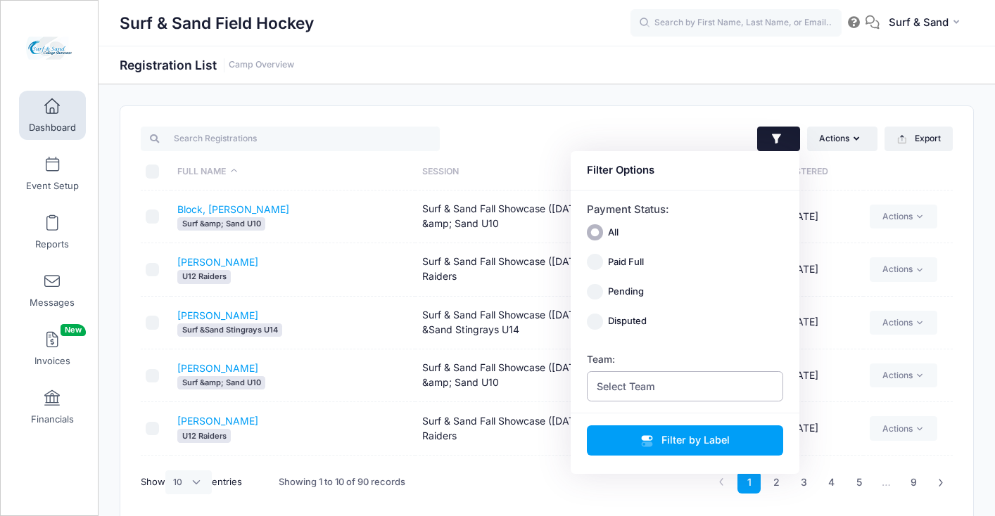
click at [690, 392] on span "Select Team" at bounding box center [685, 387] width 197 height 30
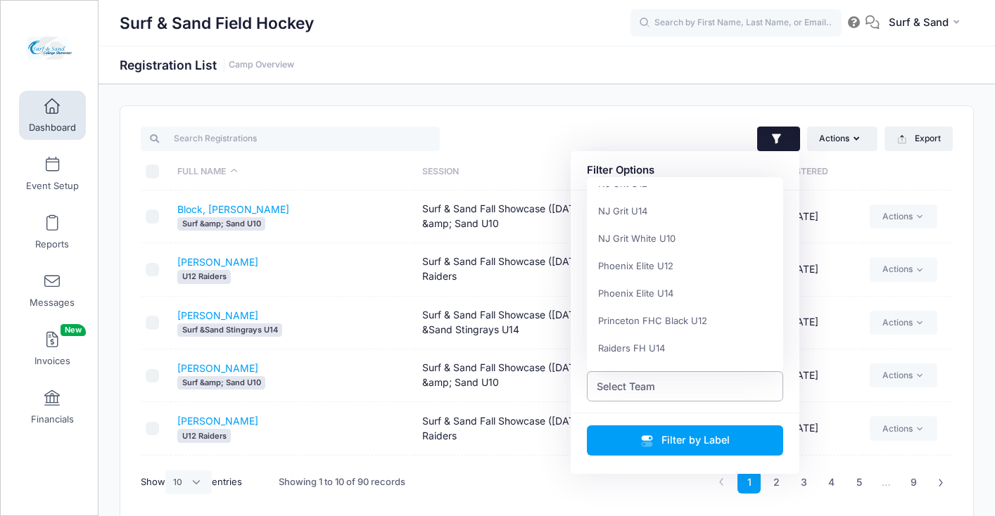
scroll to position [785, 0]
select select "U12 Raiders"
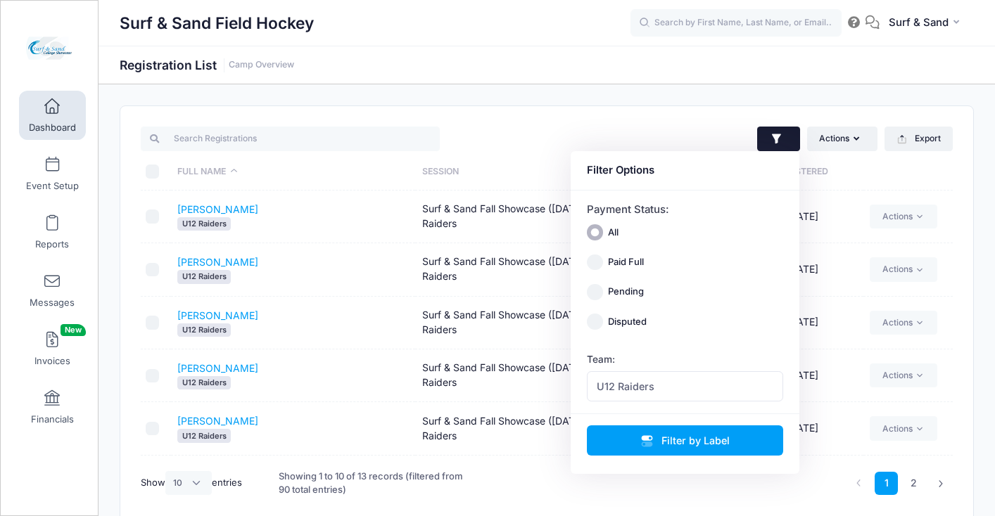
click at [351, 430] on div "U12 Raiders" at bounding box center [292, 435] width 231 height 13
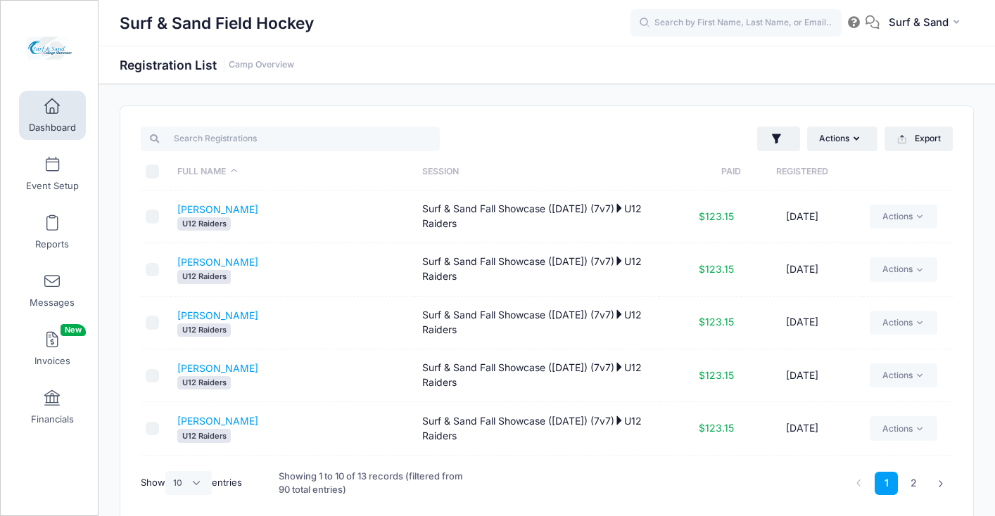
scroll to position [260, 0]
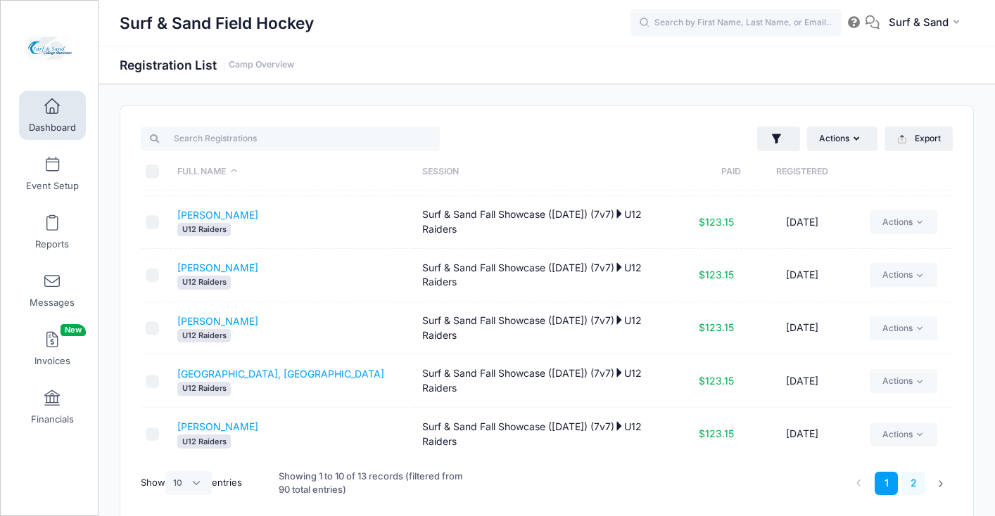
click at [908, 490] on link "2" at bounding box center [913, 483] width 23 height 23
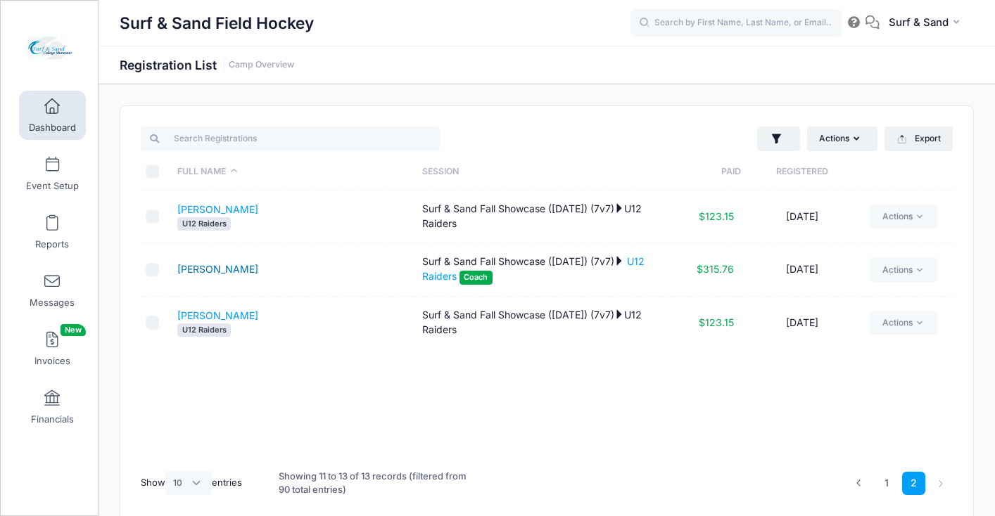
click at [251, 271] on link "Obregon, Heather" at bounding box center [217, 269] width 81 height 12
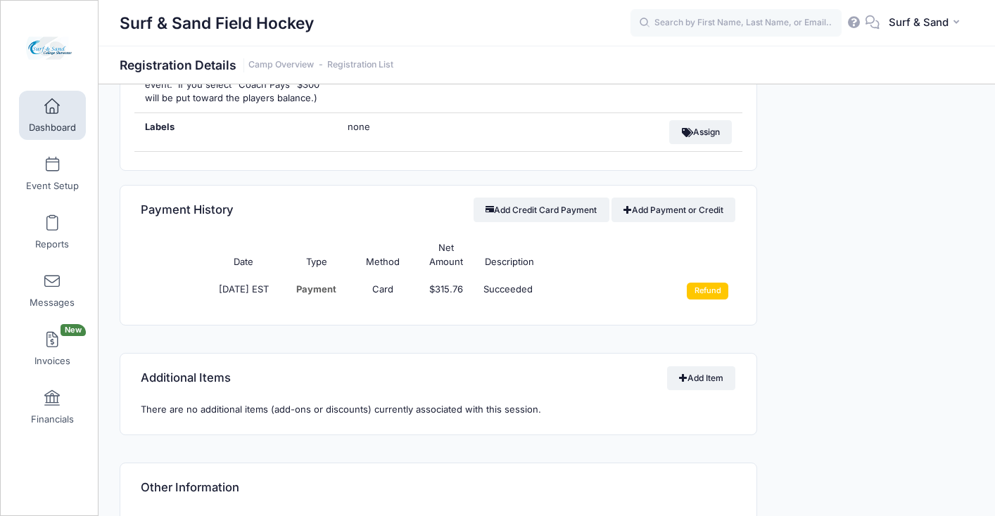
scroll to position [897, 0]
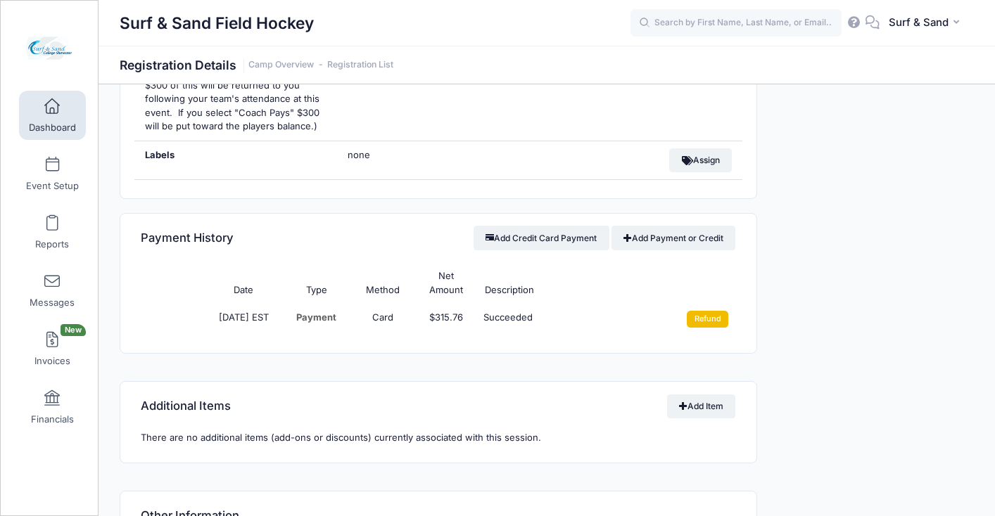
click at [711, 317] on input "Refund" at bounding box center [708, 319] width 42 height 17
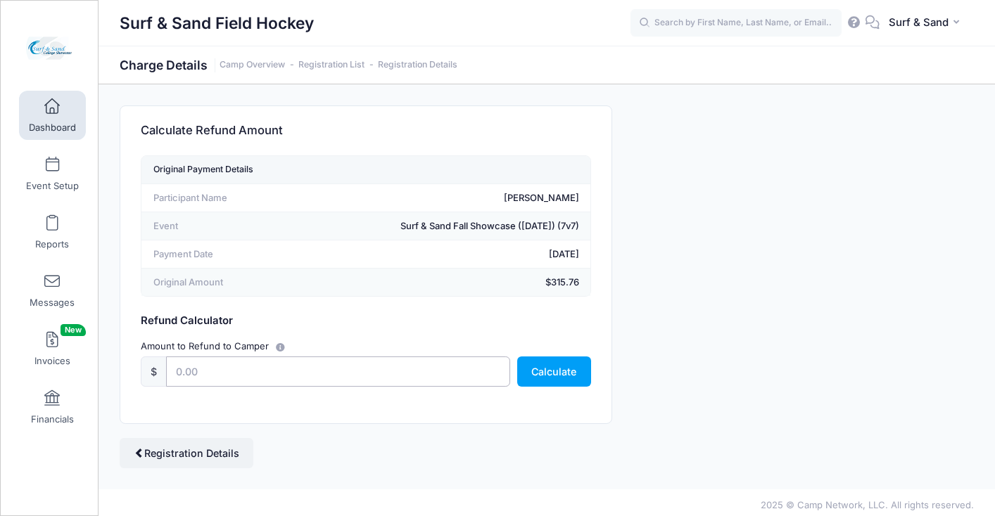
click at [260, 378] on input "text" at bounding box center [338, 372] width 344 height 30
type input "315.76"
click at [578, 371] on button "Calculate" at bounding box center [554, 372] width 74 height 30
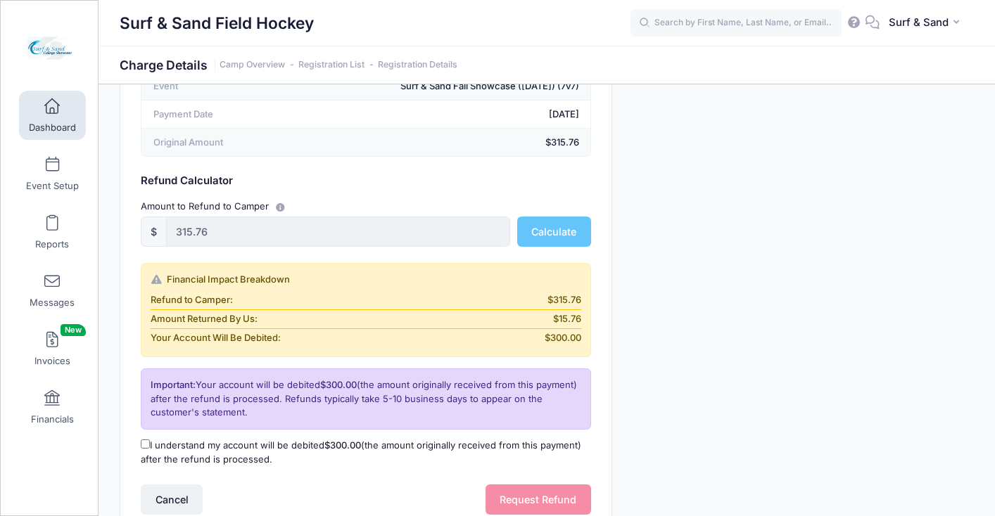
scroll to position [255, 0]
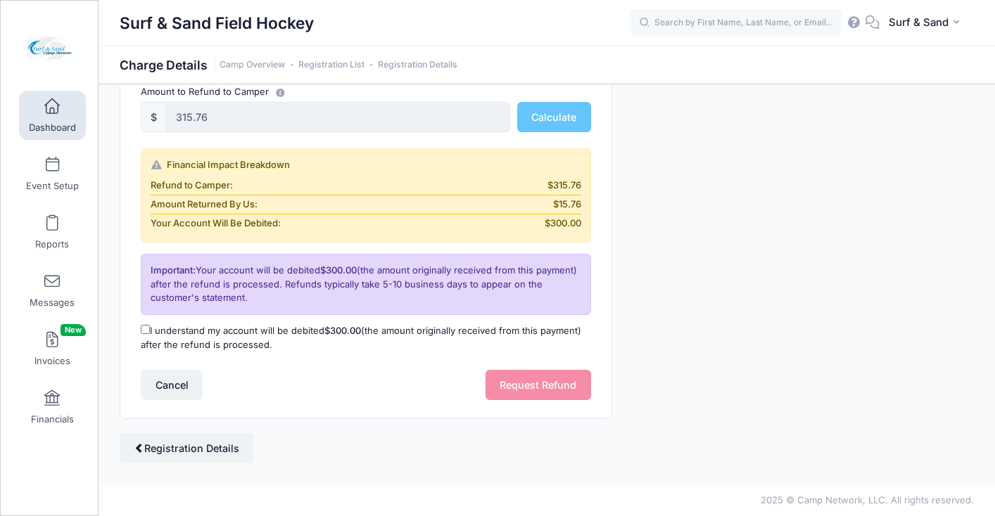
click at [184, 340] on label "I understand my account will be debited $300.00 (the amount originally received…" at bounding box center [366, 337] width 450 height 27
click at [150, 334] on input "I understand my account will be debited $300.00 (the amount originally received…" at bounding box center [145, 329] width 9 height 9
checkbox input "true"
click at [551, 382] on button "Request Refund" at bounding box center [539, 385] width 106 height 30
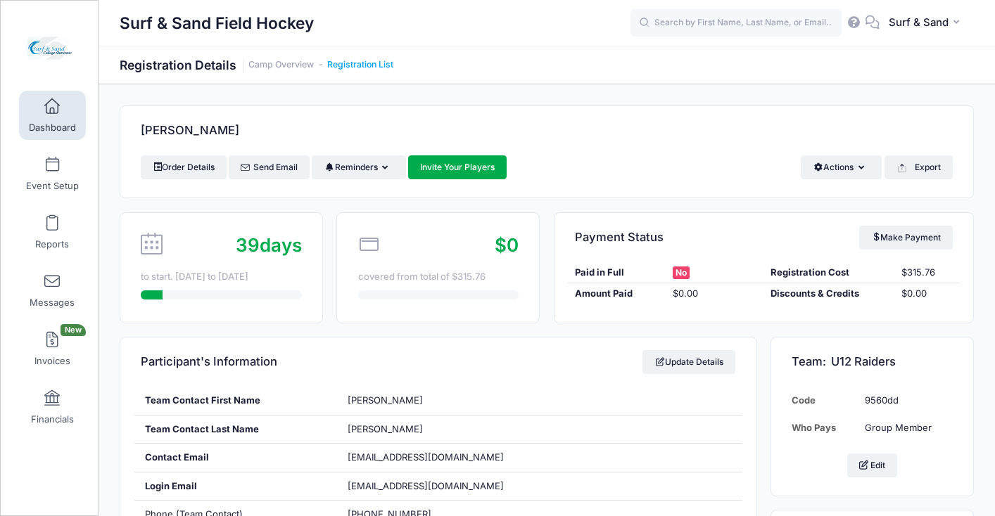
click at [384, 66] on link "Registration List" at bounding box center [360, 65] width 66 height 11
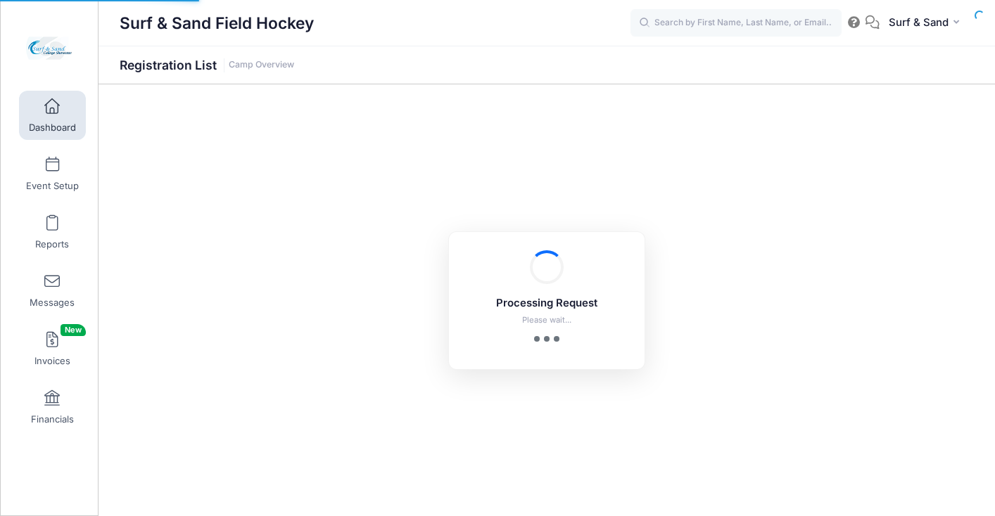
select select "10"
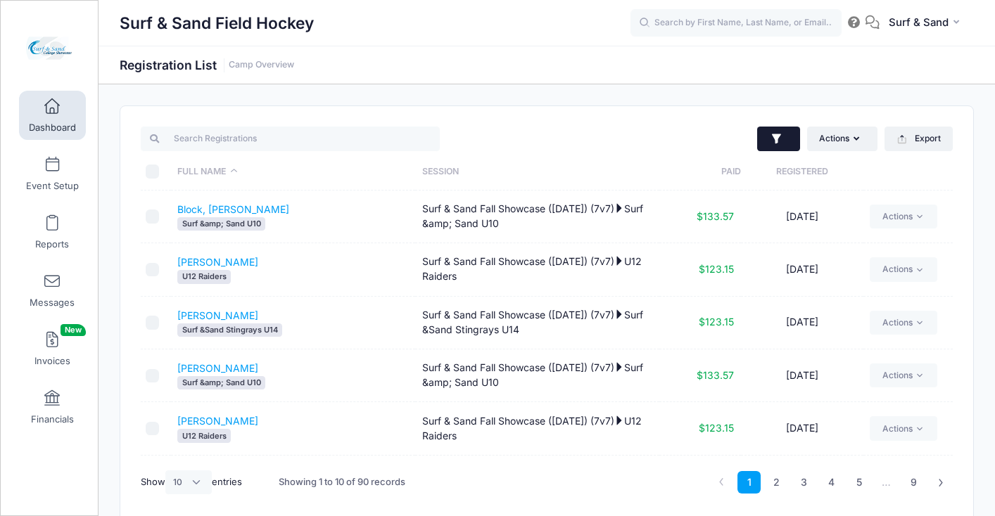
click at [764, 141] on button "button" at bounding box center [778, 139] width 43 height 25
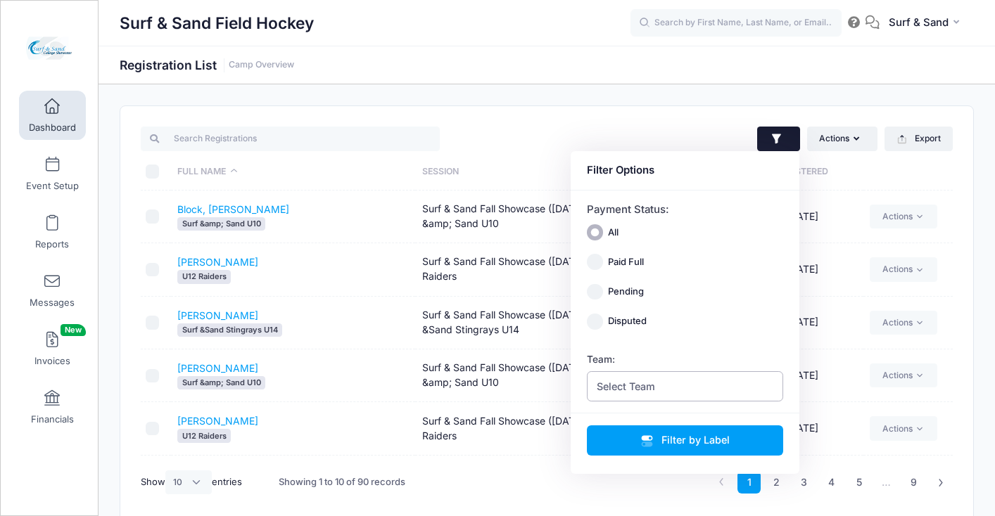
click at [673, 388] on span "Select Team" at bounding box center [685, 387] width 197 height 30
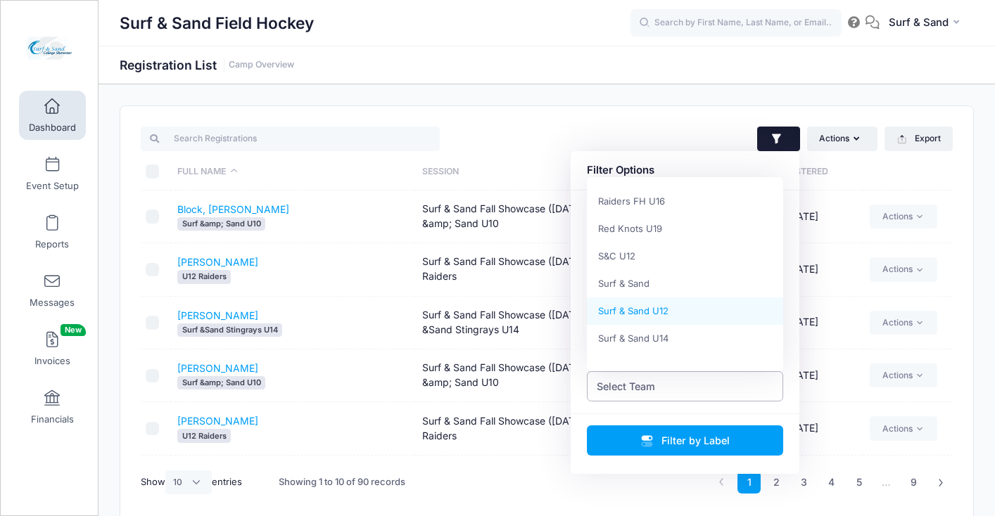
scroll to position [785, 0]
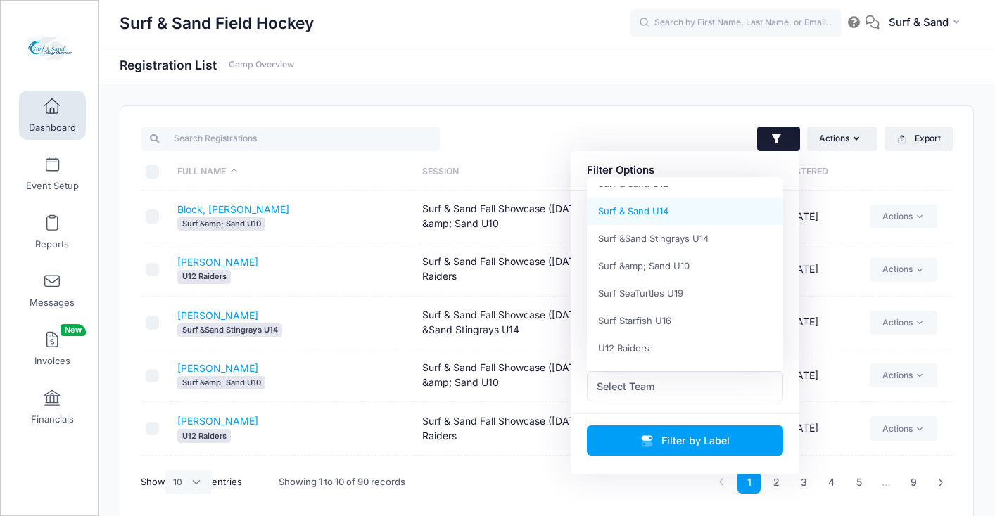
click at [668, 109] on div "Actions Assign Labels Send Email Send Payment Reminder Send Document Upload Rem…" at bounding box center [546, 314] width 853 height 417
